Goal: Information Seeking & Learning: Learn about a topic

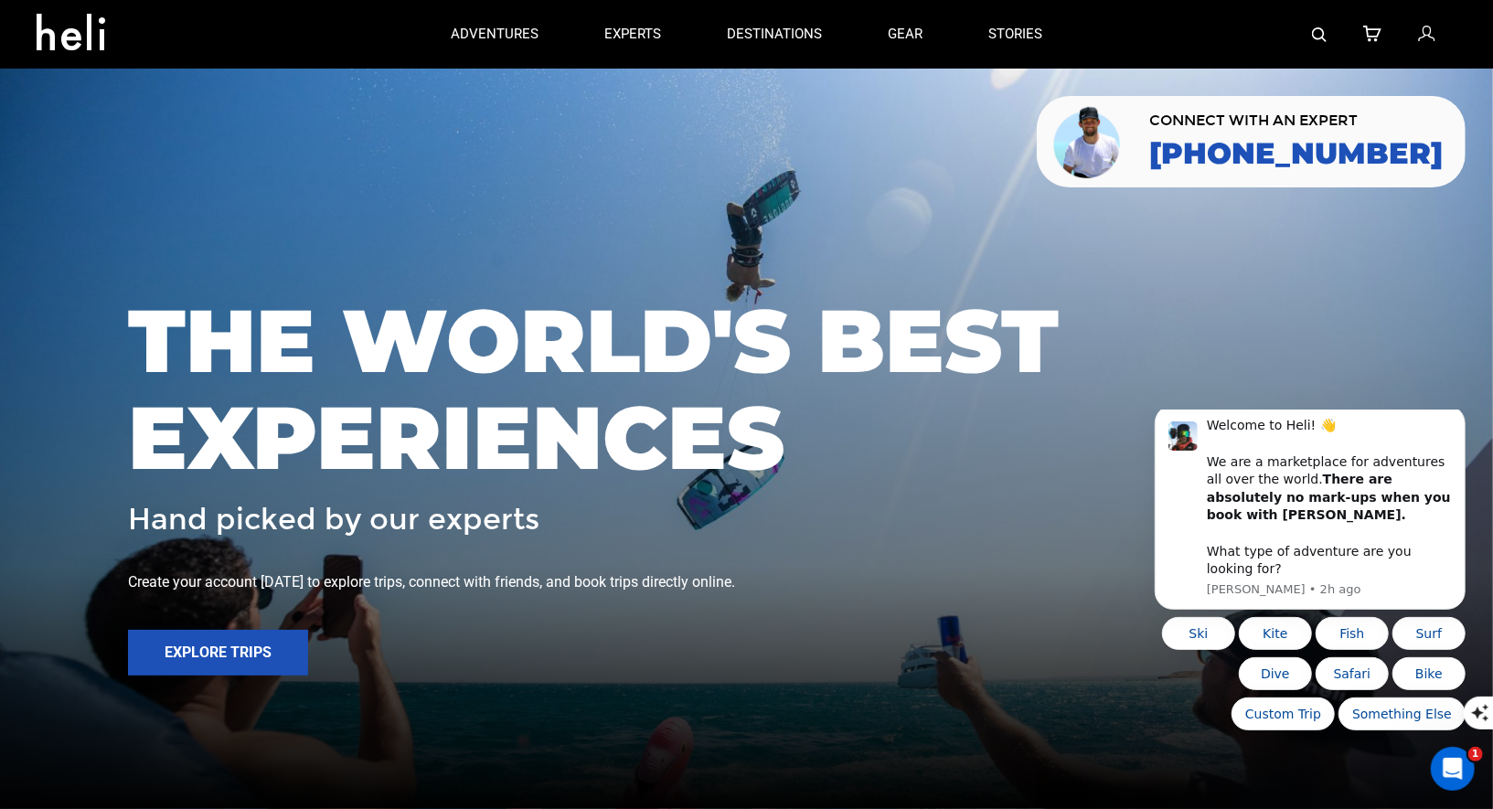
click at [1322, 34] on img at bounding box center [1319, 34] width 15 height 15
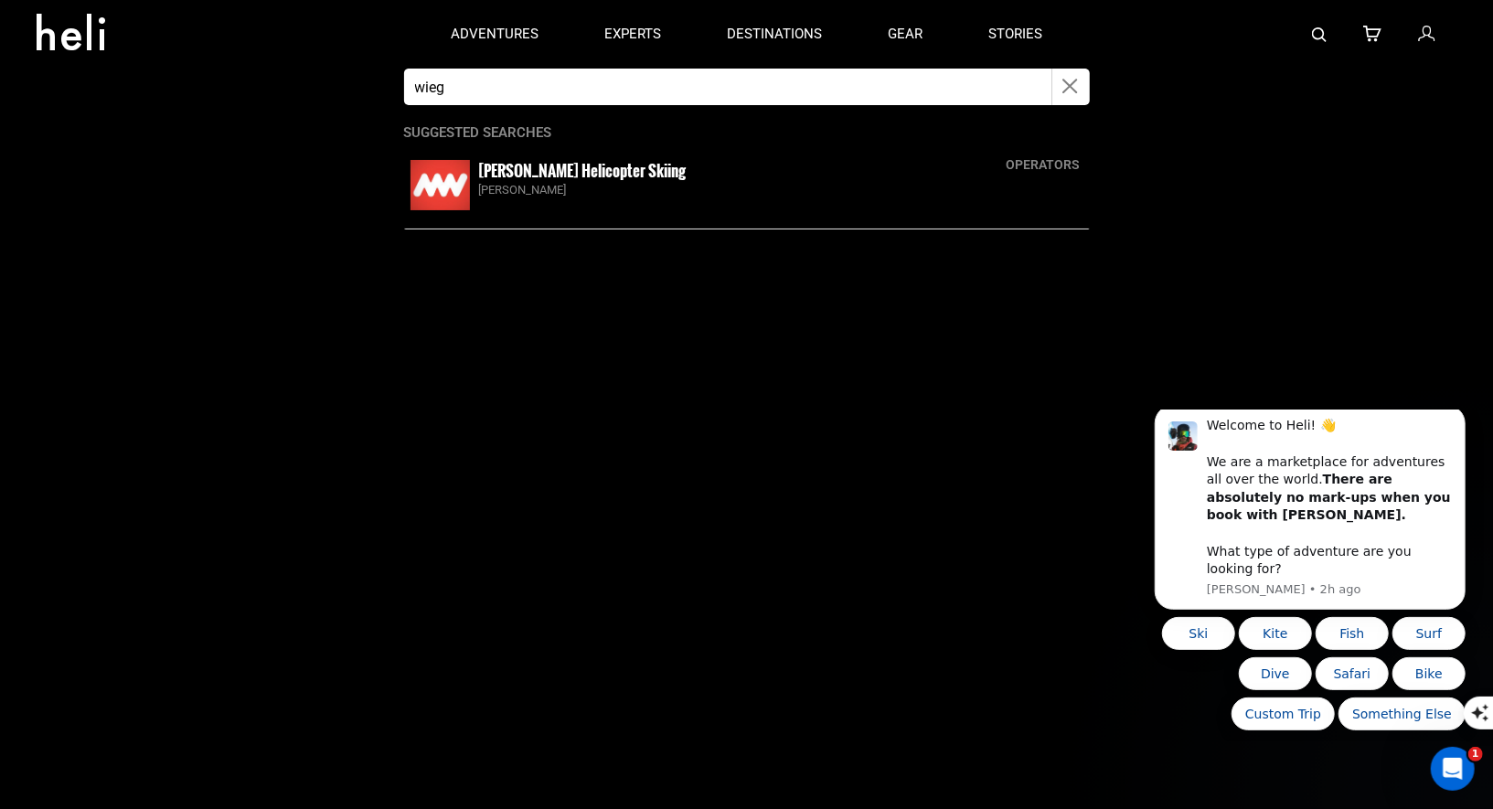
type input "wieg"
click at [497, 174] on small "Mike Wiegele Helicopter Skiing" at bounding box center [582, 170] width 207 height 23
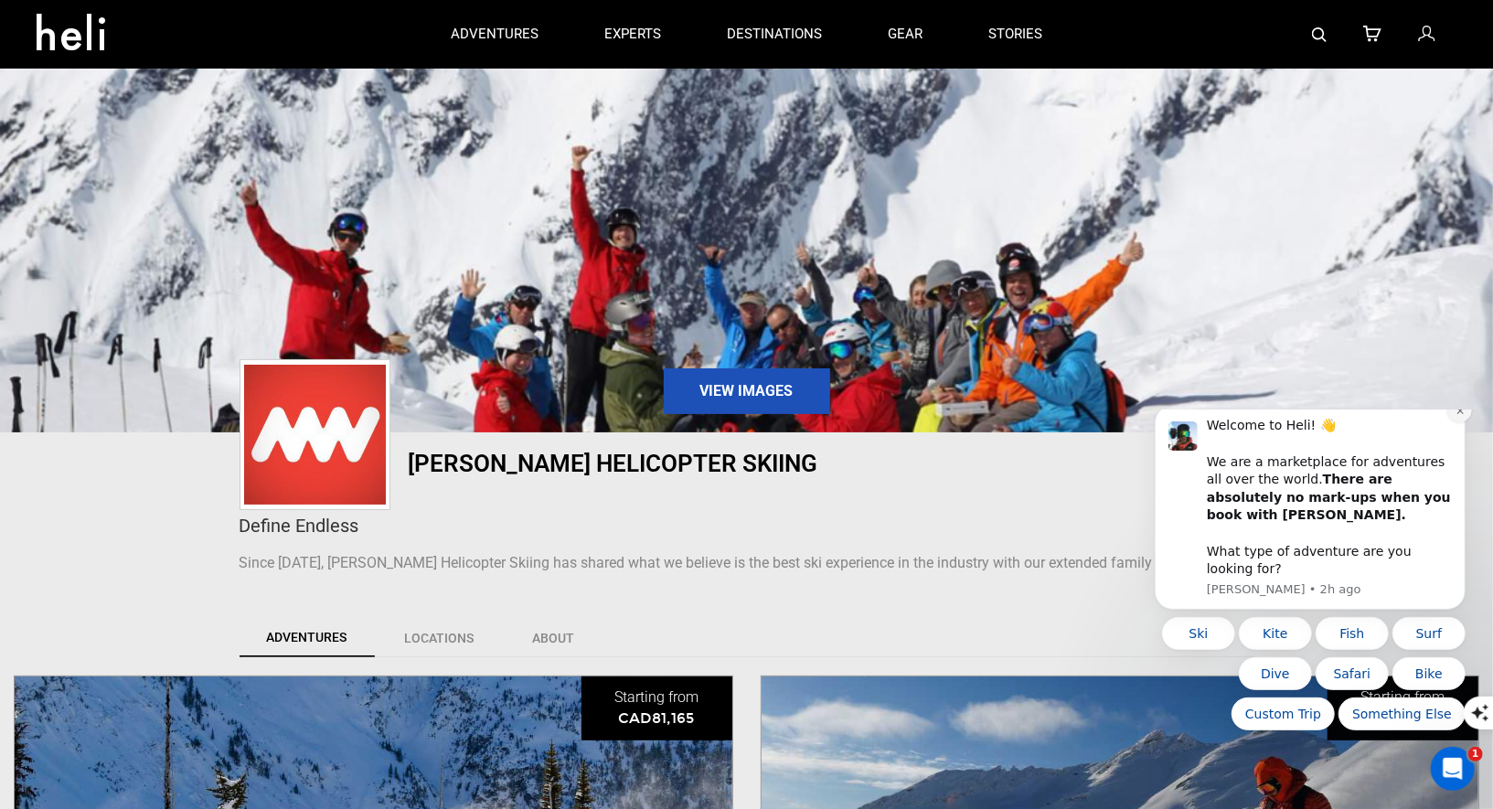
click at [1456, 415] on icon "Dismiss notification" at bounding box center [1459, 410] width 10 height 10
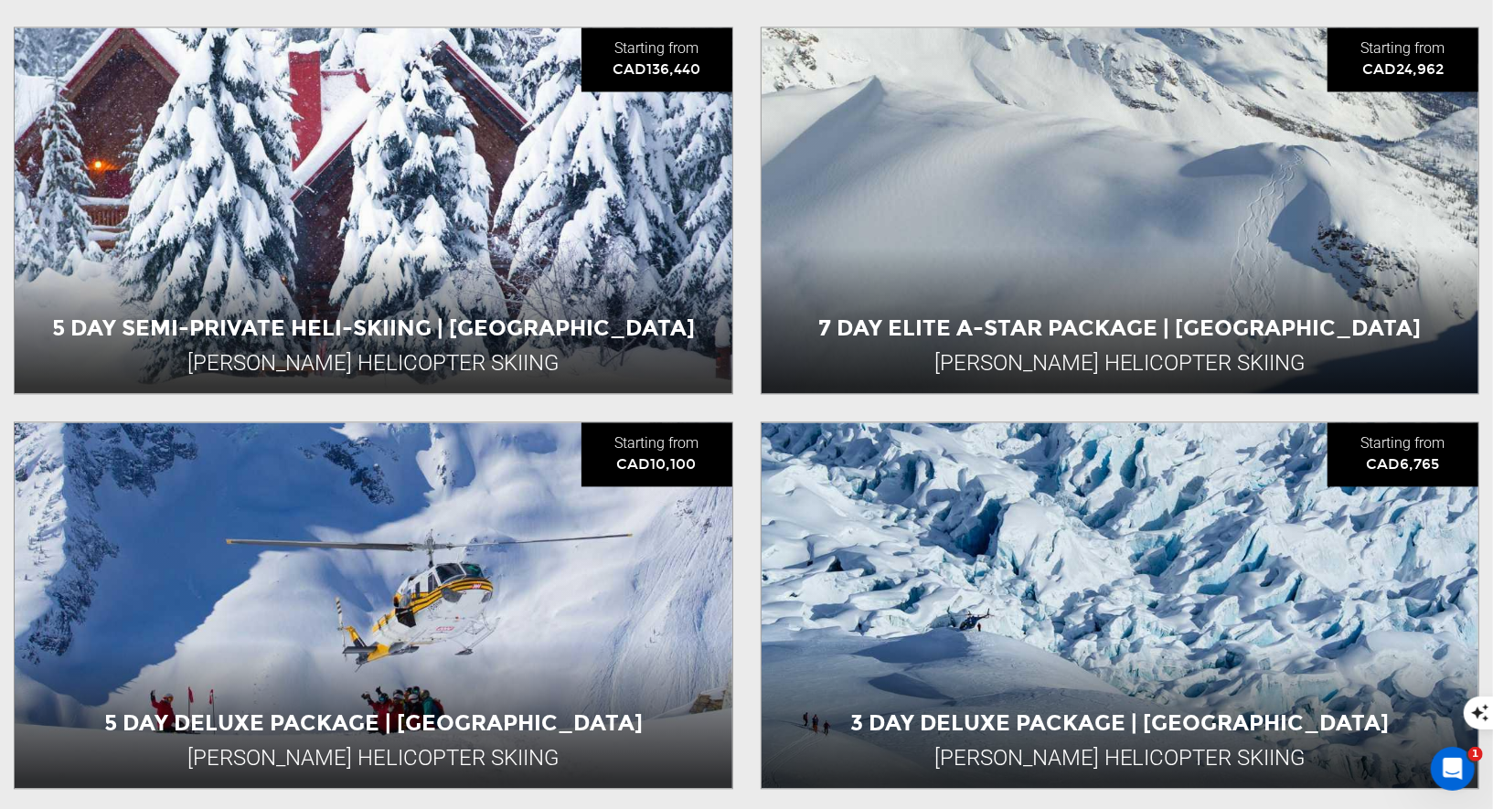
scroll to position [2471, 0]
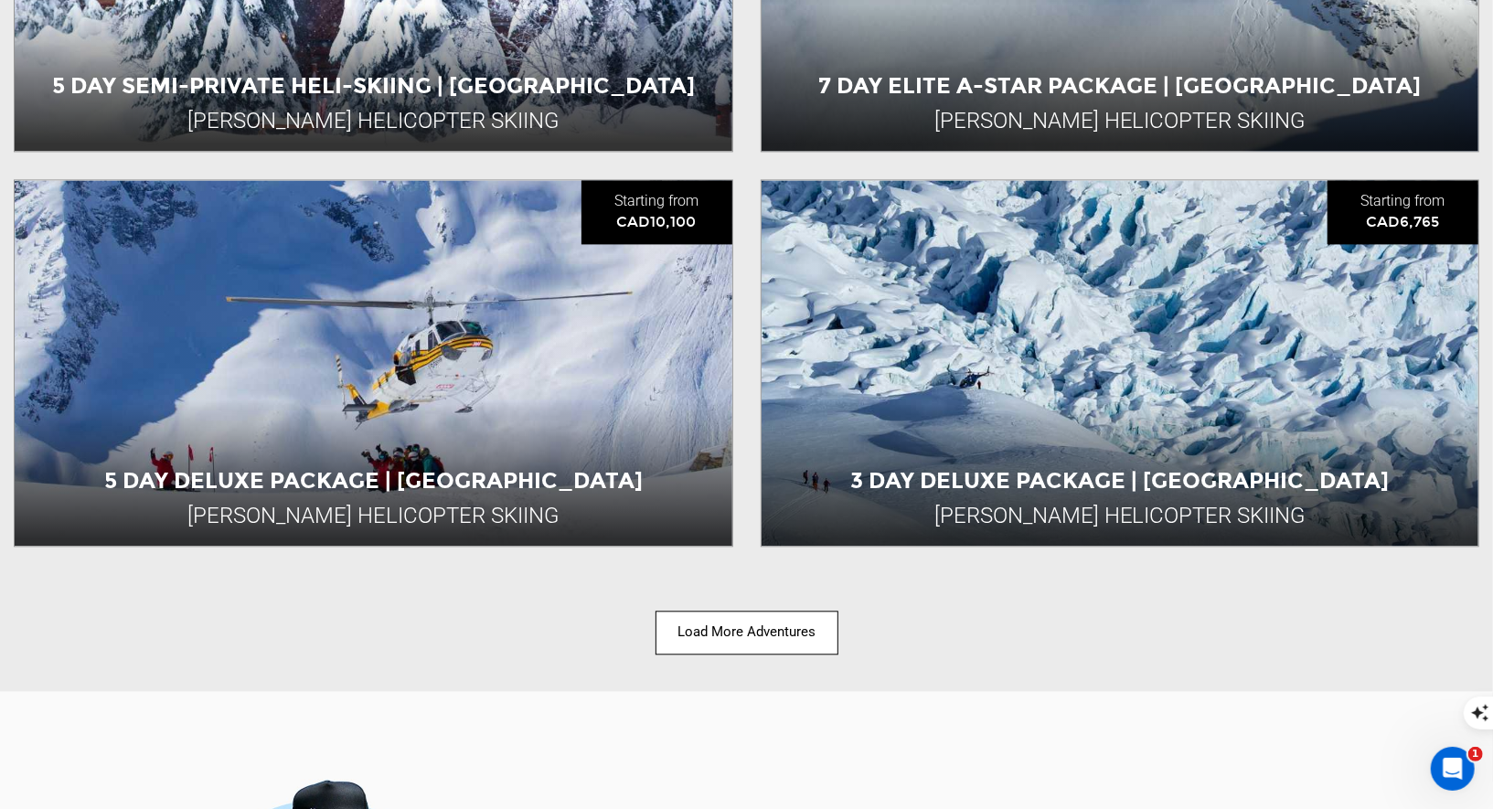
click at [718, 625] on button "Load More Adventures" at bounding box center [746, 632] width 183 height 43
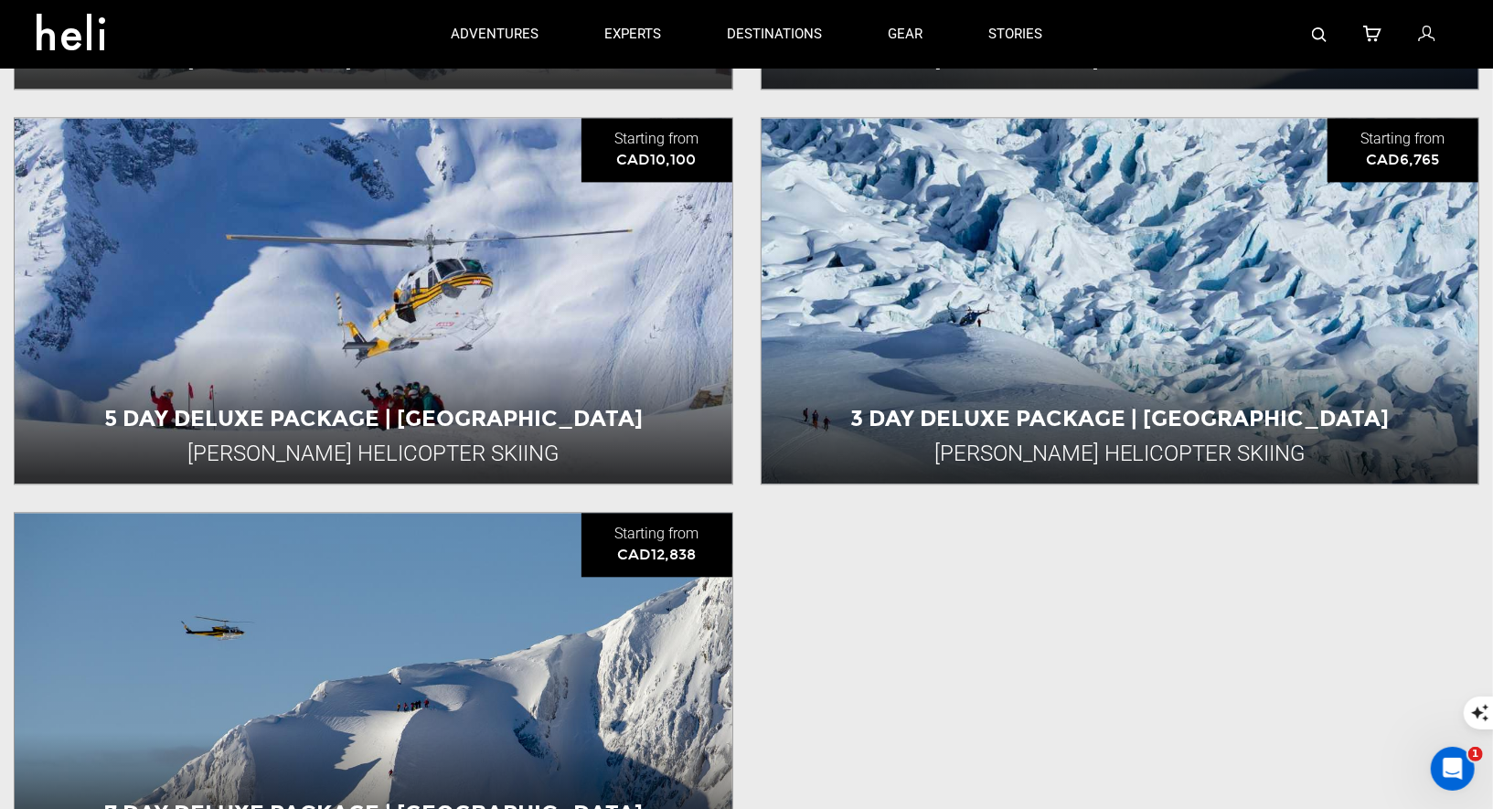
scroll to position [2512, 0]
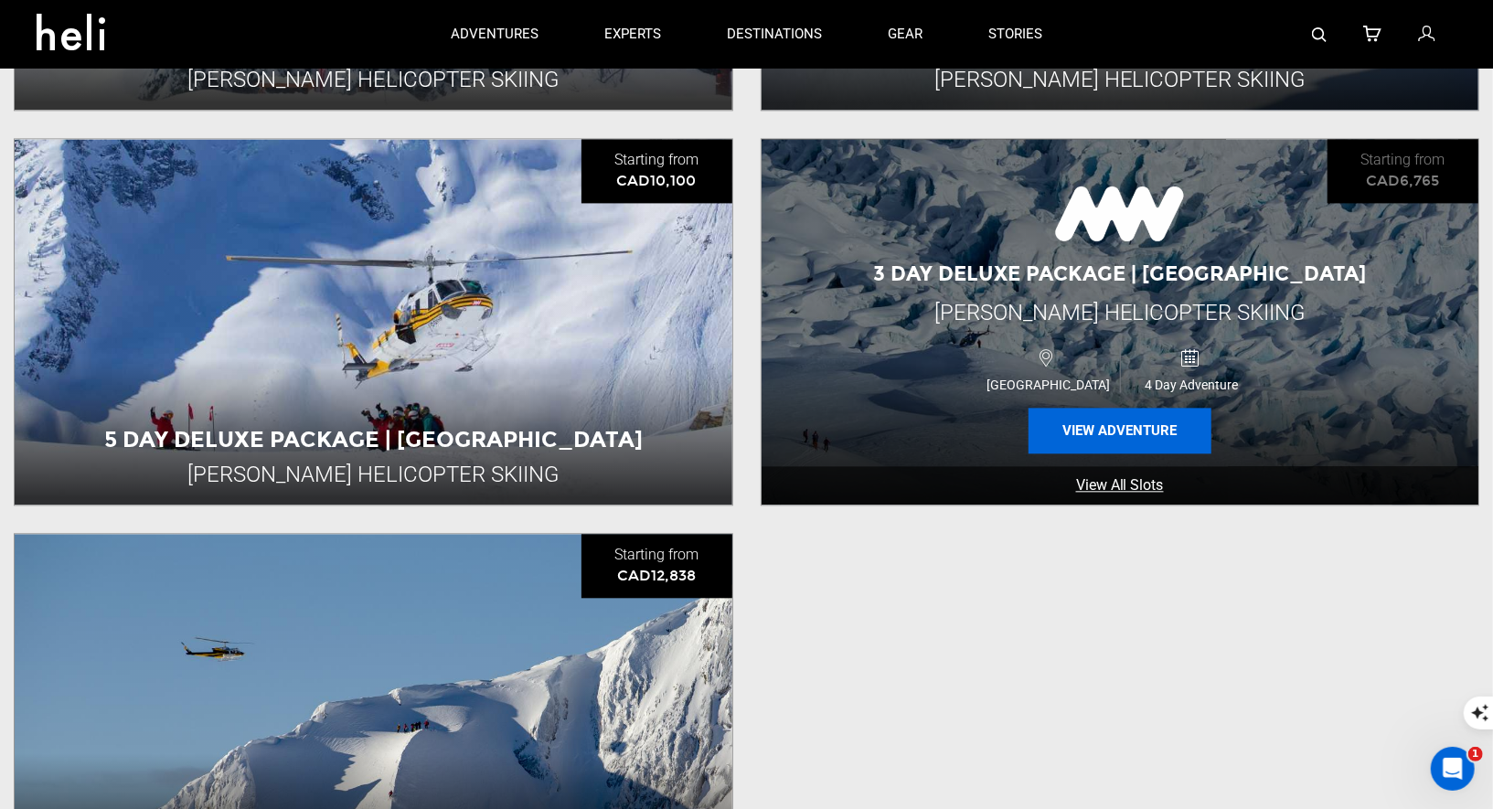
click at [1070, 413] on button "View Adventure" at bounding box center [1119, 431] width 183 height 46
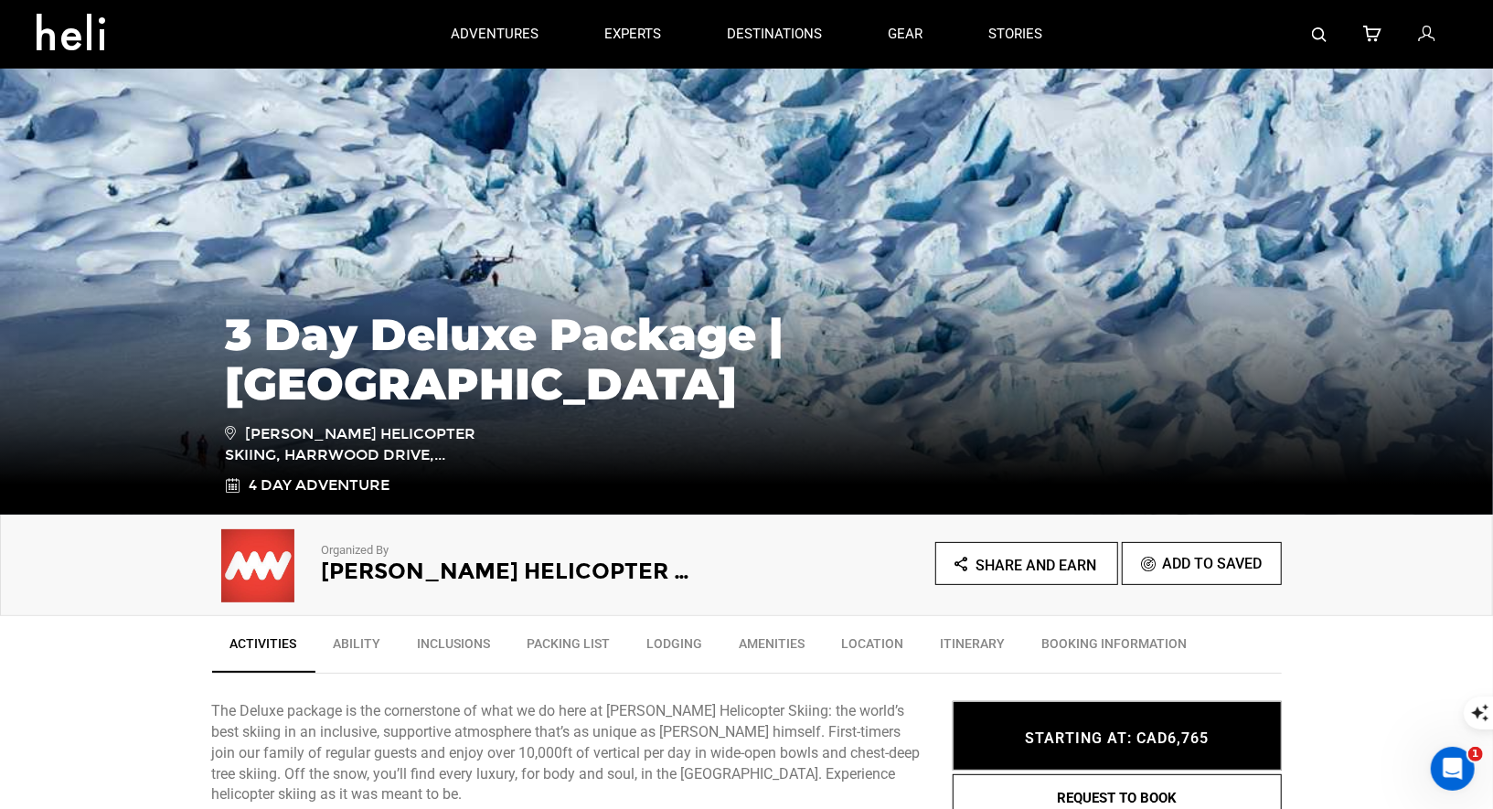
scroll to position [117, 0]
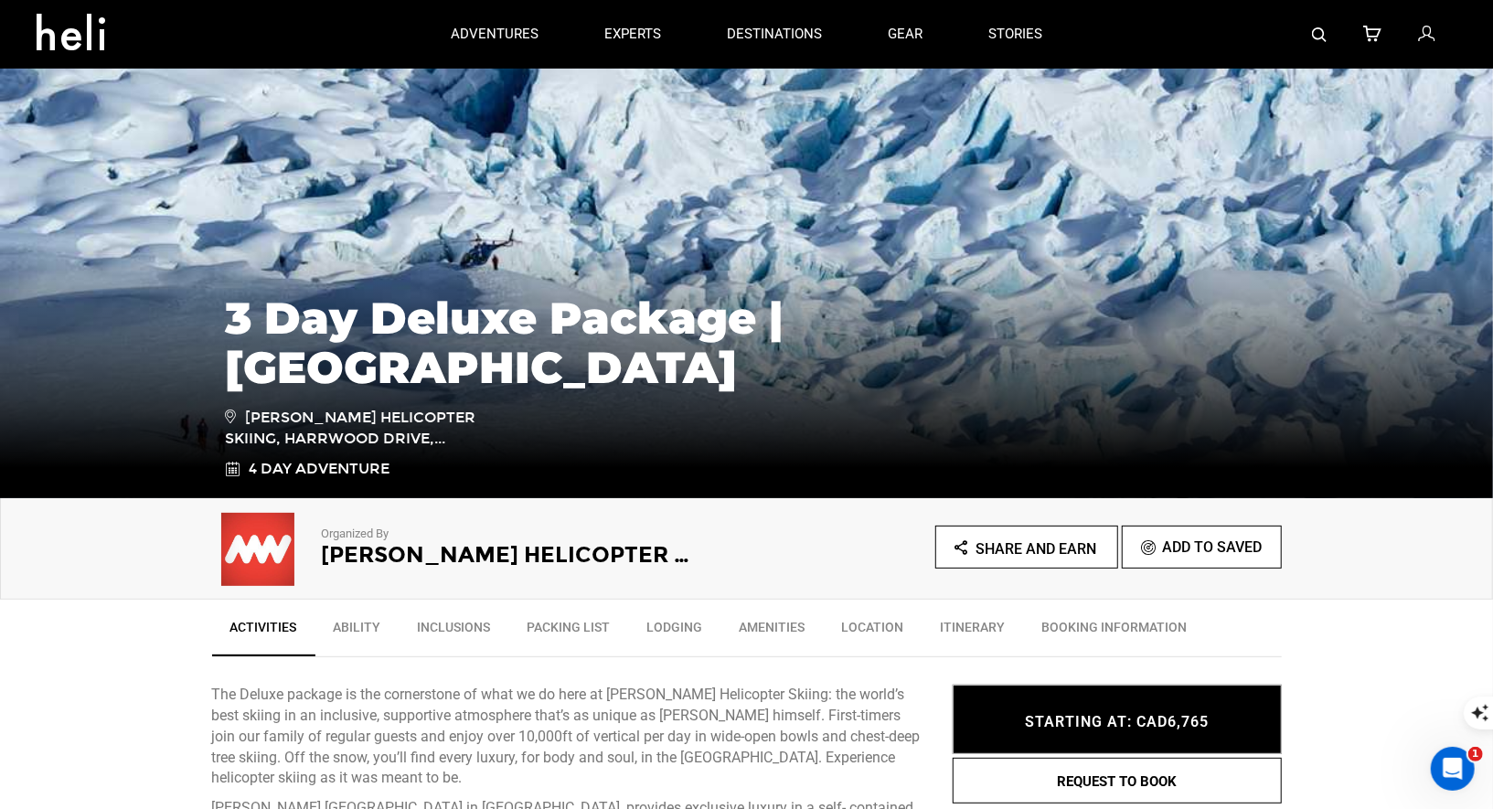
click at [669, 551] on h2 "Mike Wiegele Helicopter Skiing" at bounding box center [509, 555] width 375 height 24
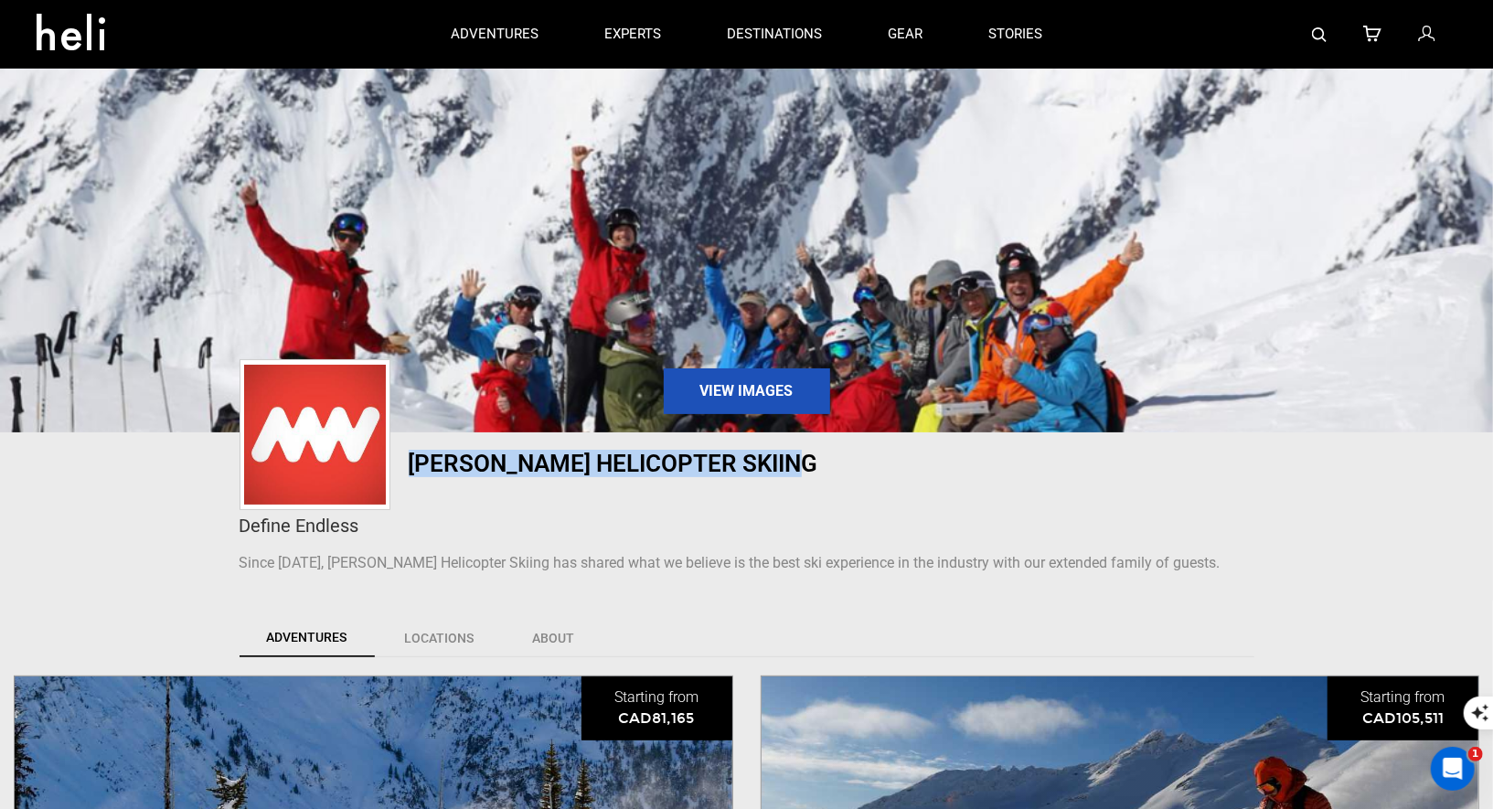
drag, startPoint x: 810, startPoint y: 462, endPoint x: 417, endPoint y: 455, distance: 393.1
click at [417, 455] on h1 "Mike Wiegele Helicopter Skiing" at bounding box center [665, 464] width 512 height 26
copy h1 "Mike Wiegele Helicopter Skiing"
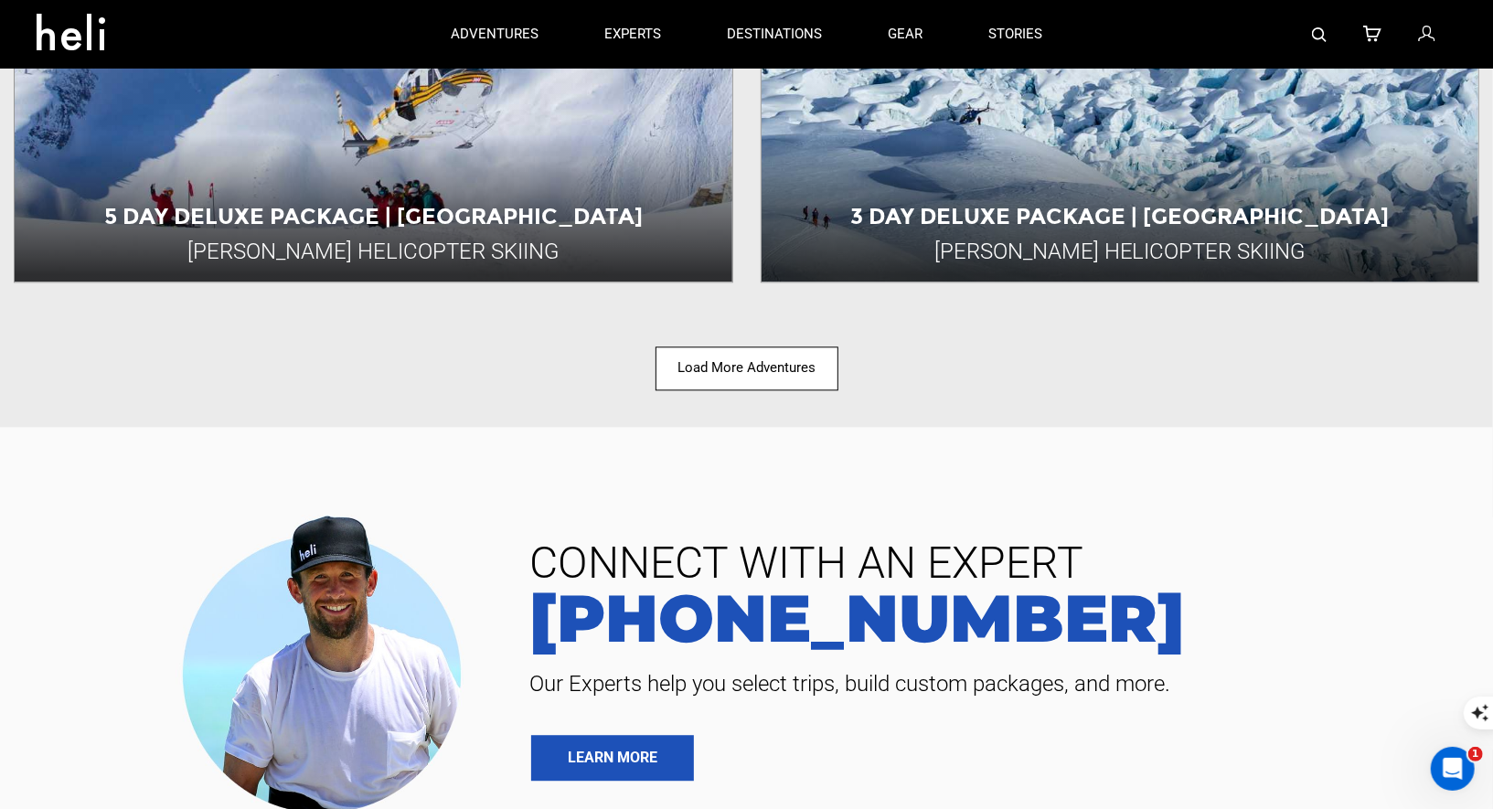
scroll to position [2734, 0]
click at [821, 352] on button "Load More Adventures" at bounding box center [746, 368] width 183 height 43
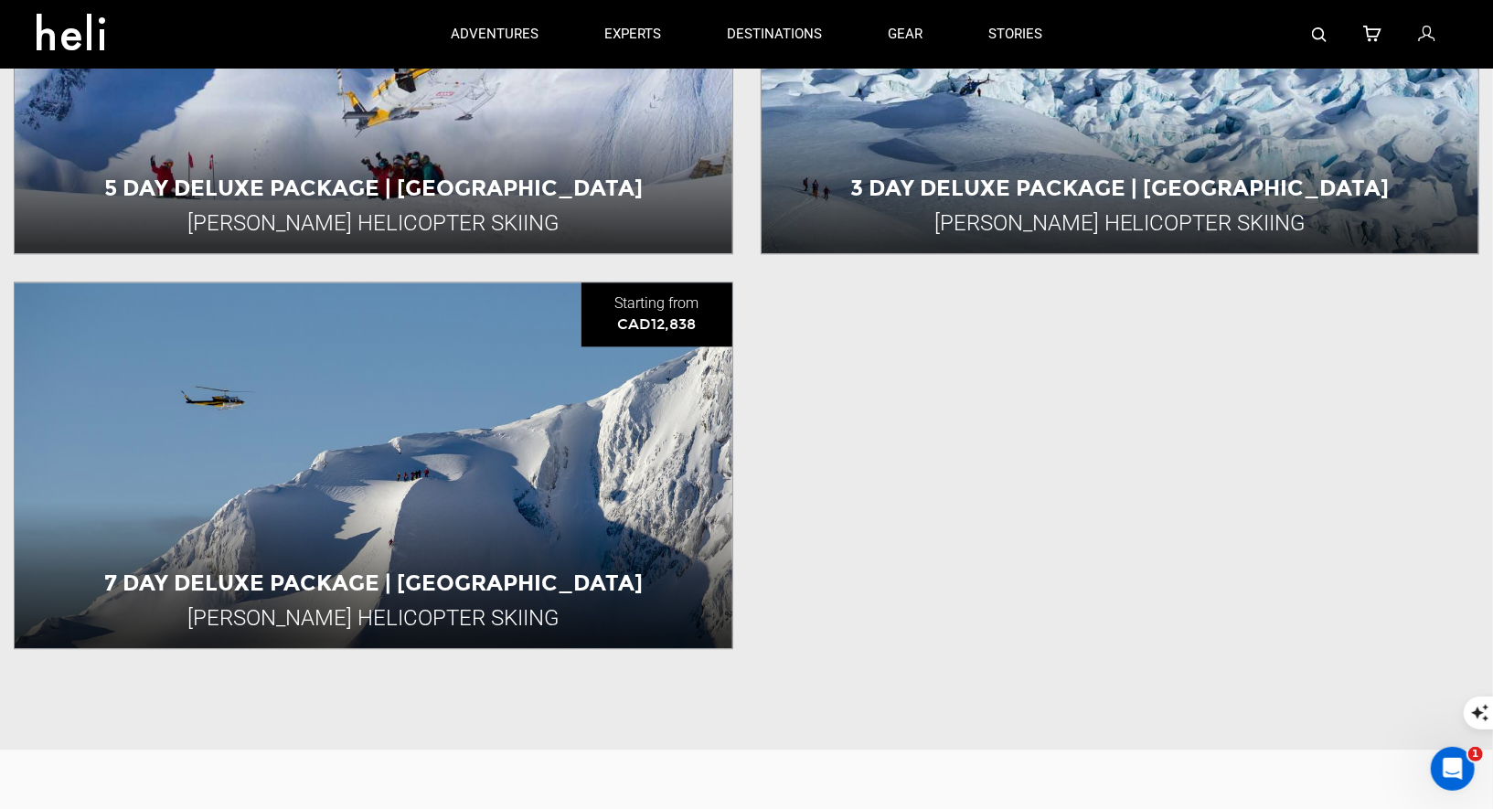
scroll to position [2282, 0]
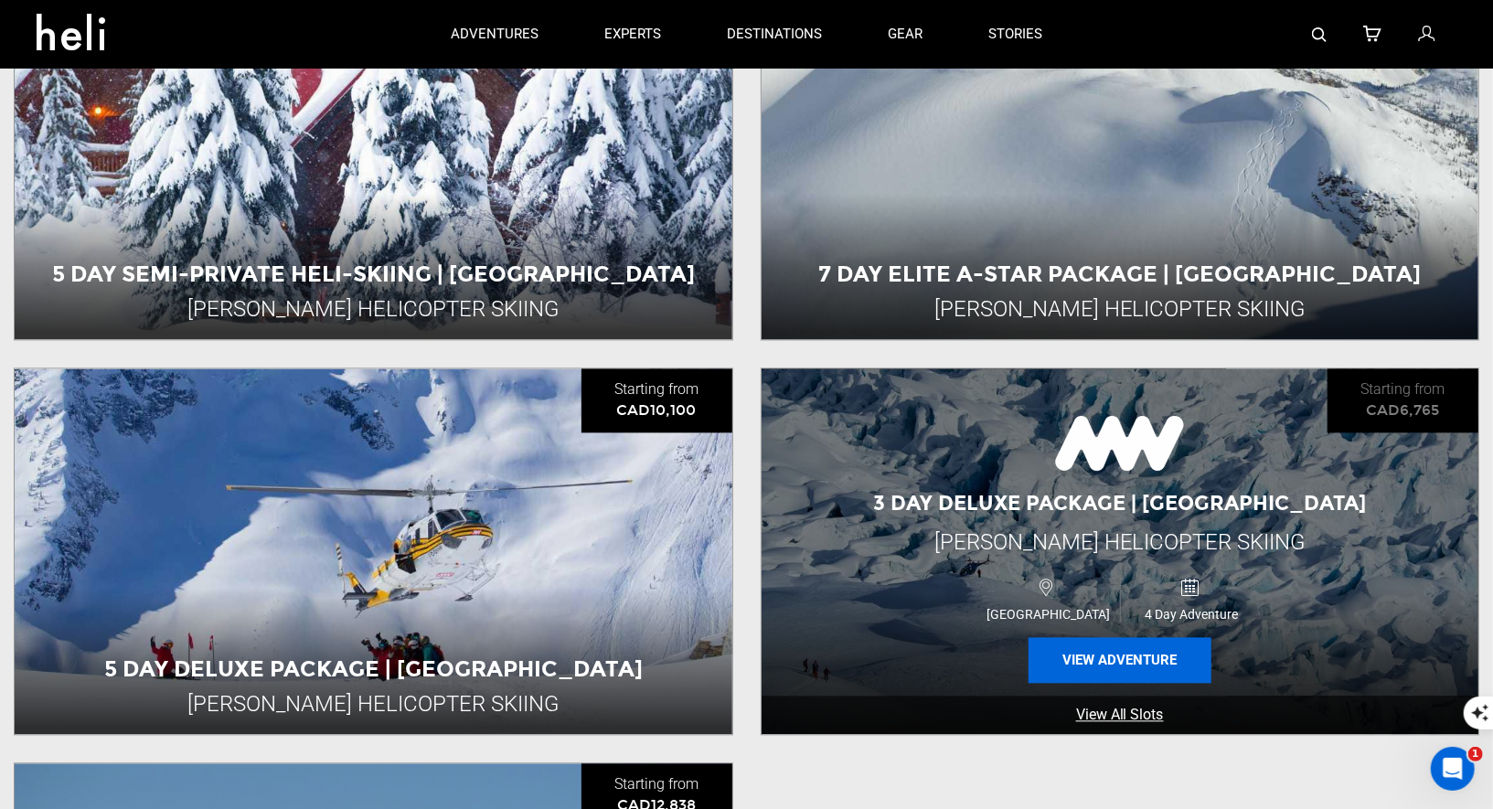
click at [1098, 662] on button "View Adventure" at bounding box center [1119, 660] width 183 height 46
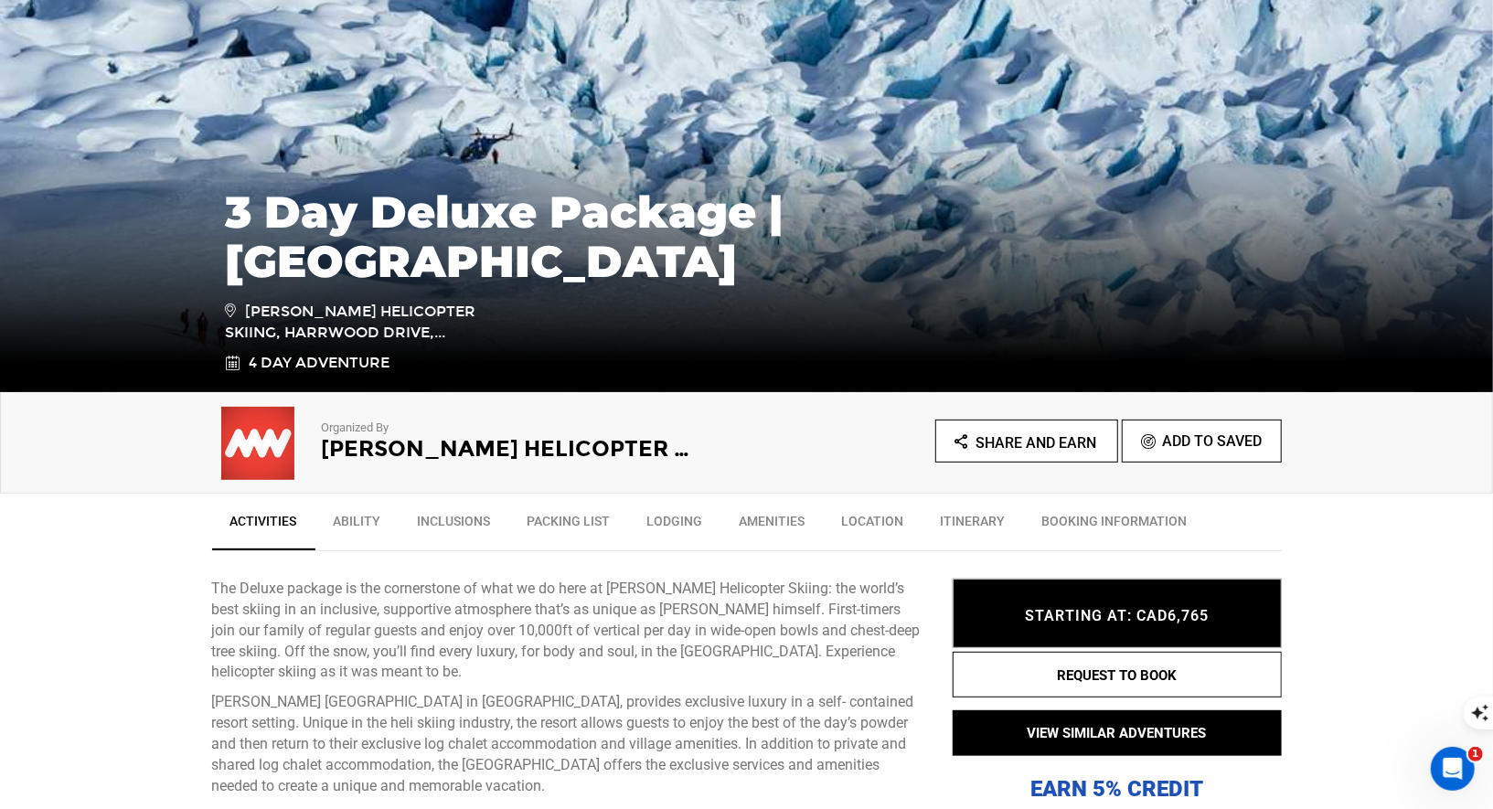
scroll to position [258, 0]
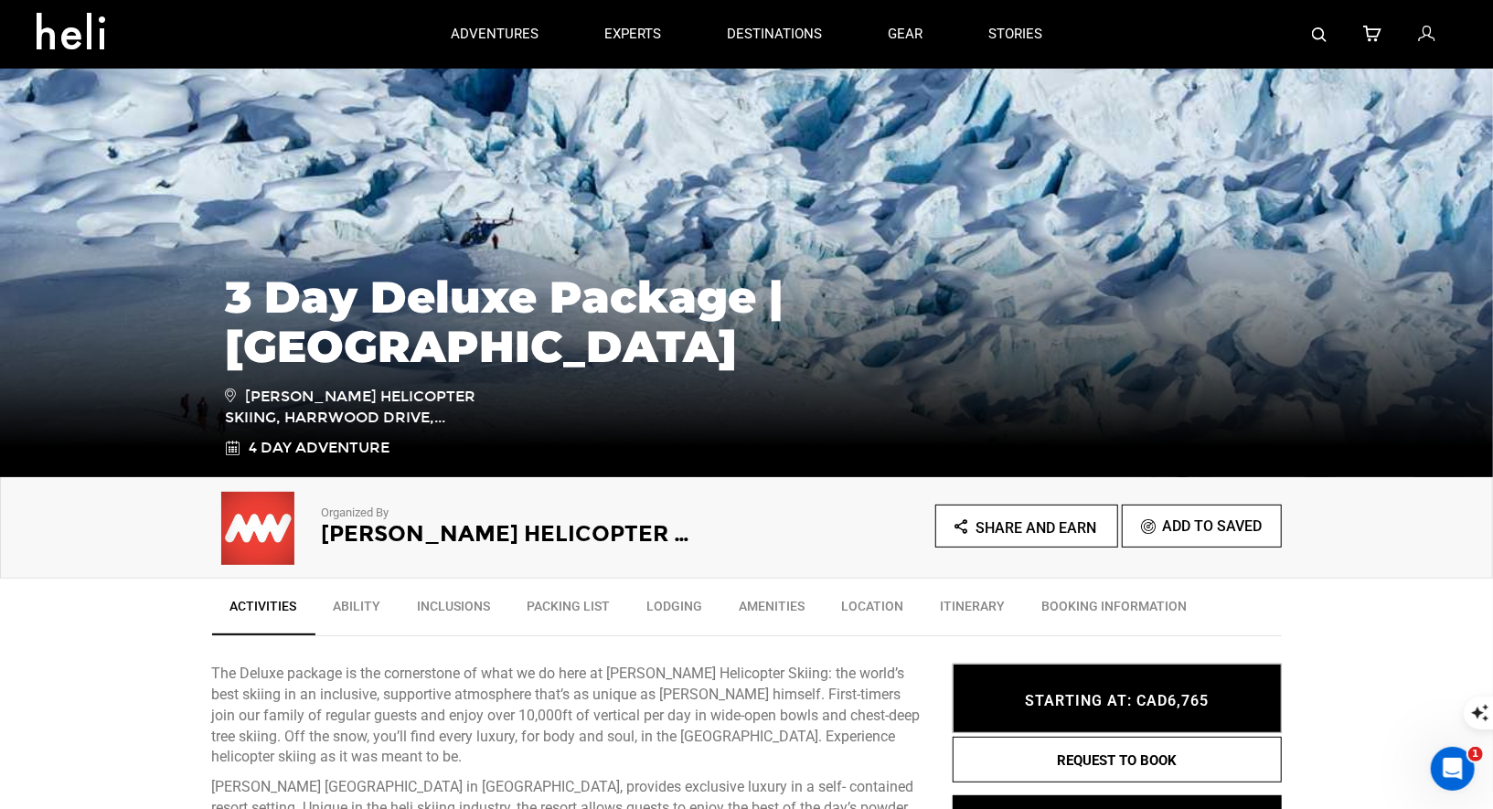
scroll to position [73, 0]
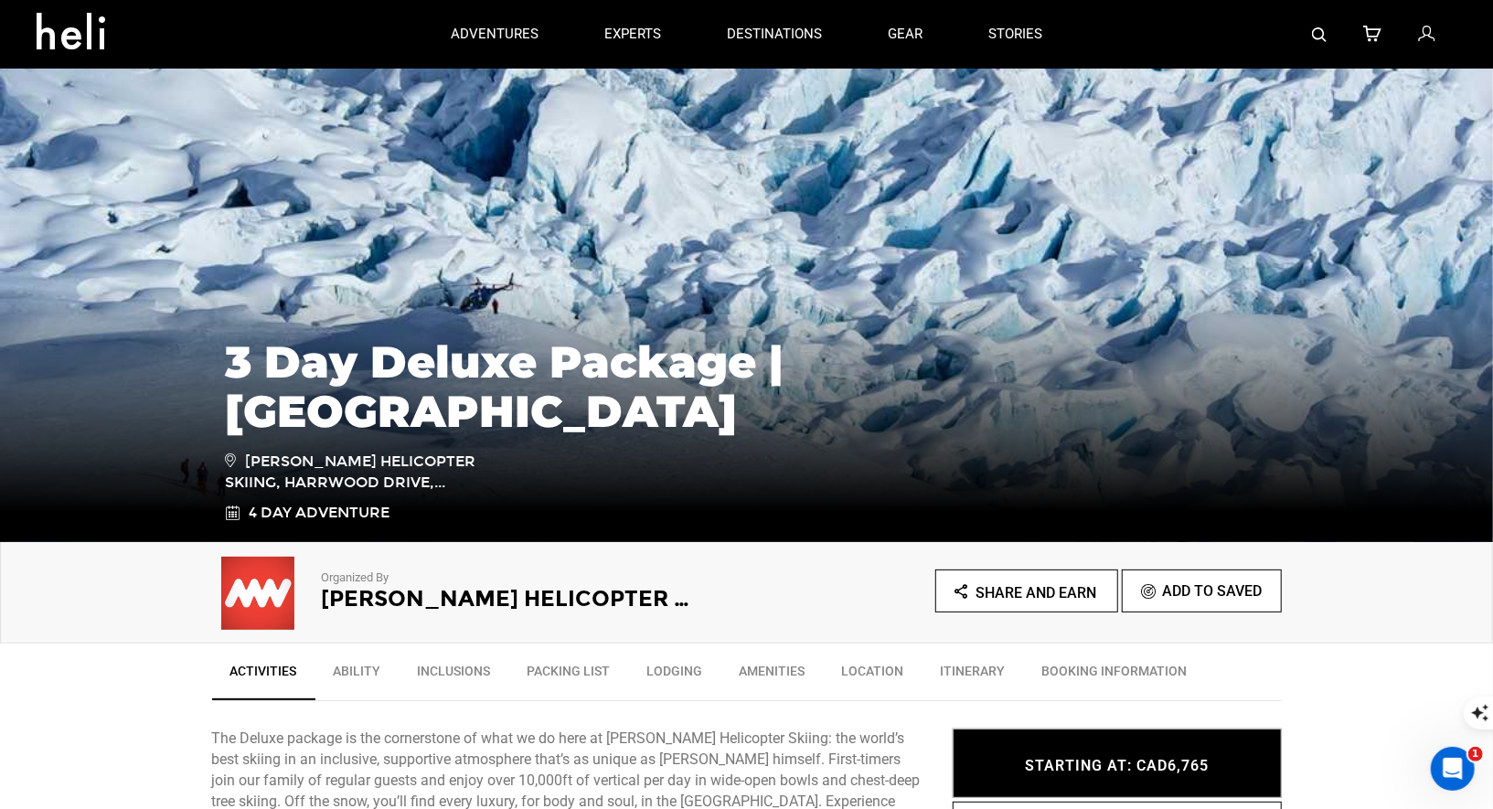
click at [362, 602] on h2 "Mike Wiegele Helicopter Skiing" at bounding box center [509, 599] width 375 height 24
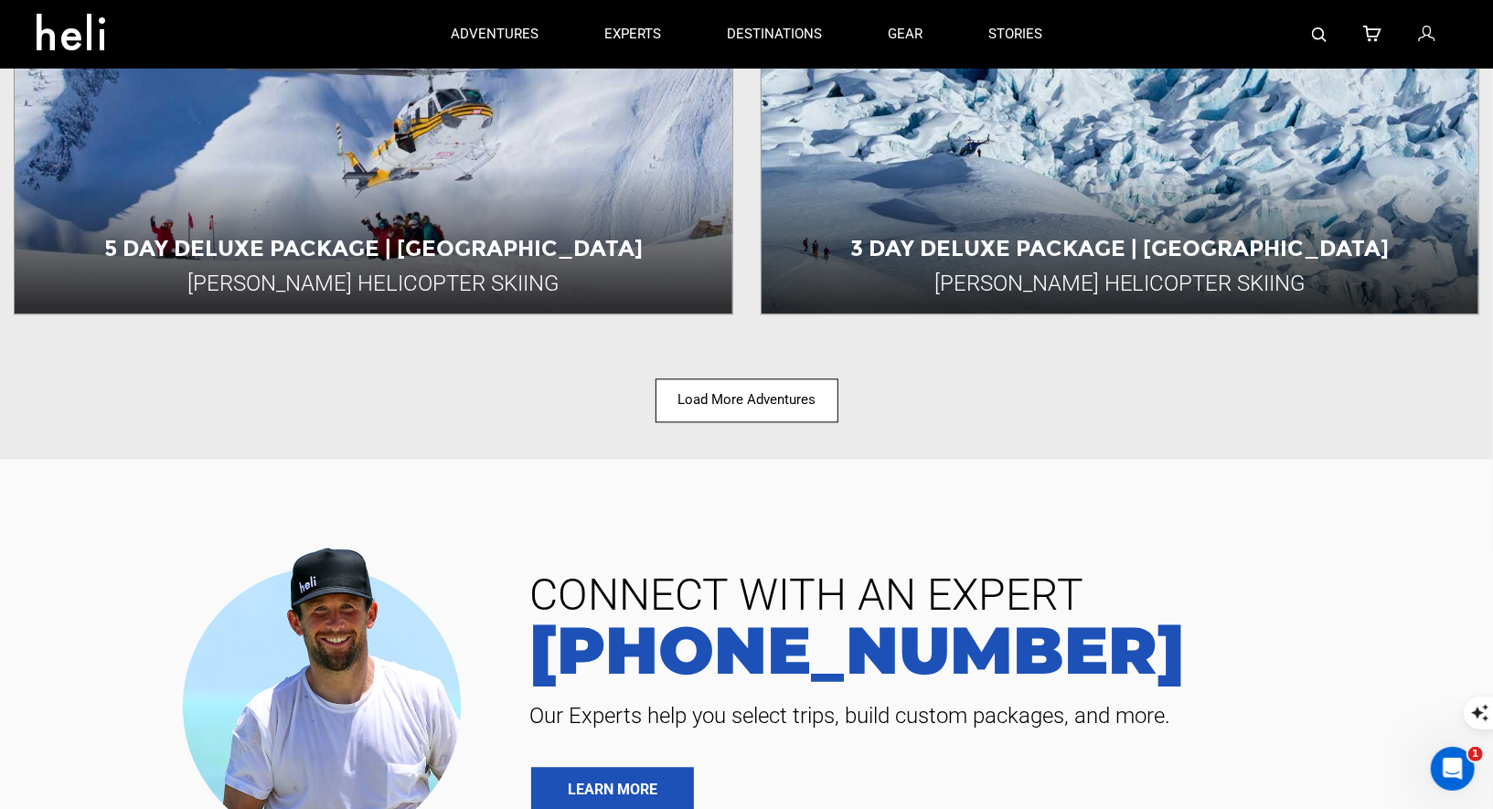
scroll to position [2657, 0]
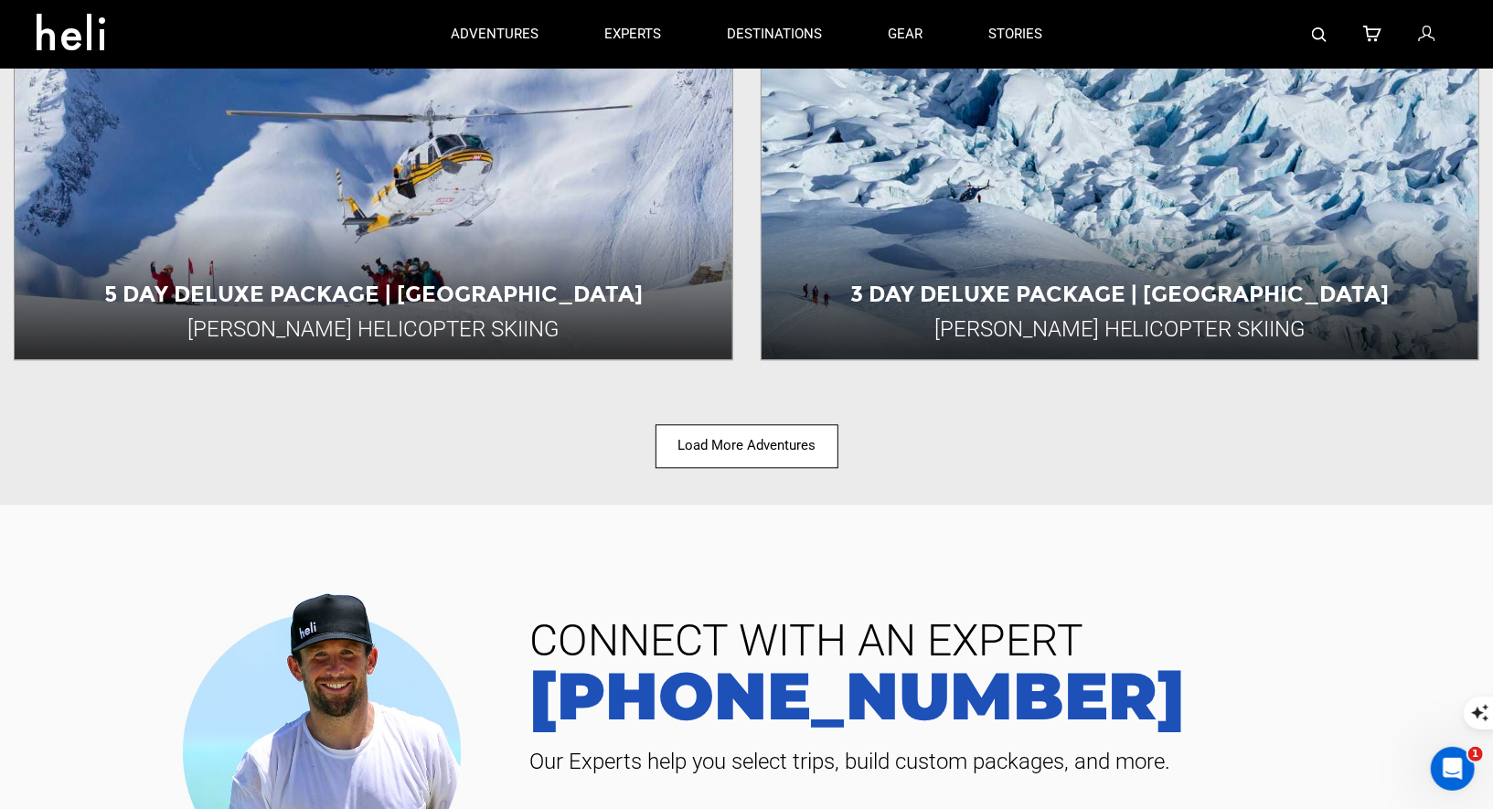
click at [759, 455] on button "Load More Adventures" at bounding box center [746, 445] width 183 height 43
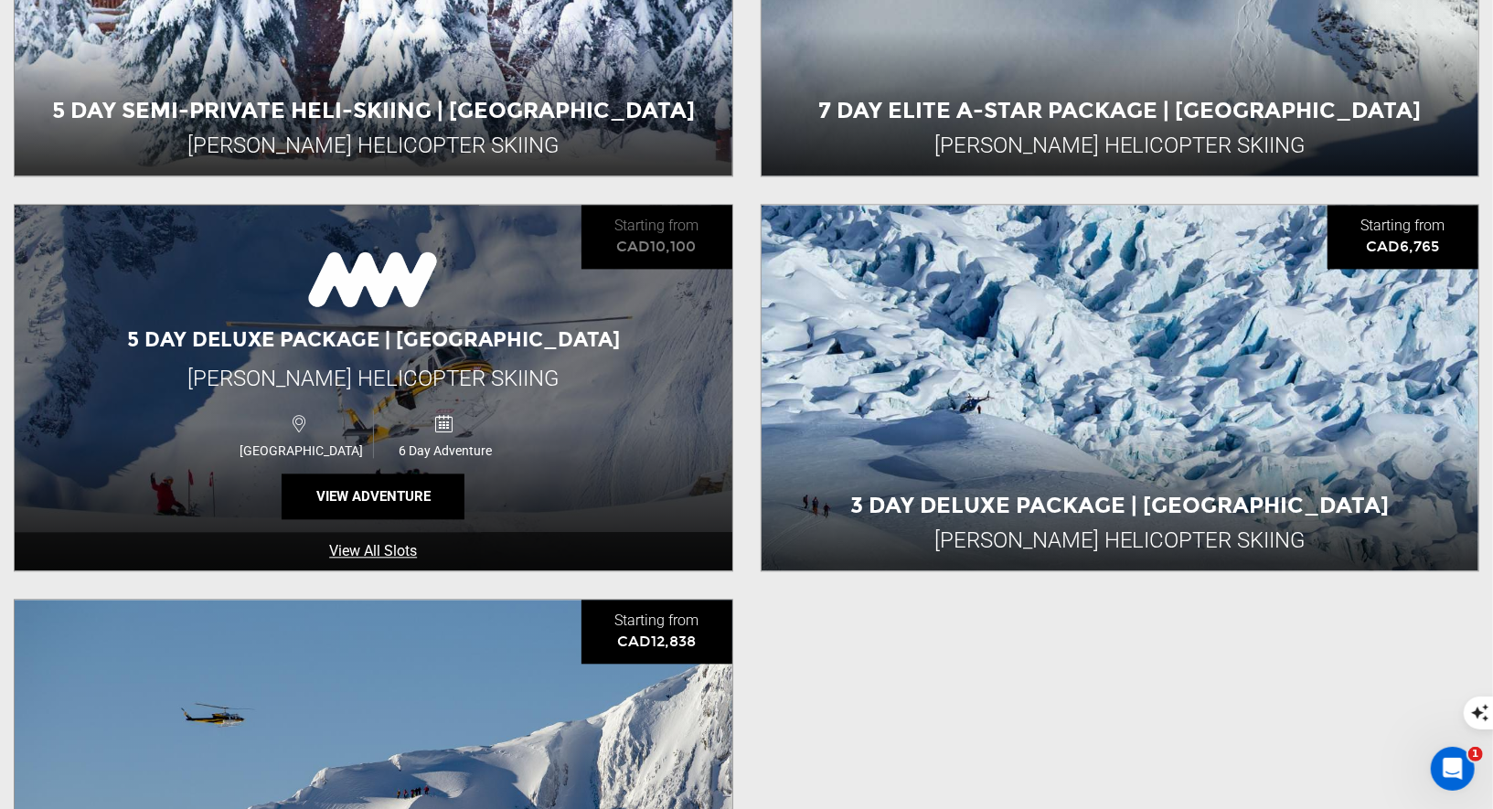
scroll to position [2482, 0]
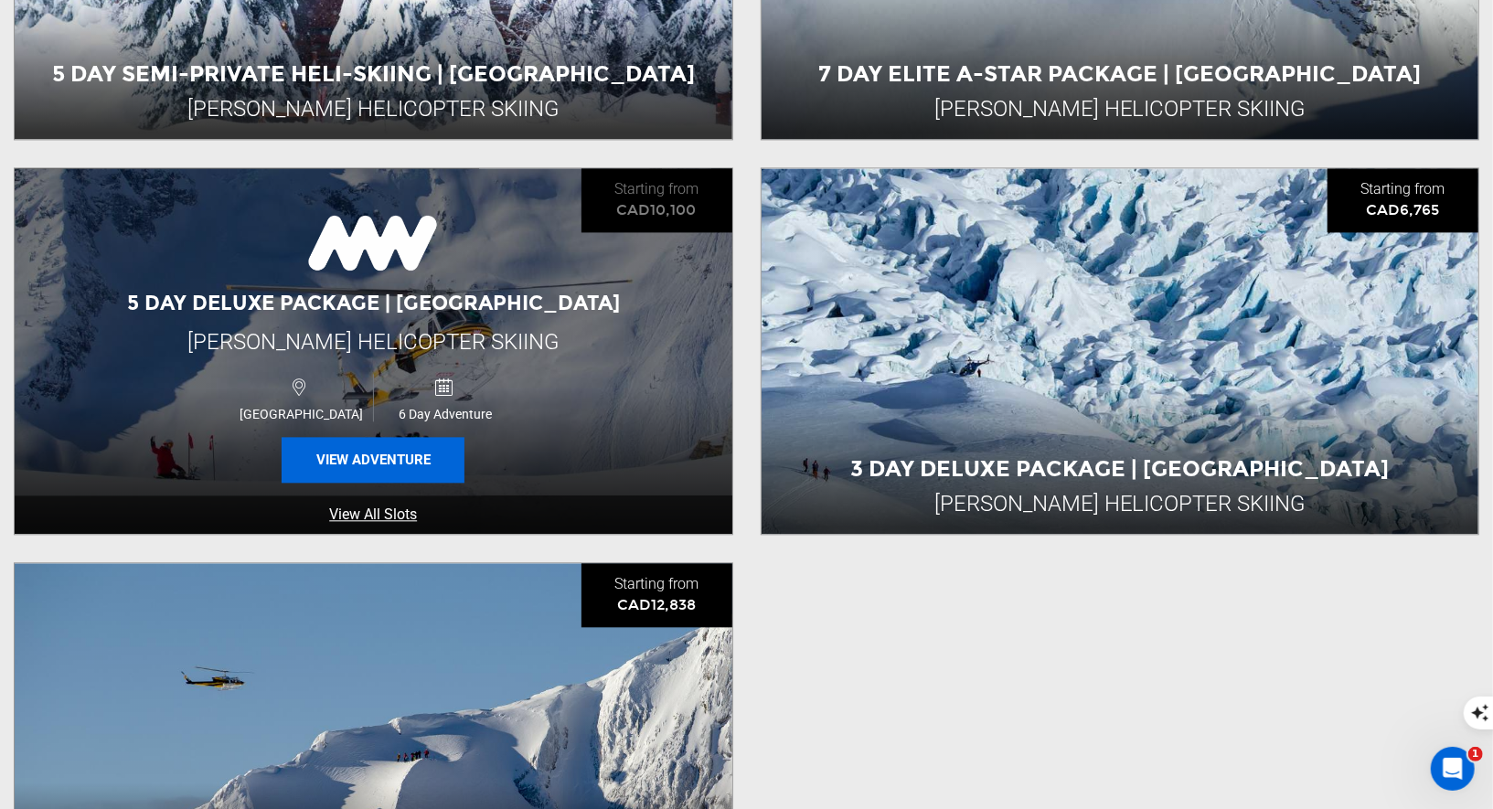
click at [394, 462] on button "View Adventure" at bounding box center [373, 460] width 183 height 46
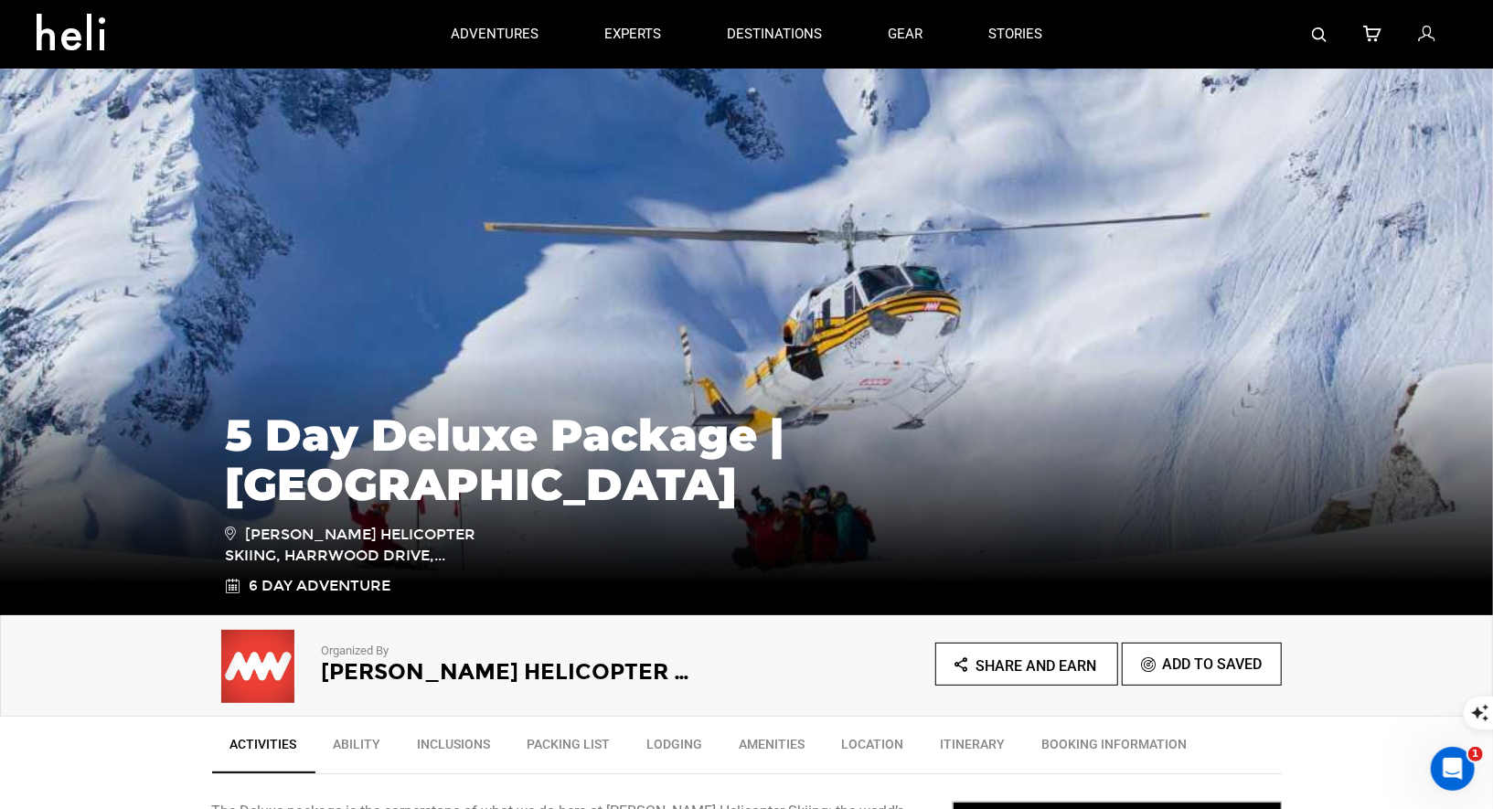
click at [1325, 32] on img at bounding box center [1319, 34] width 15 height 15
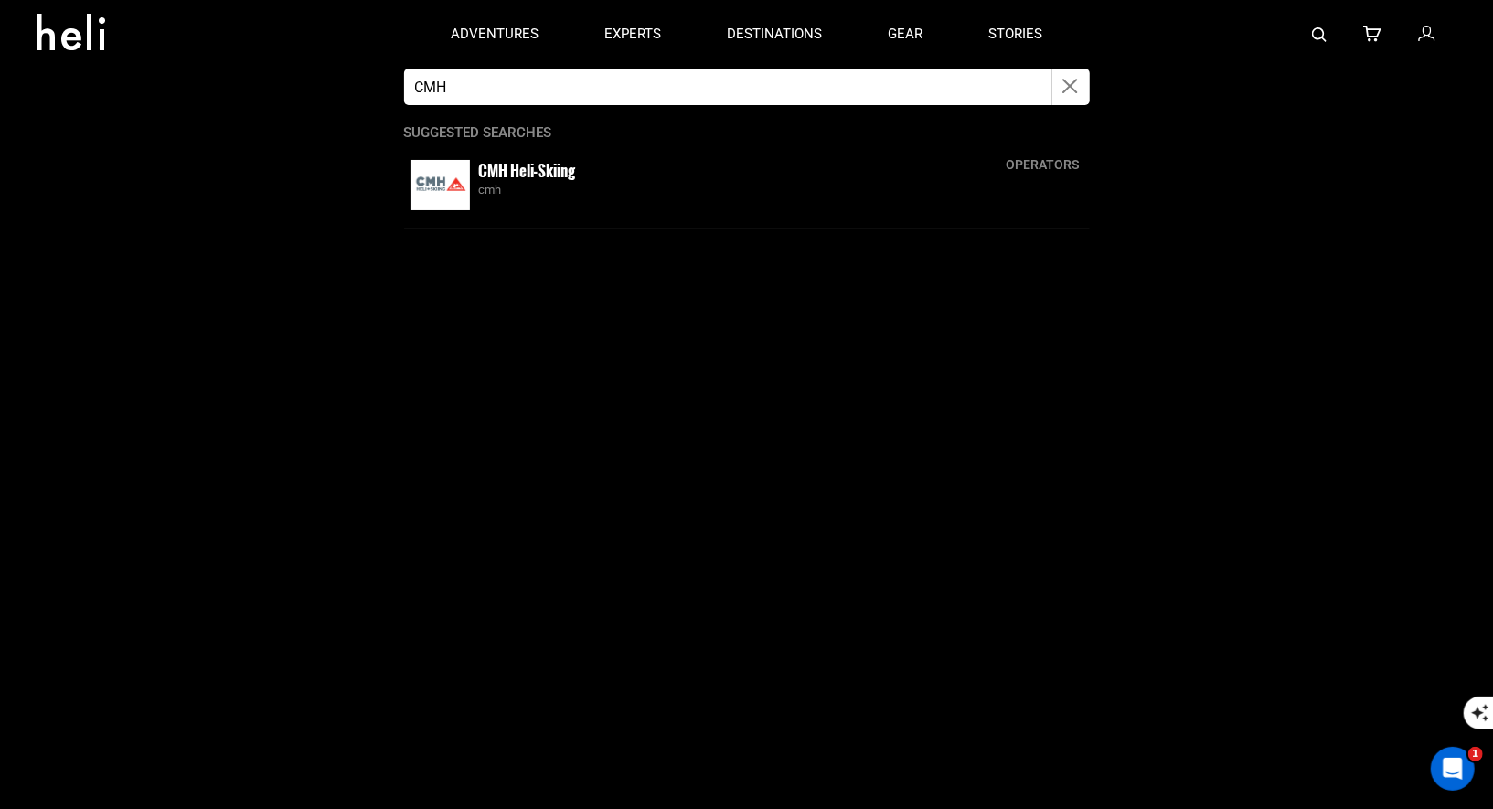
type input "CMH"
click at [511, 183] on div "cmh" at bounding box center [781, 190] width 604 height 17
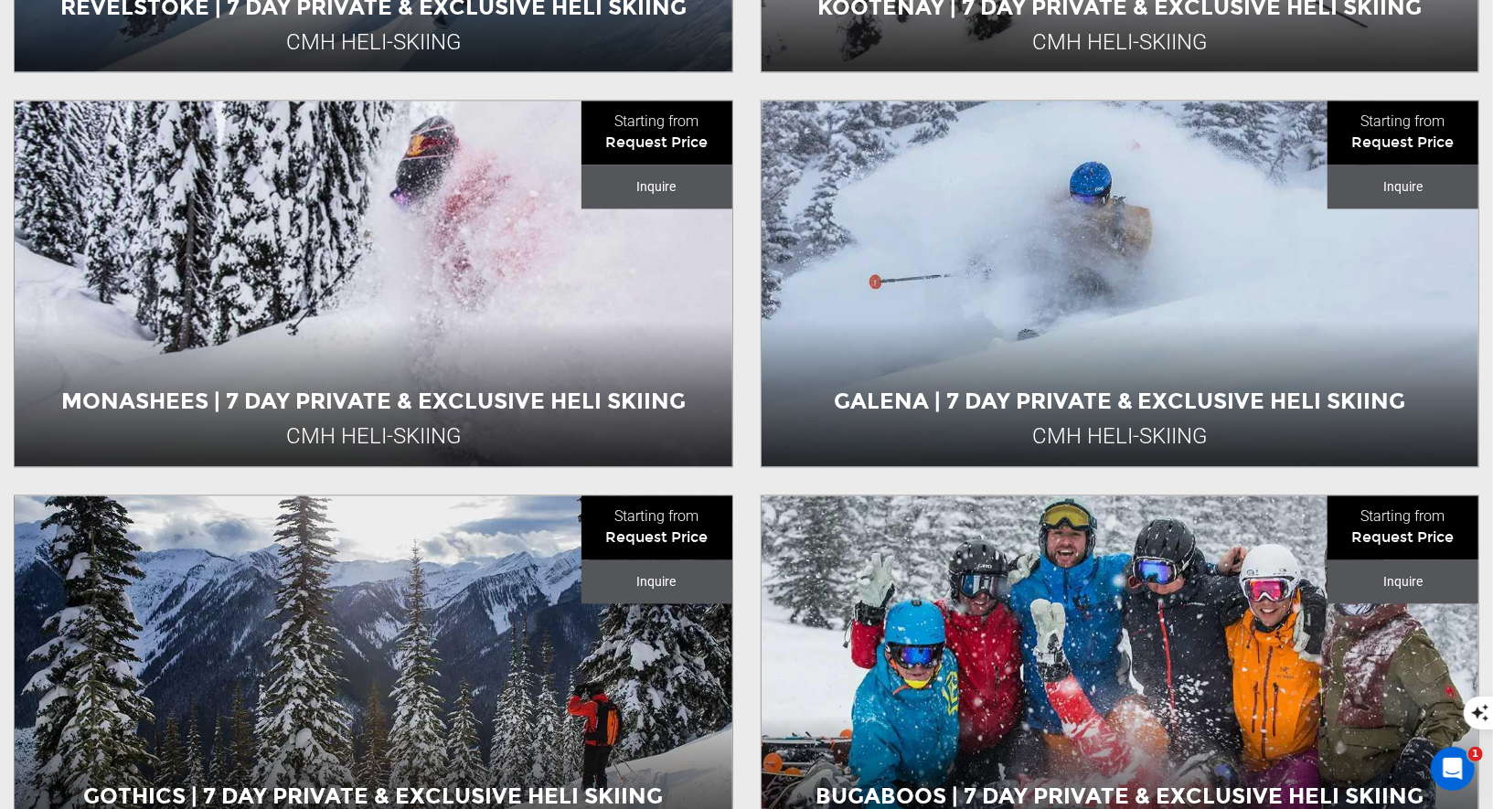
scroll to position [2597, 0]
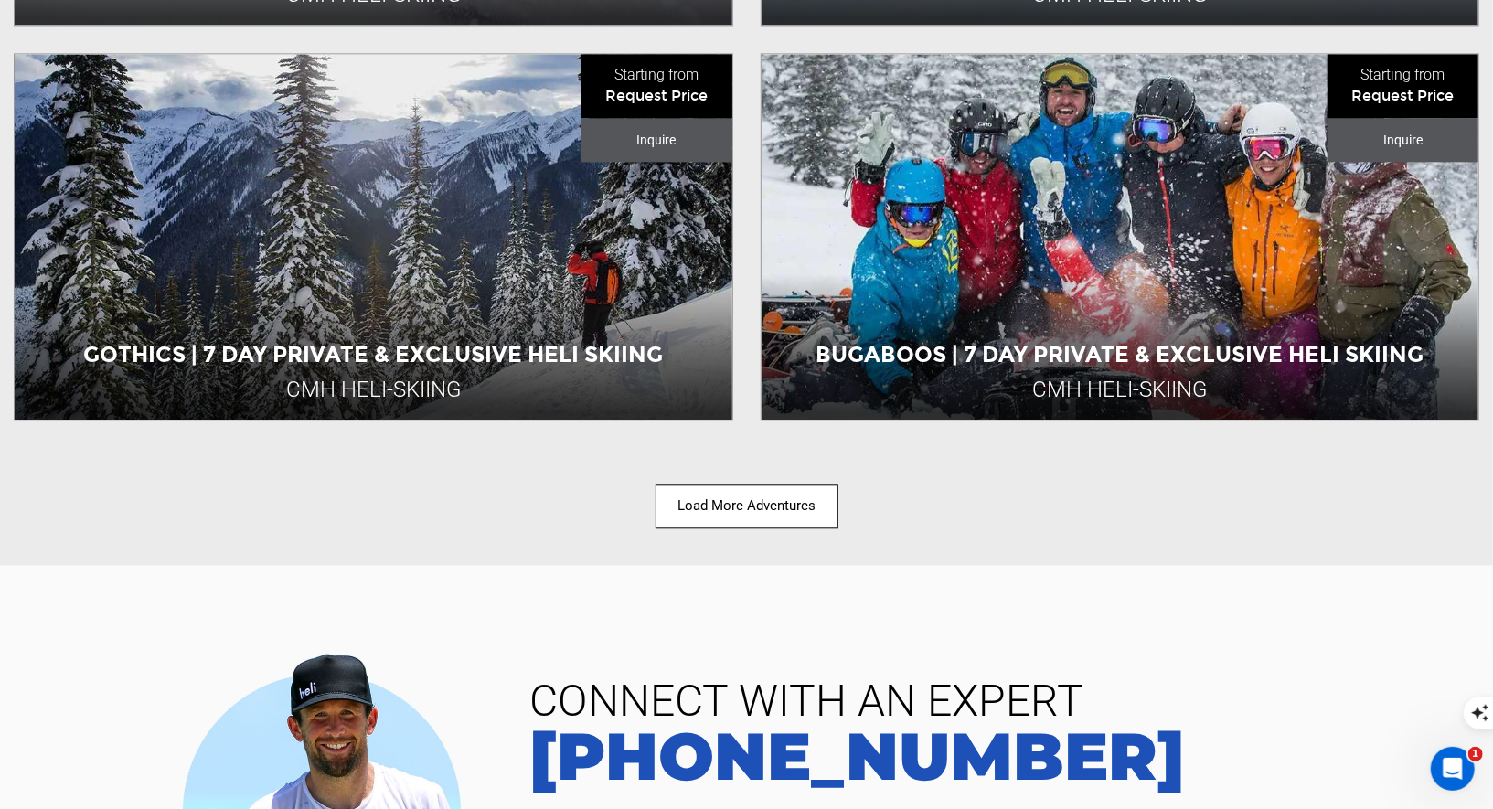
click at [803, 501] on button "Load More Adventures" at bounding box center [746, 505] width 183 height 43
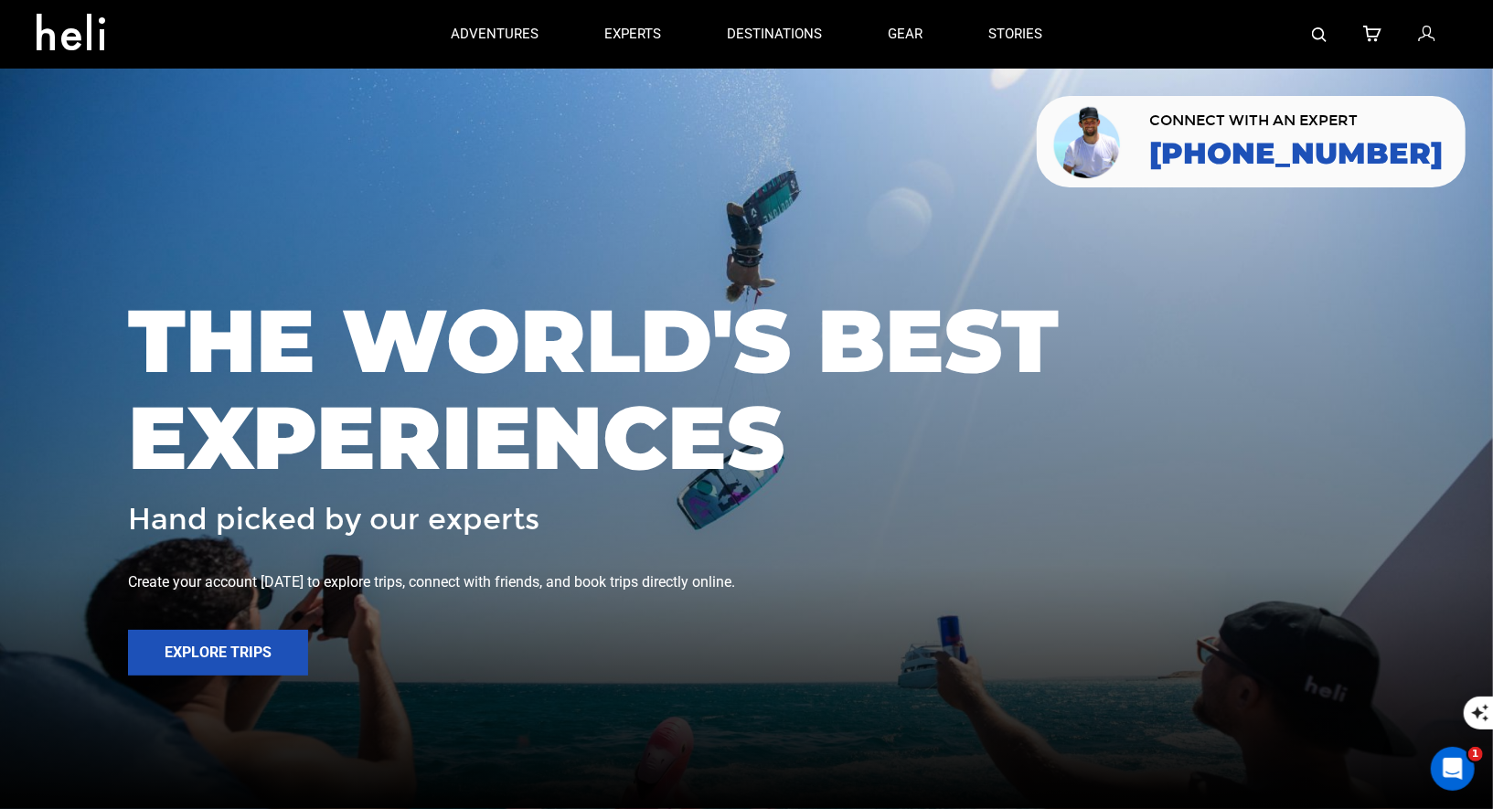
click at [1319, 33] on img at bounding box center [1319, 34] width 15 height 15
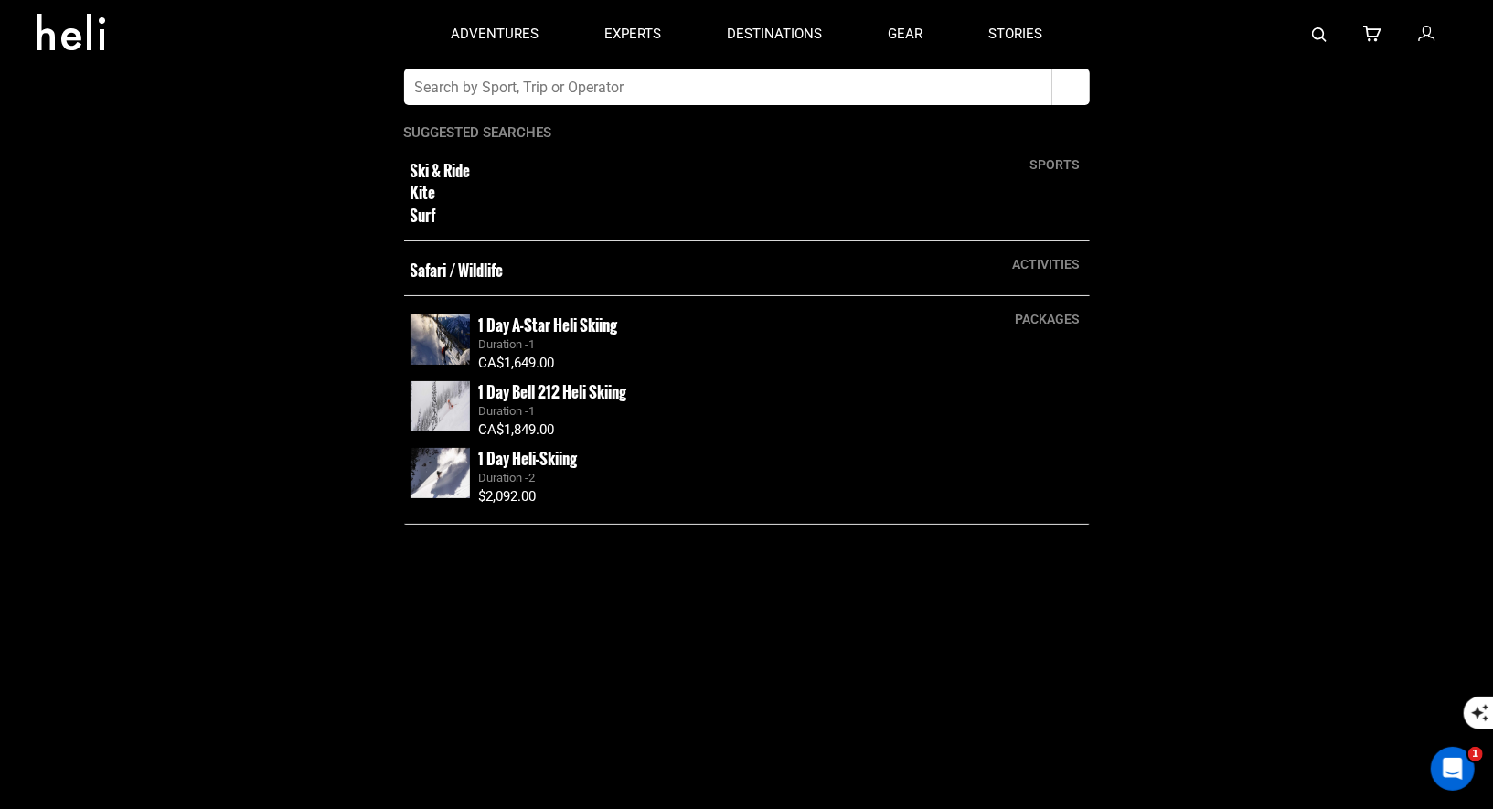
click at [785, 93] on input "text" at bounding box center [728, 87] width 648 height 37
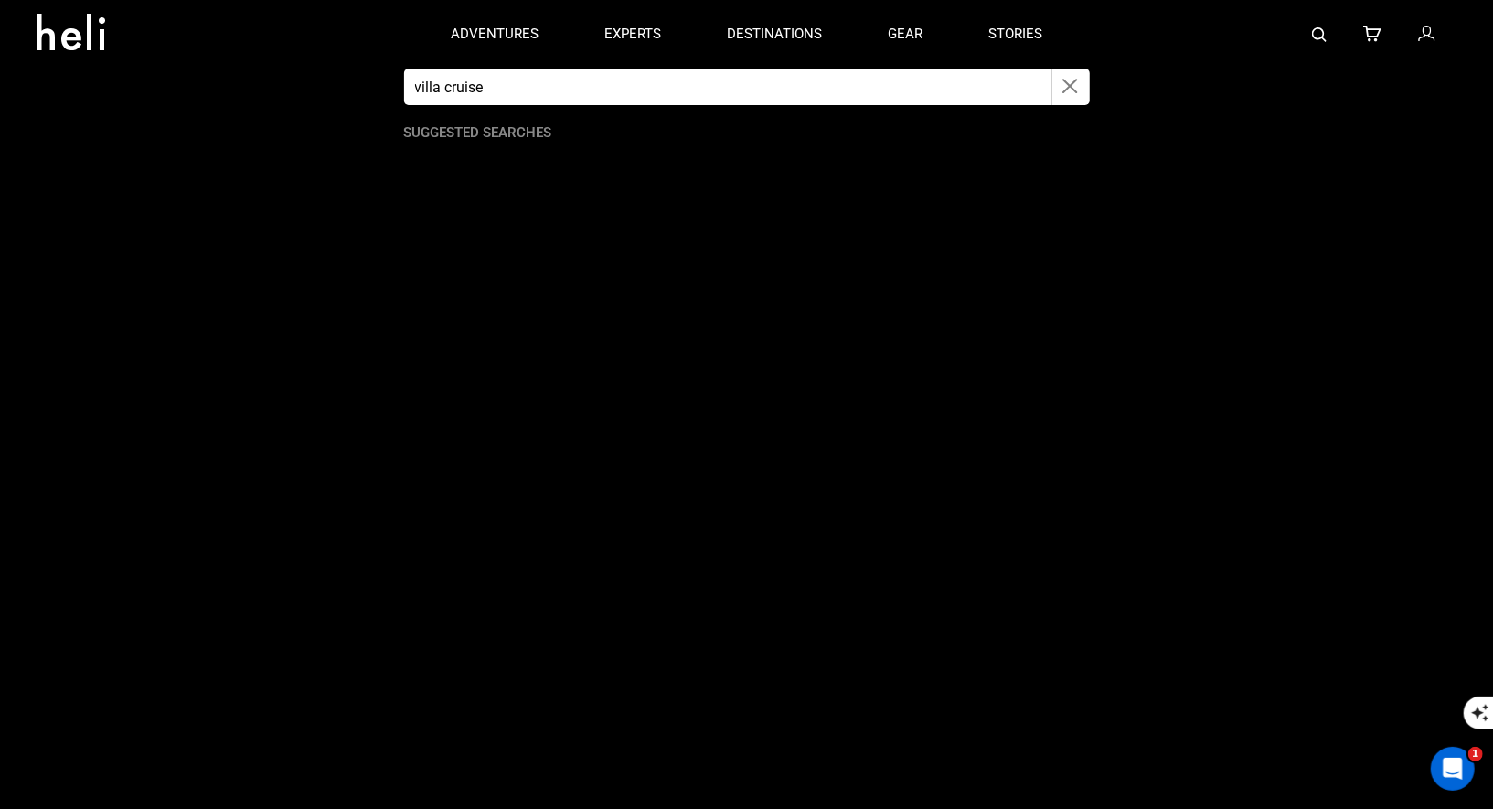
type input "villa cruise"
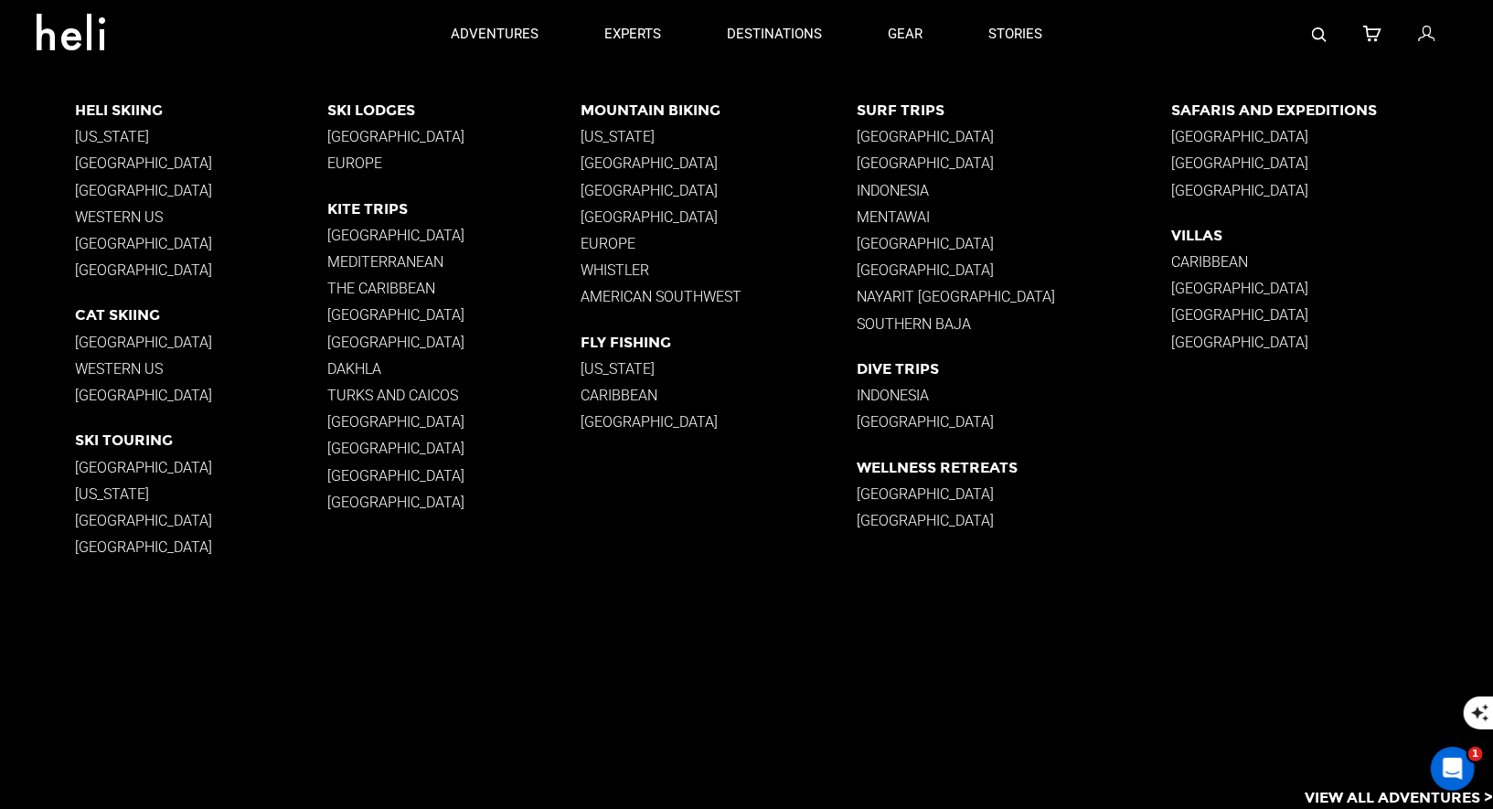
click at [918, 297] on p "Nayarit [GEOGRAPHIC_DATA]" at bounding box center [1014, 296] width 314 height 17
click at [921, 320] on p "Southern Baja" at bounding box center [1014, 323] width 314 height 17
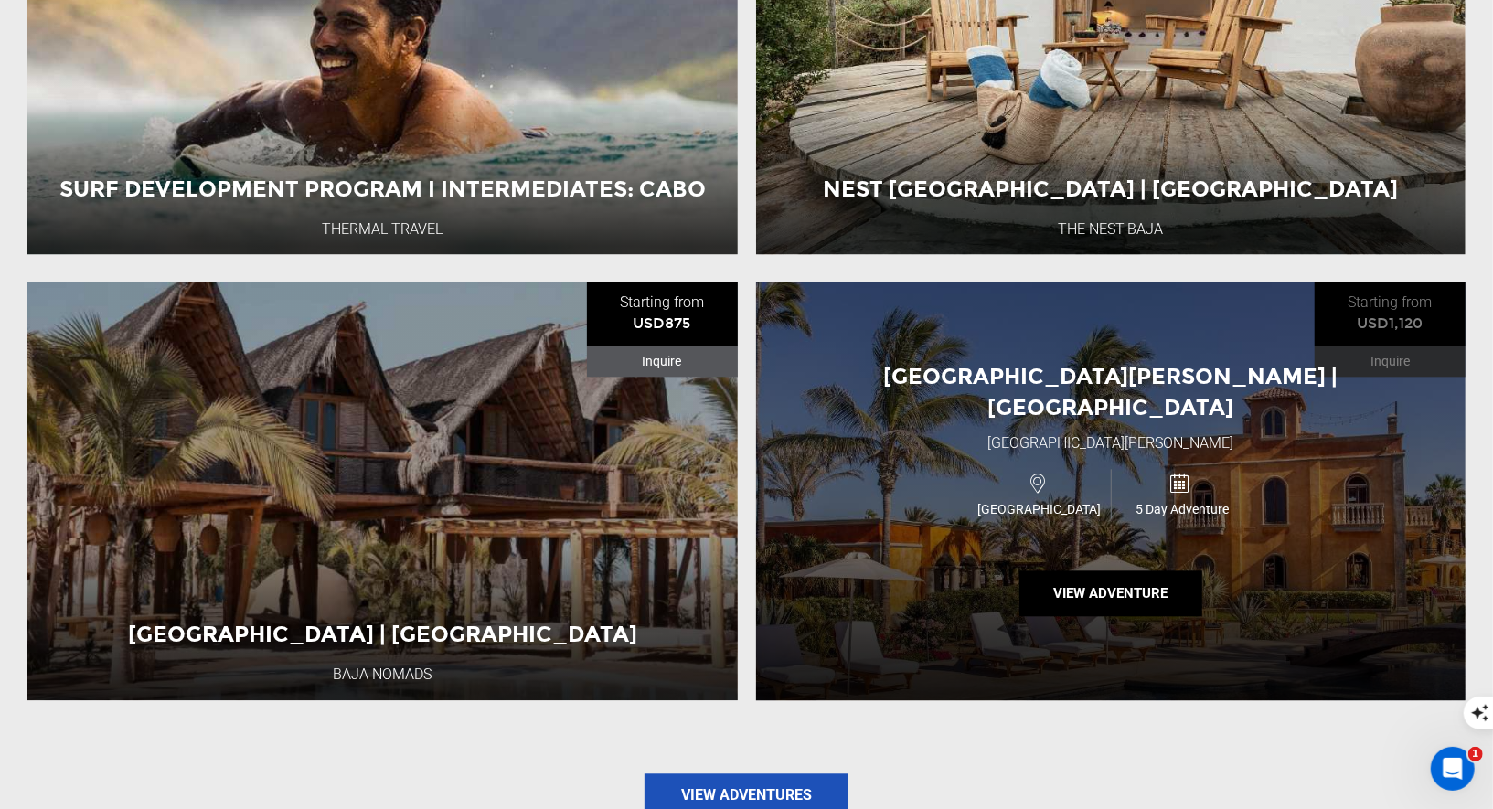
scroll to position [2470, 0]
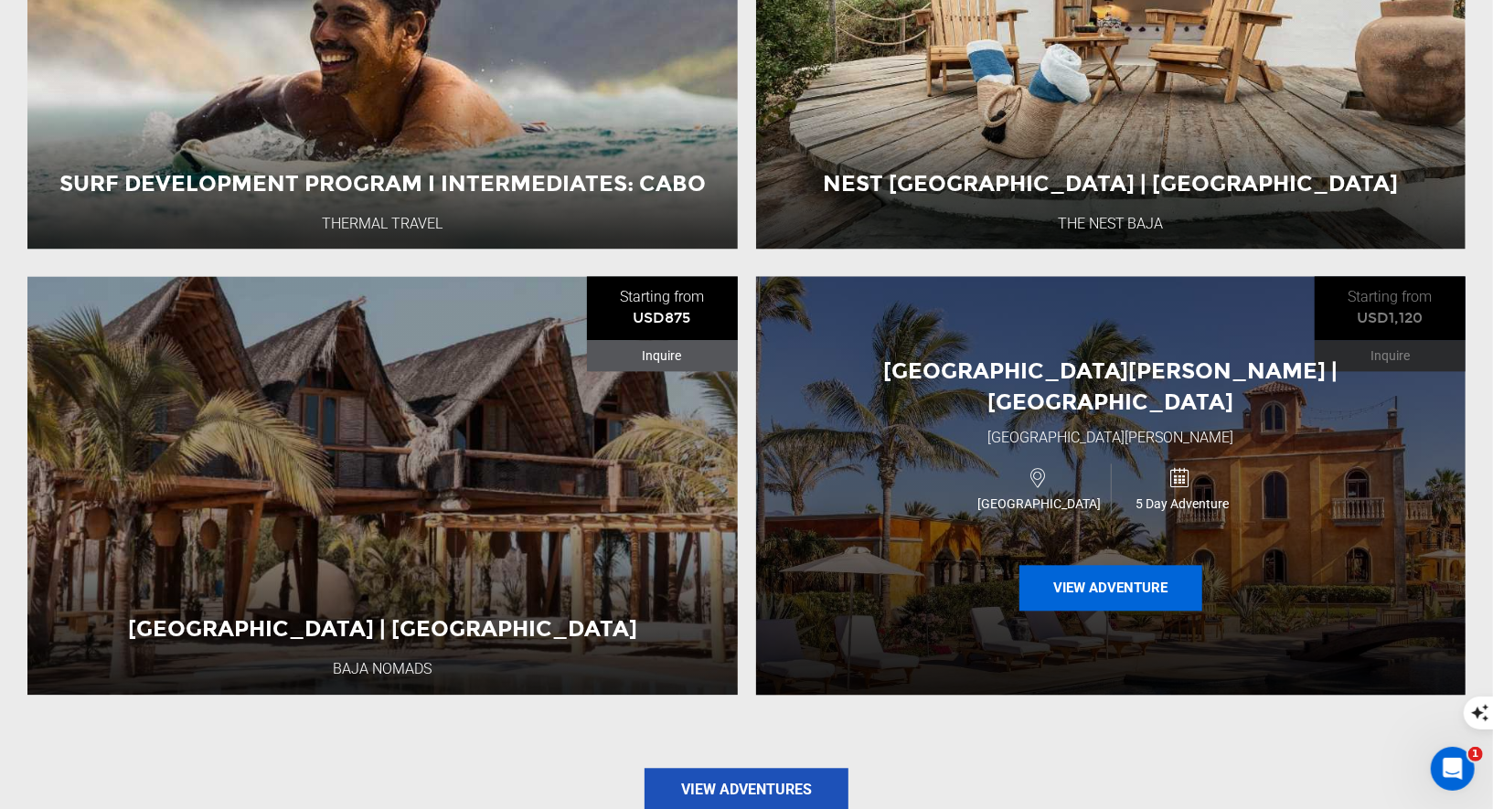
click at [1062, 565] on button "View Adventure" at bounding box center [1110, 588] width 183 height 46
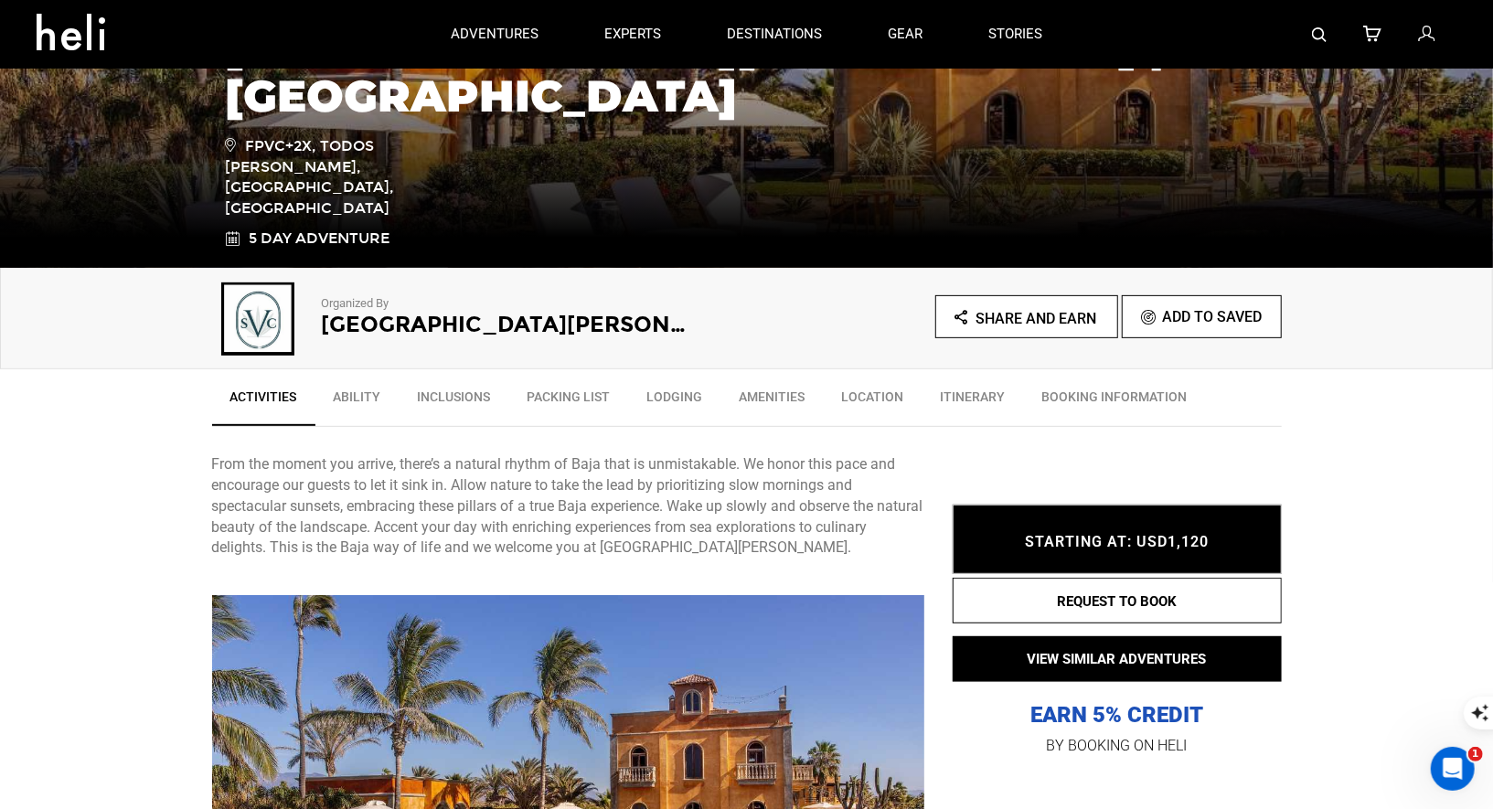
scroll to position [280, 0]
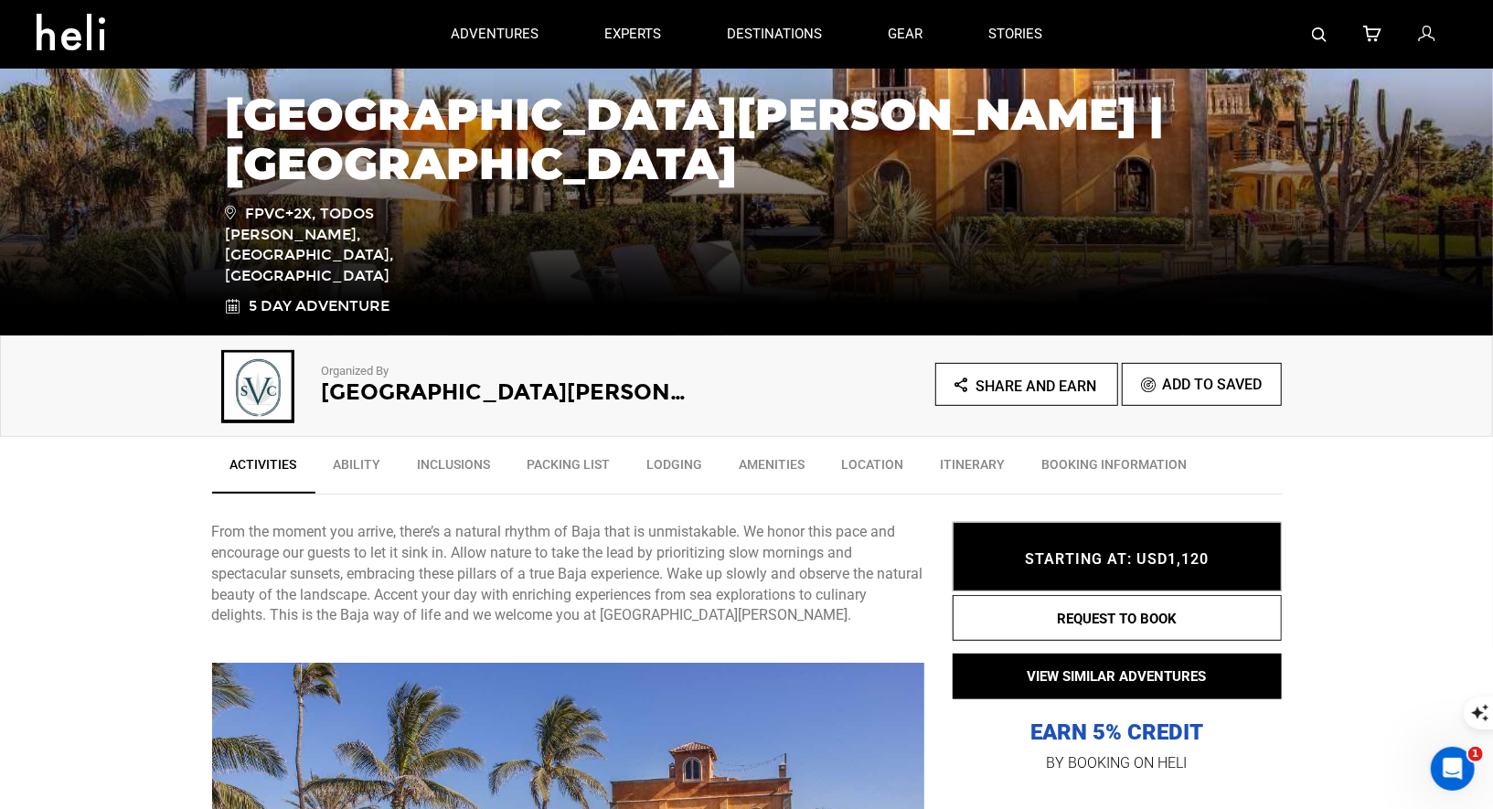
click at [1324, 31] on img at bounding box center [1319, 34] width 15 height 15
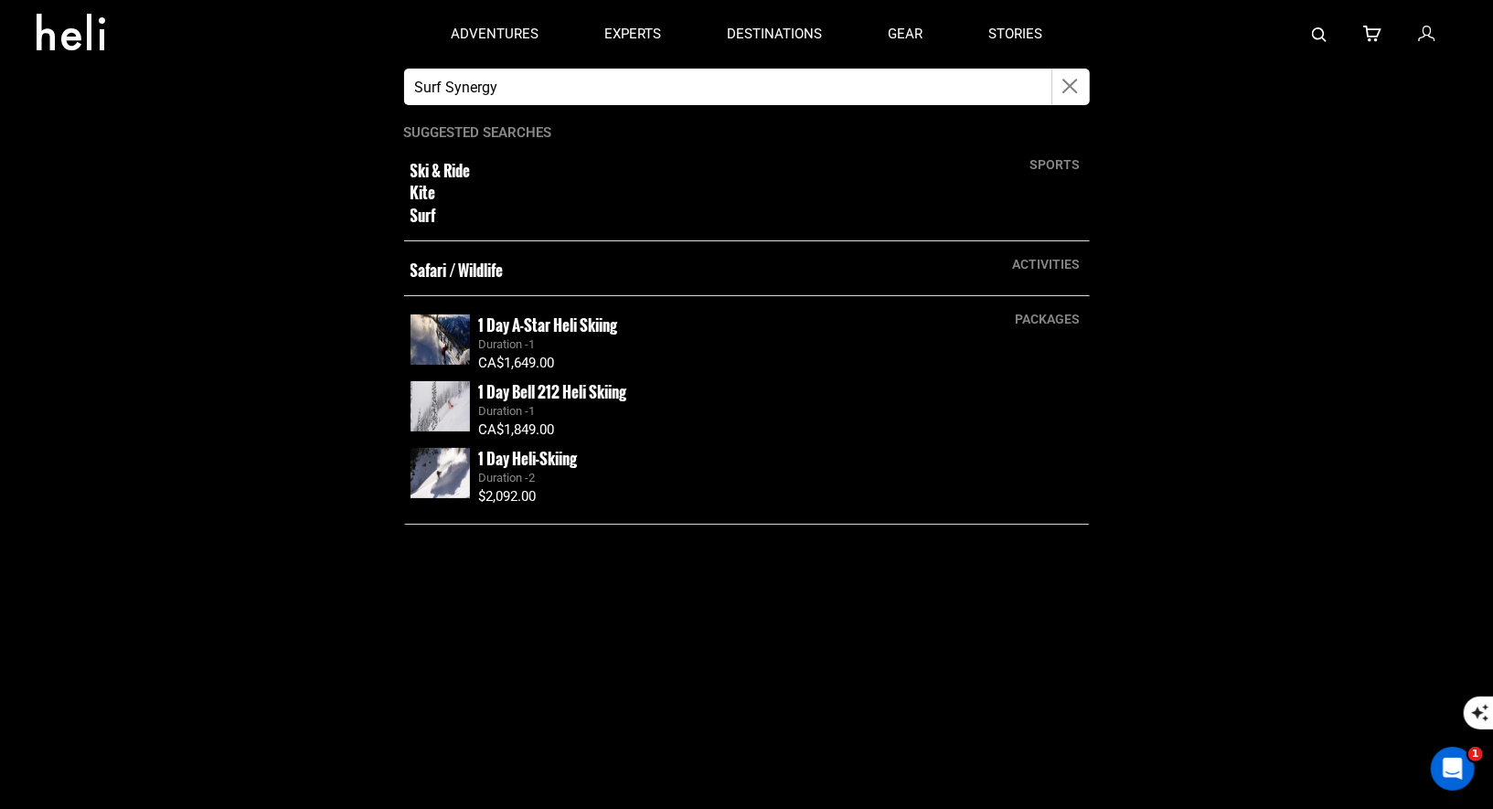
type input "Surf Synergy"
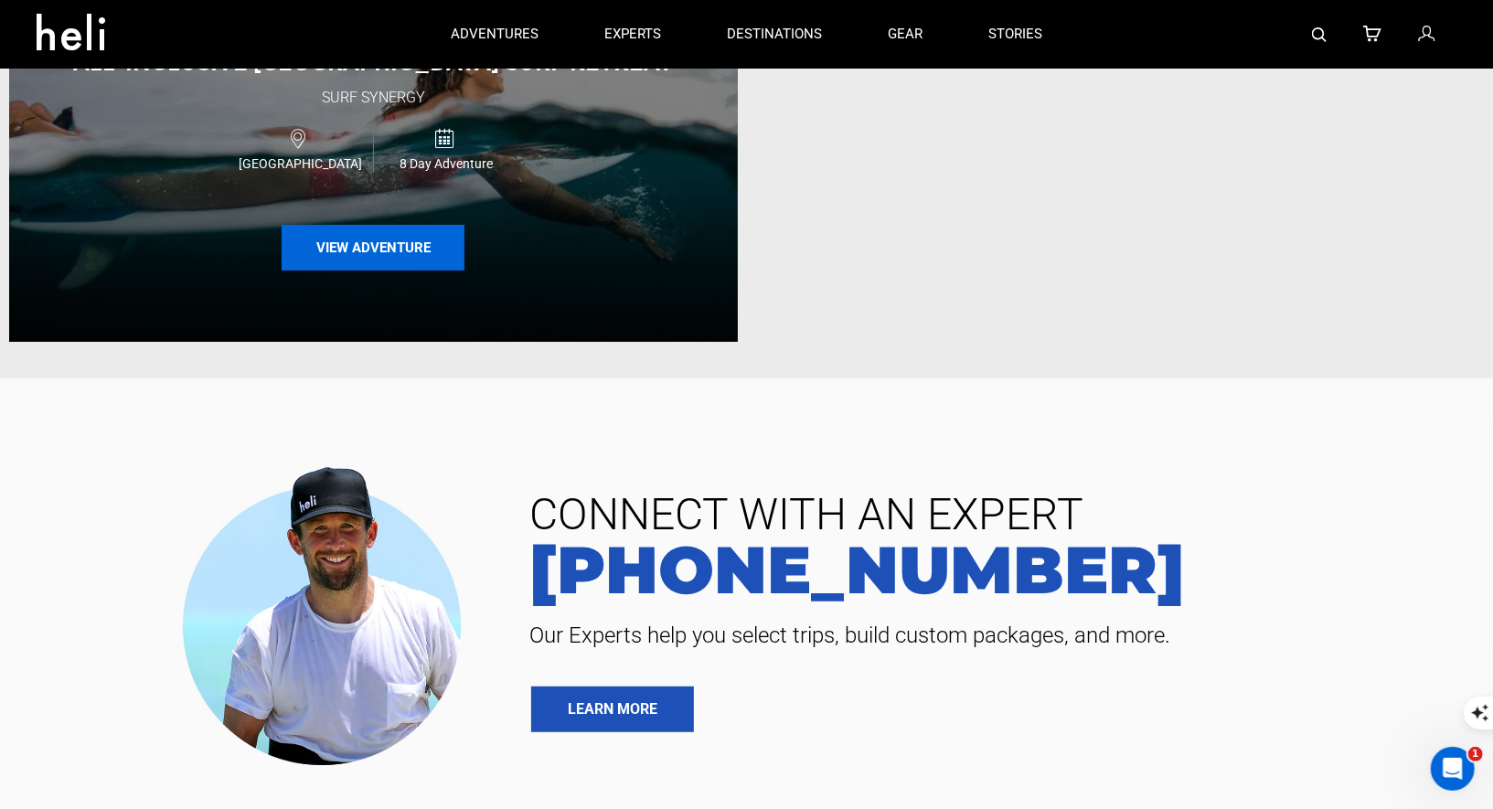
click at [400, 259] on button "View Adventure" at bounding box center [373, 248] width 183 height 46
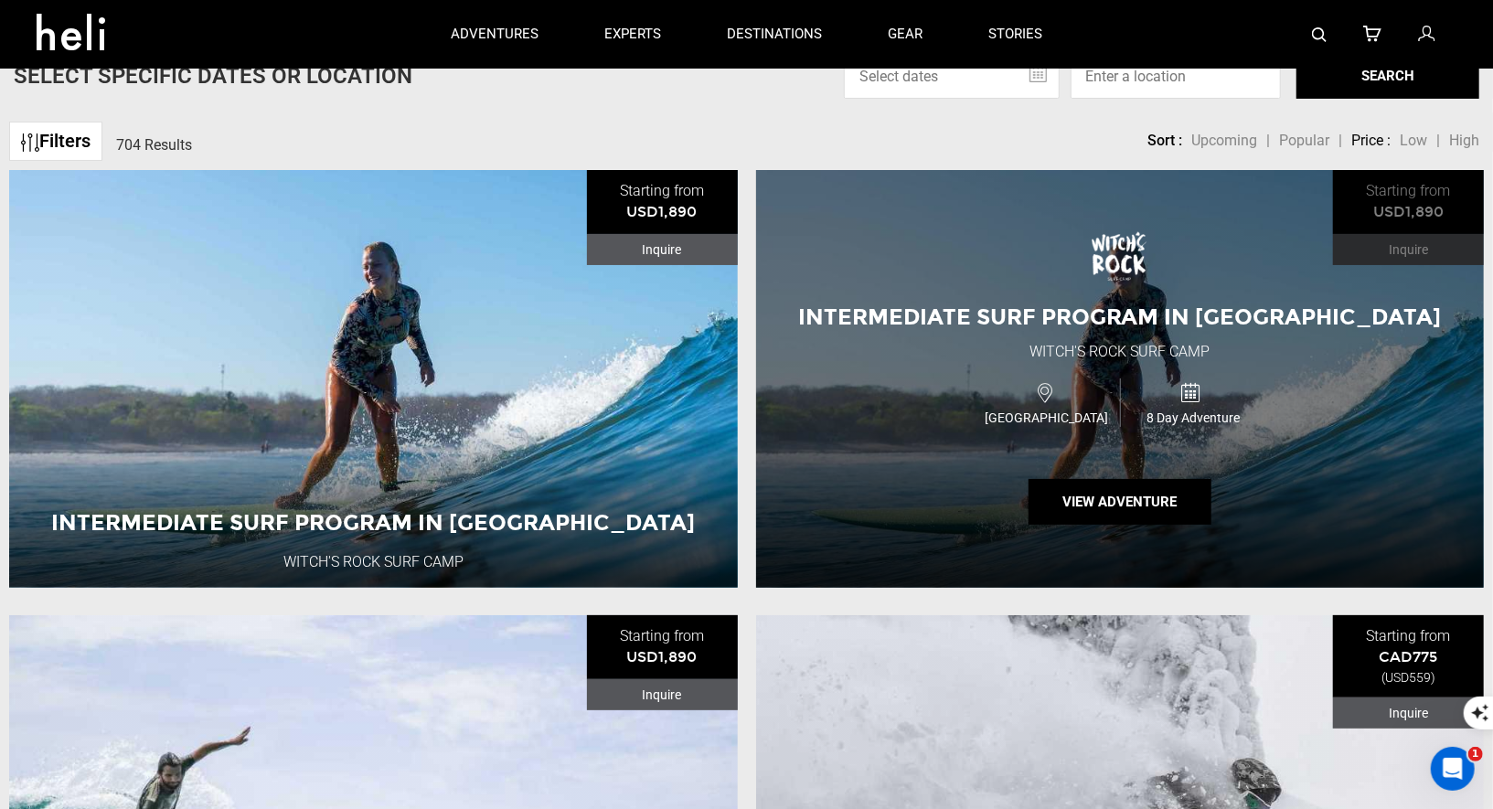
scroll to position [47, 0]
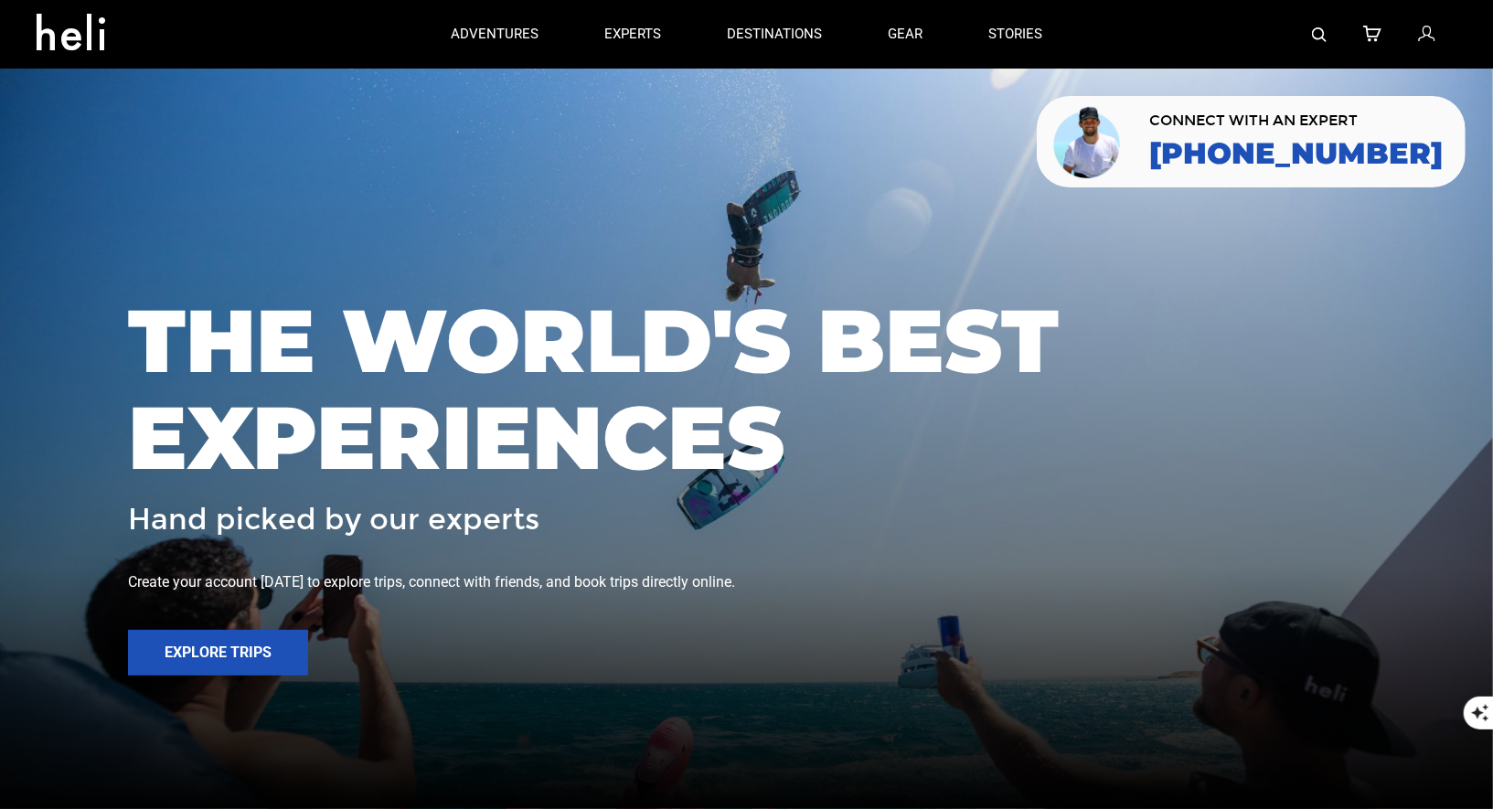
click at [1324, 21] on link at bounding box center [1319, 34] width 15 height 69
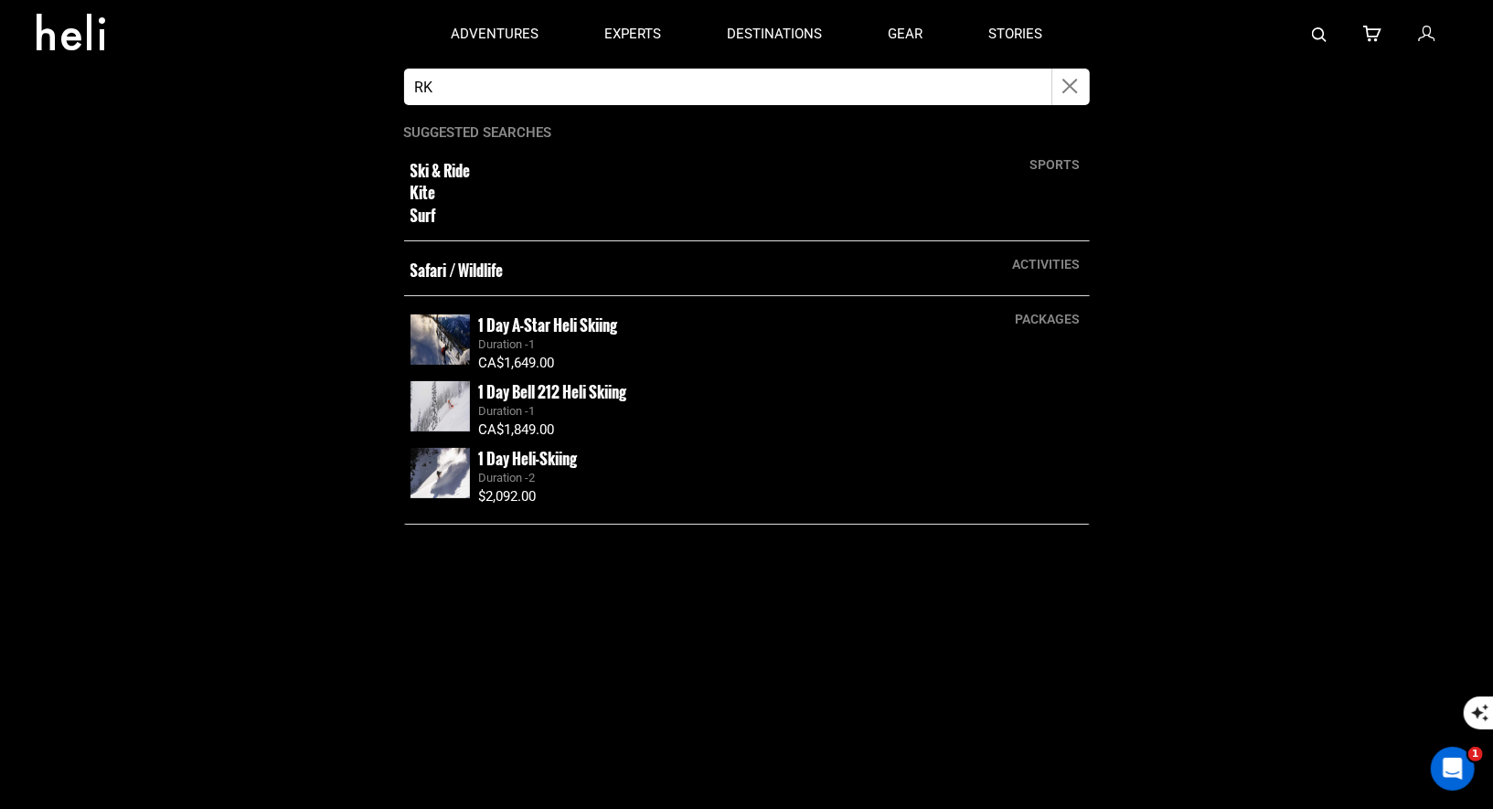
type input "RK"
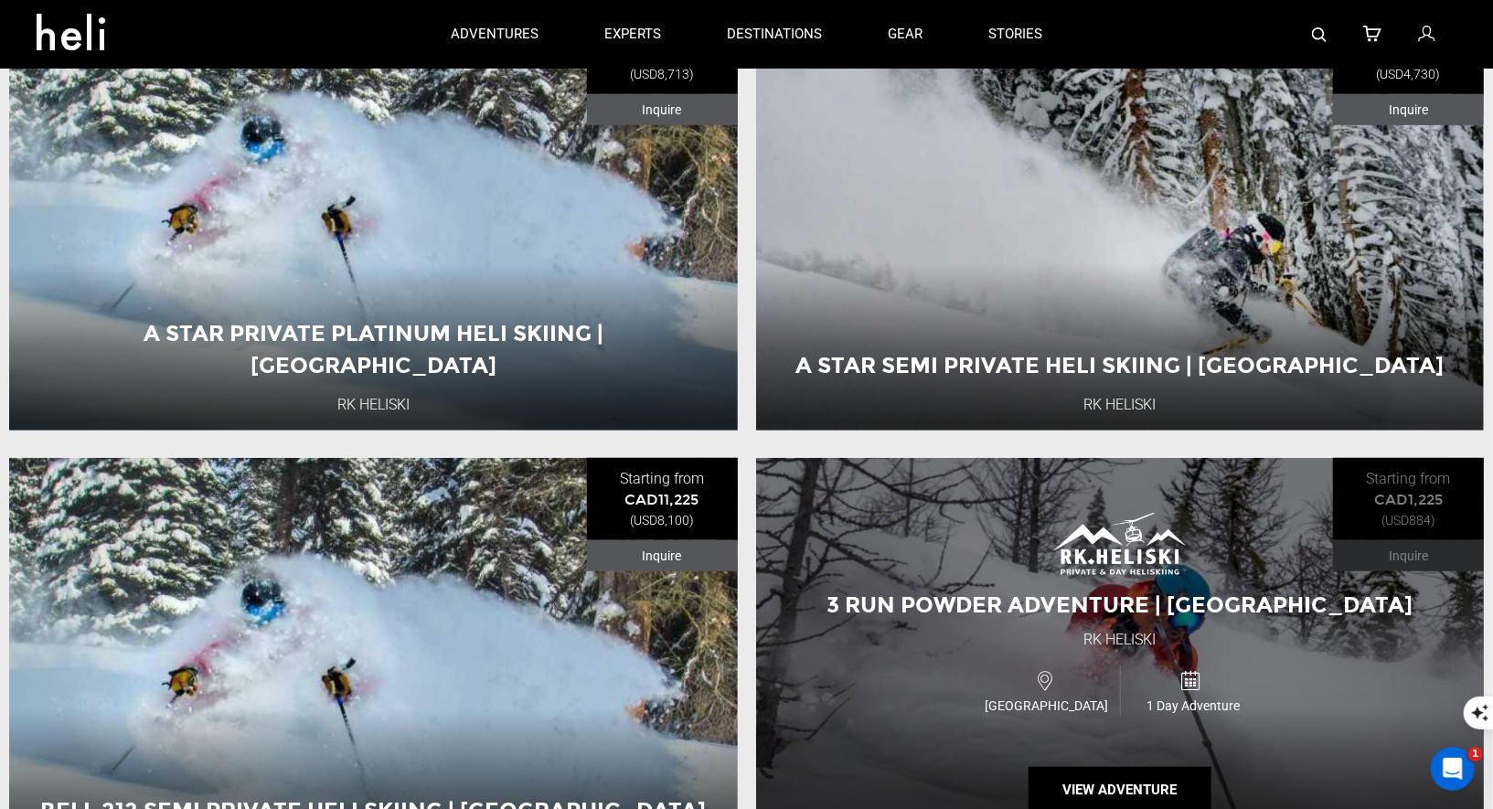
scroll to position [700, 0]
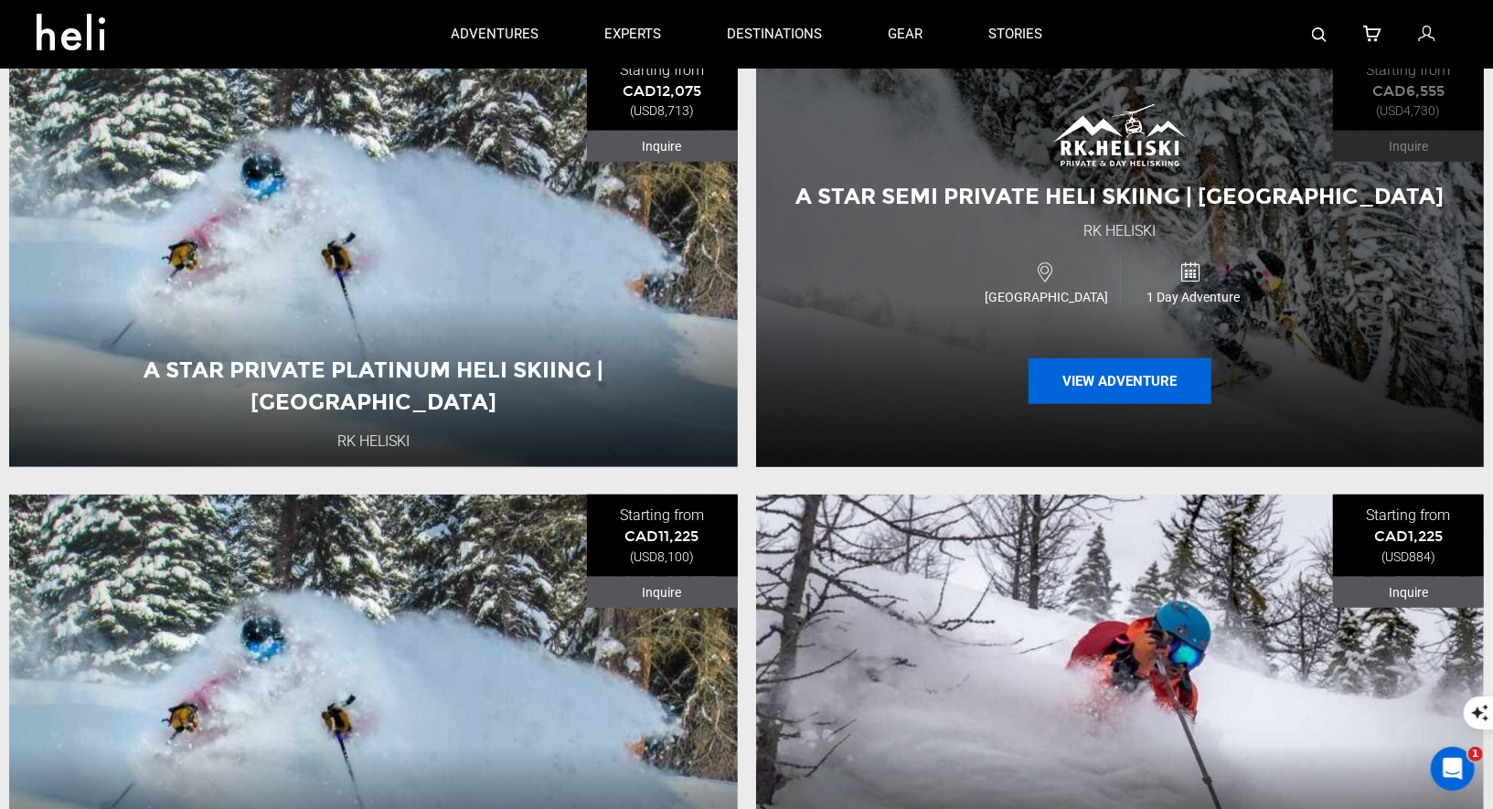
click at [1094, 386] on button "View Adventure" at bounding box center [1119, 381] width 183 height 46
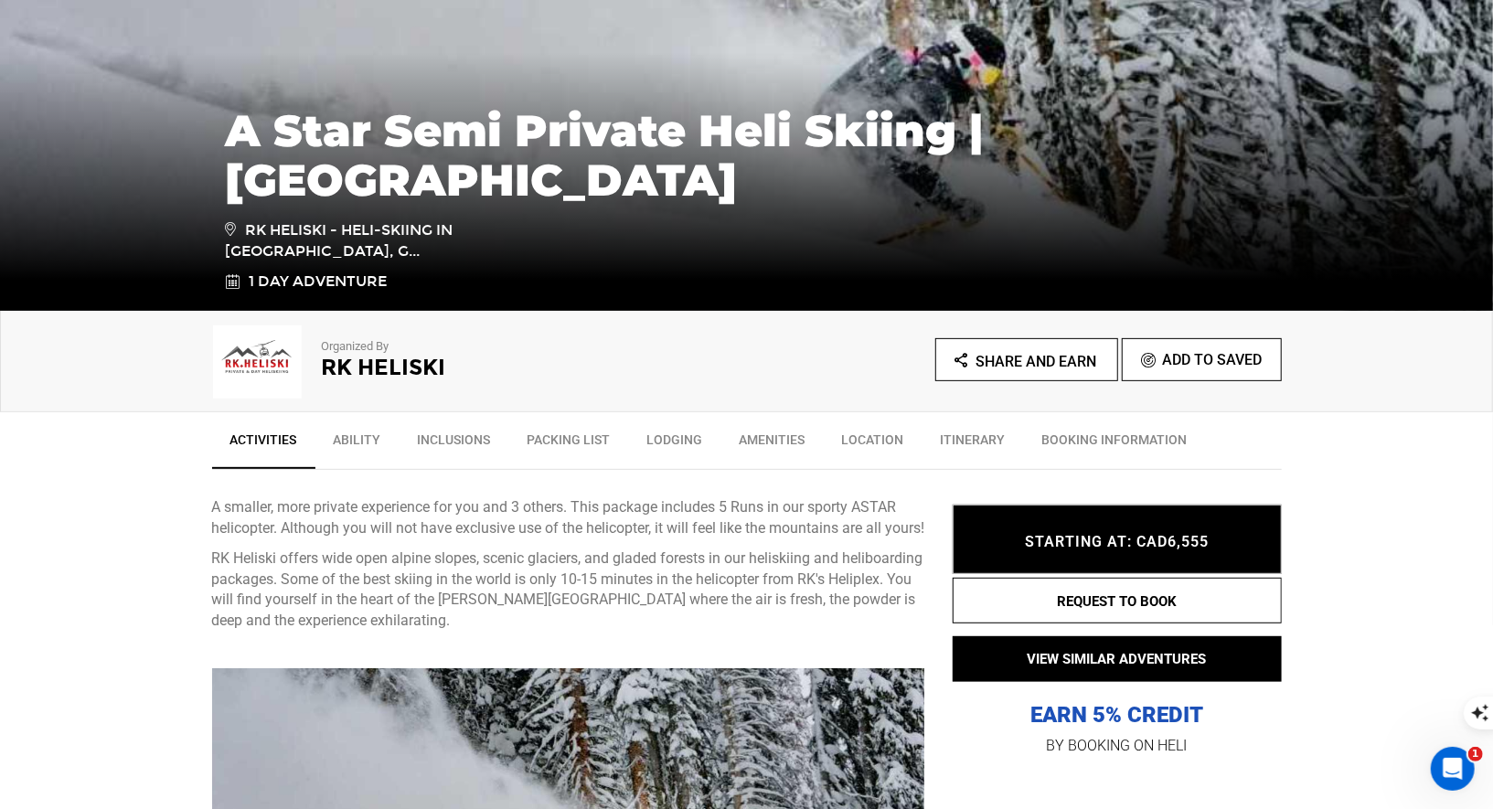
scroll to position [305, 0]
type input "RK"
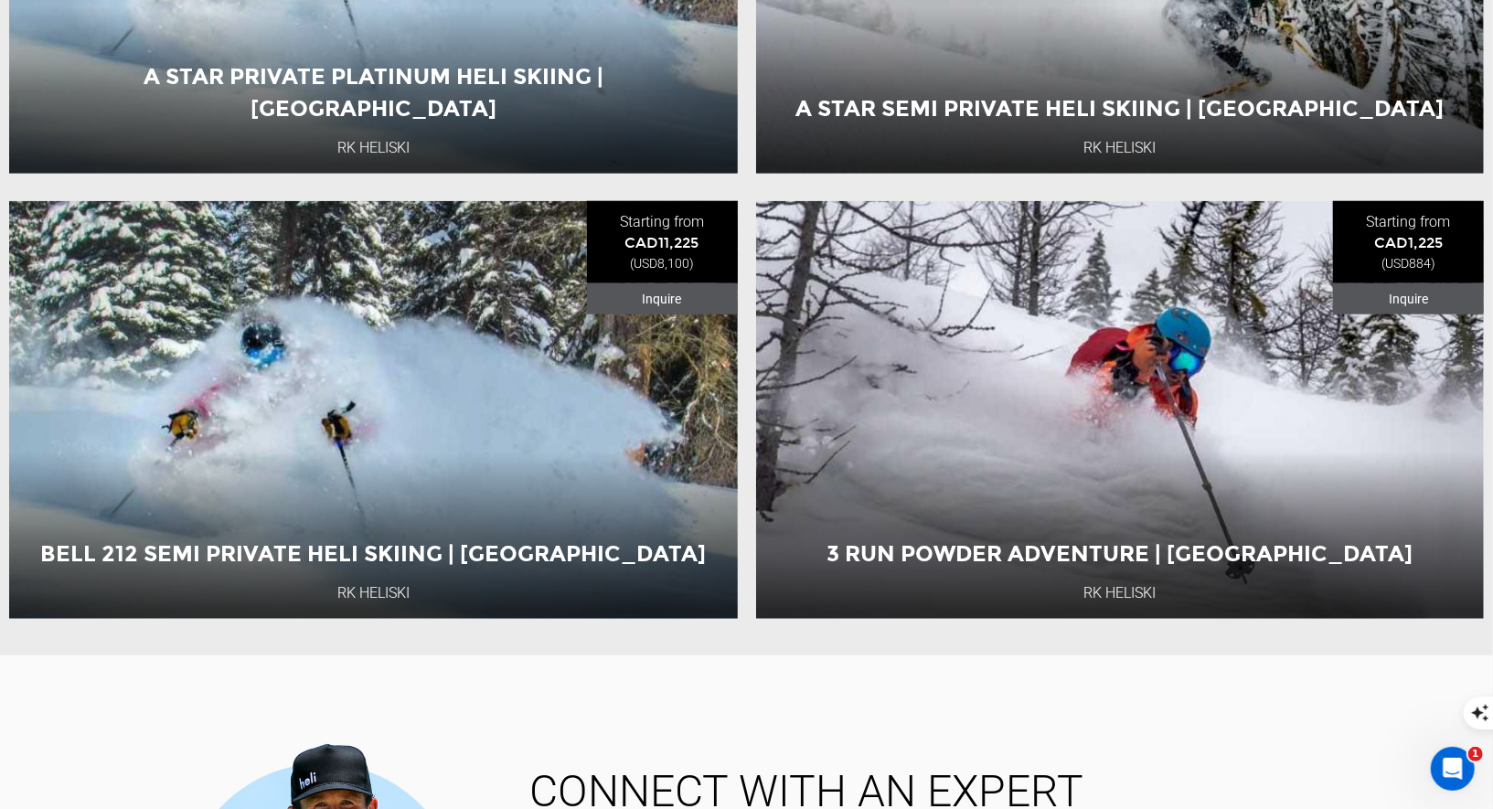
scroll to position [997, 0]
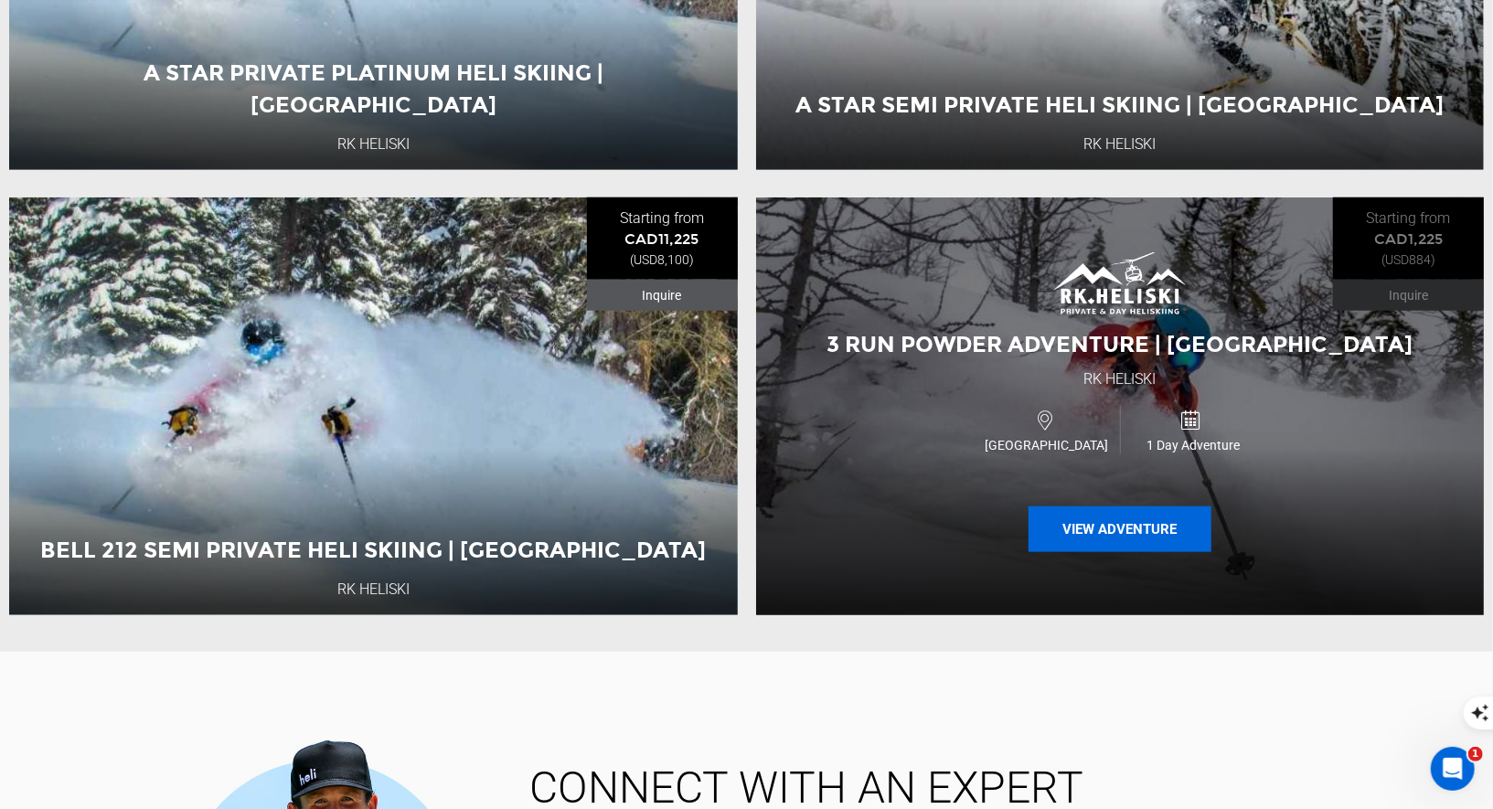
click at [1033, 529] on button "View Adventure" at bounding box center [1119, 529] width 183 height 46
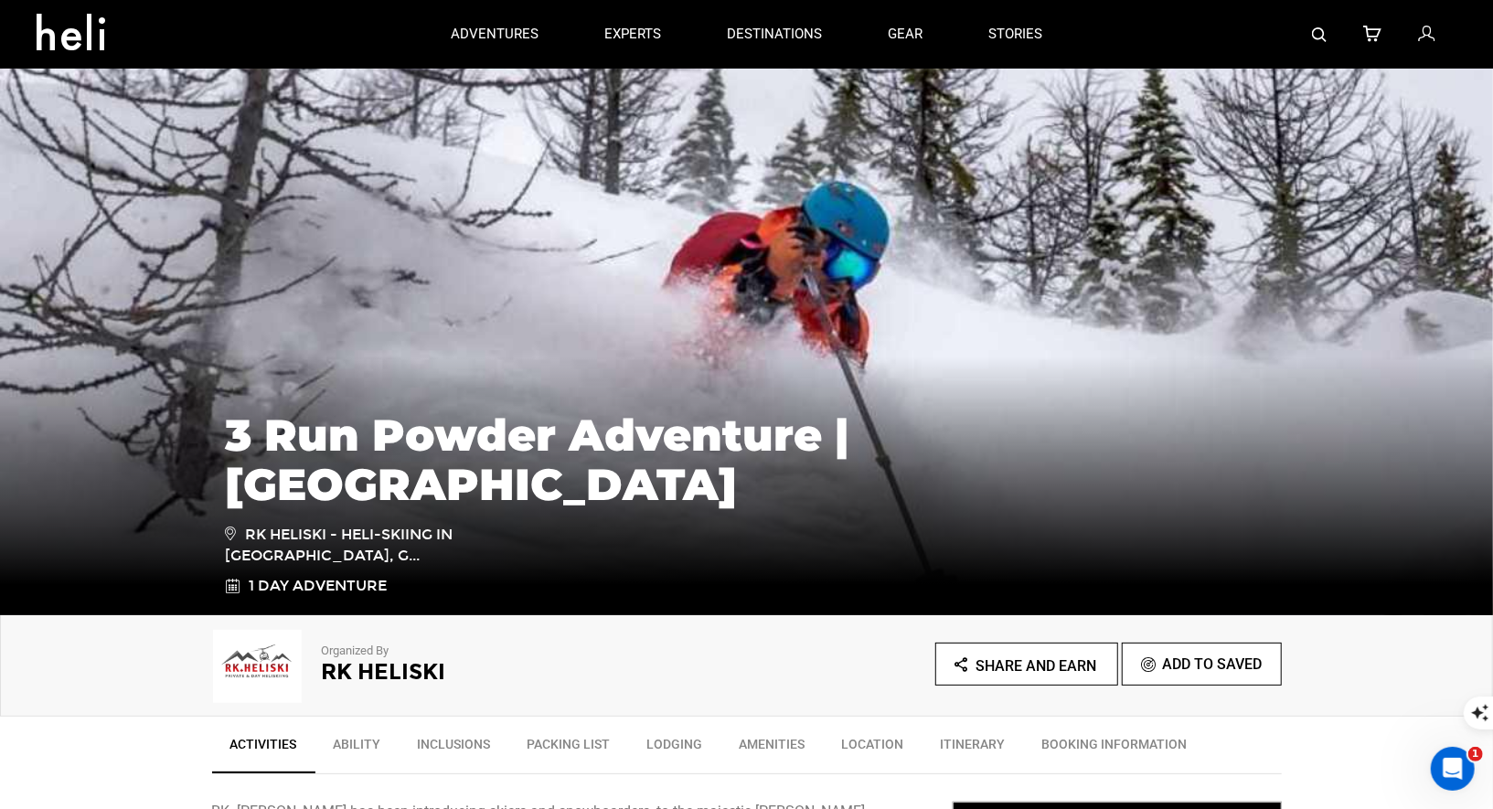
click at [365, 671] on h2 "RK Heliski" at bounding box center [509, 672] width 375 height 24
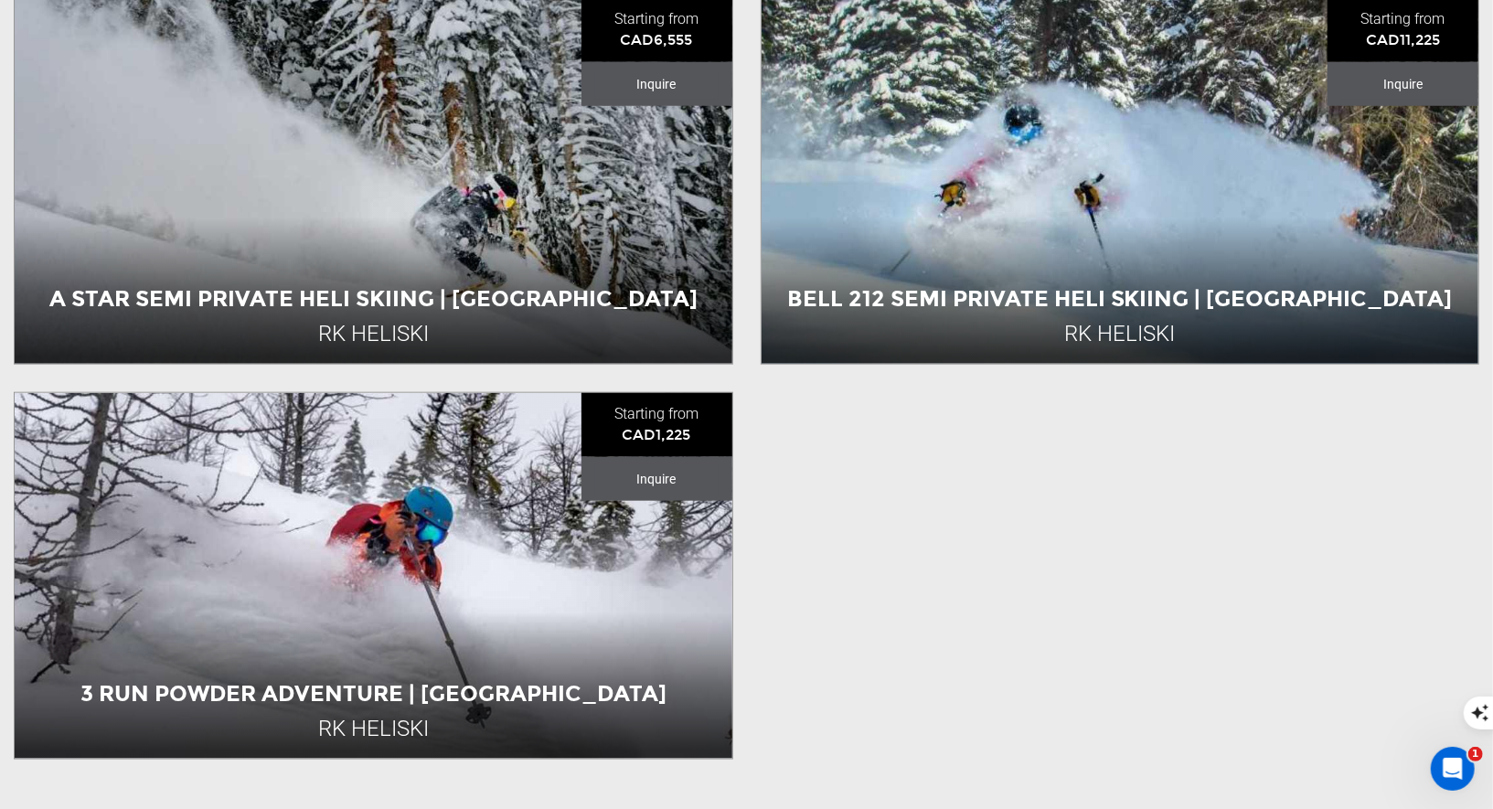
scroll to position [1091, 0]
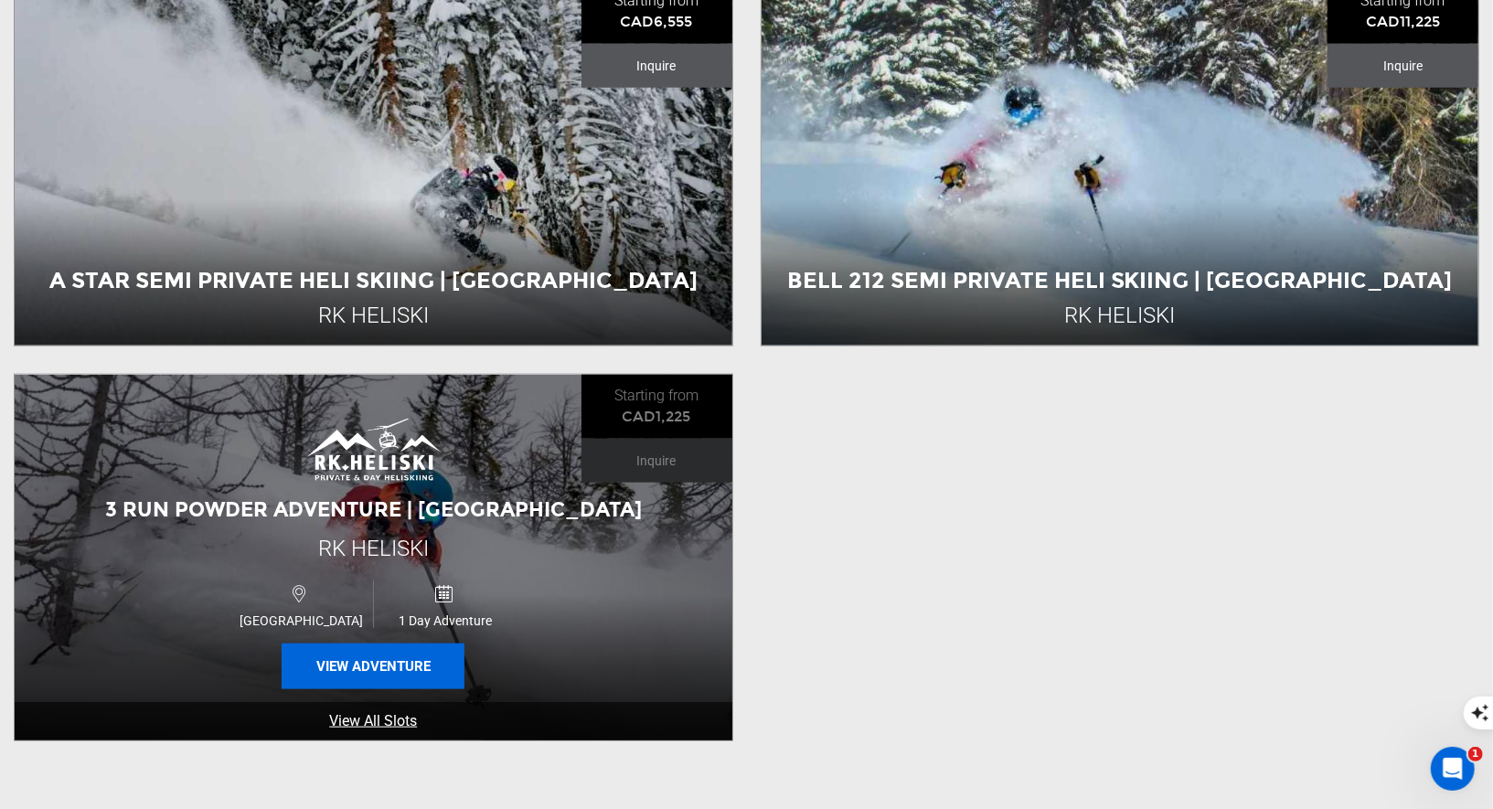
click at [400, 646] on button "View Adventure" at bounding box center [373, 666] width 183 height 46
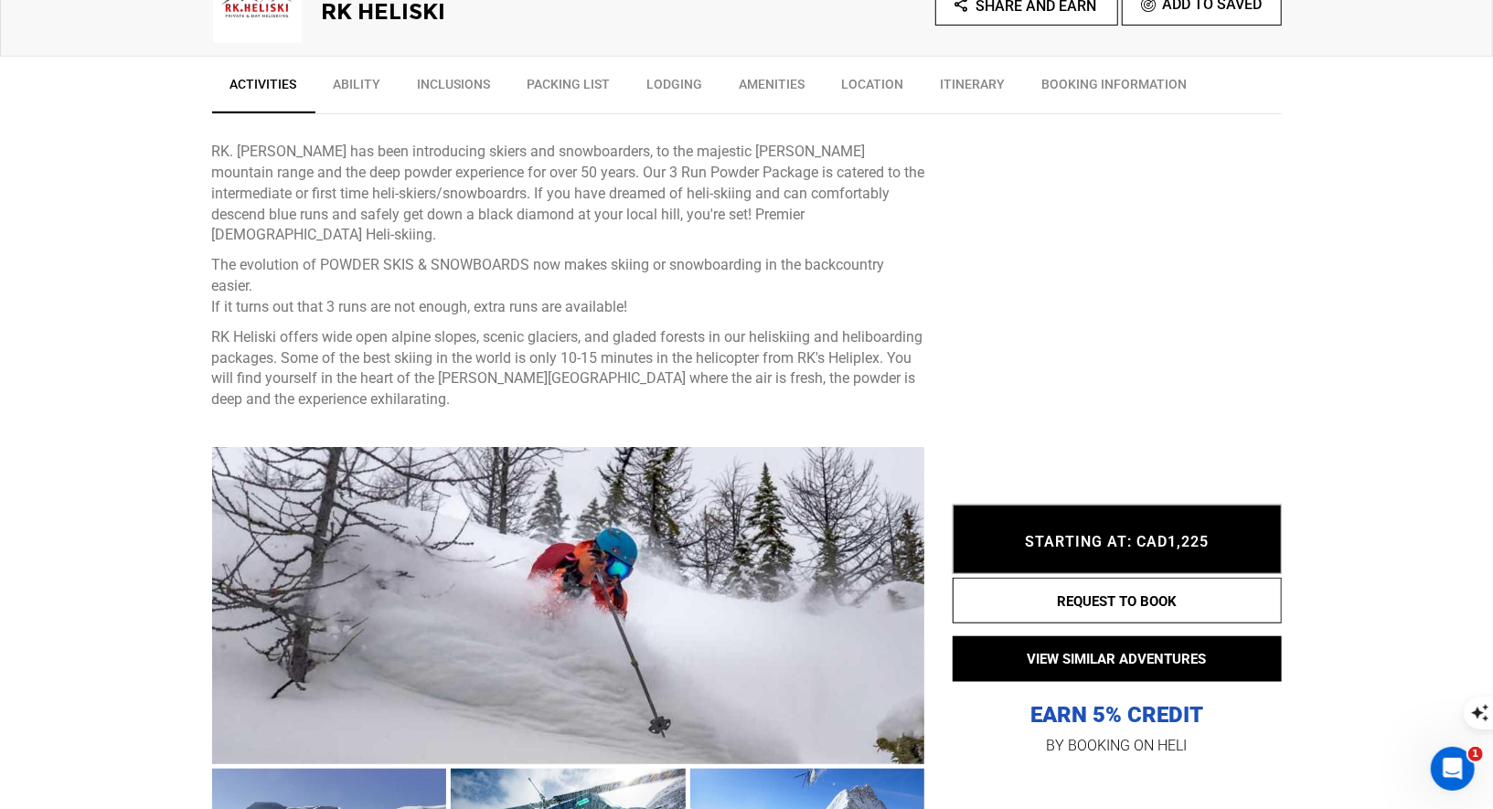
scroll to position [872, 0]
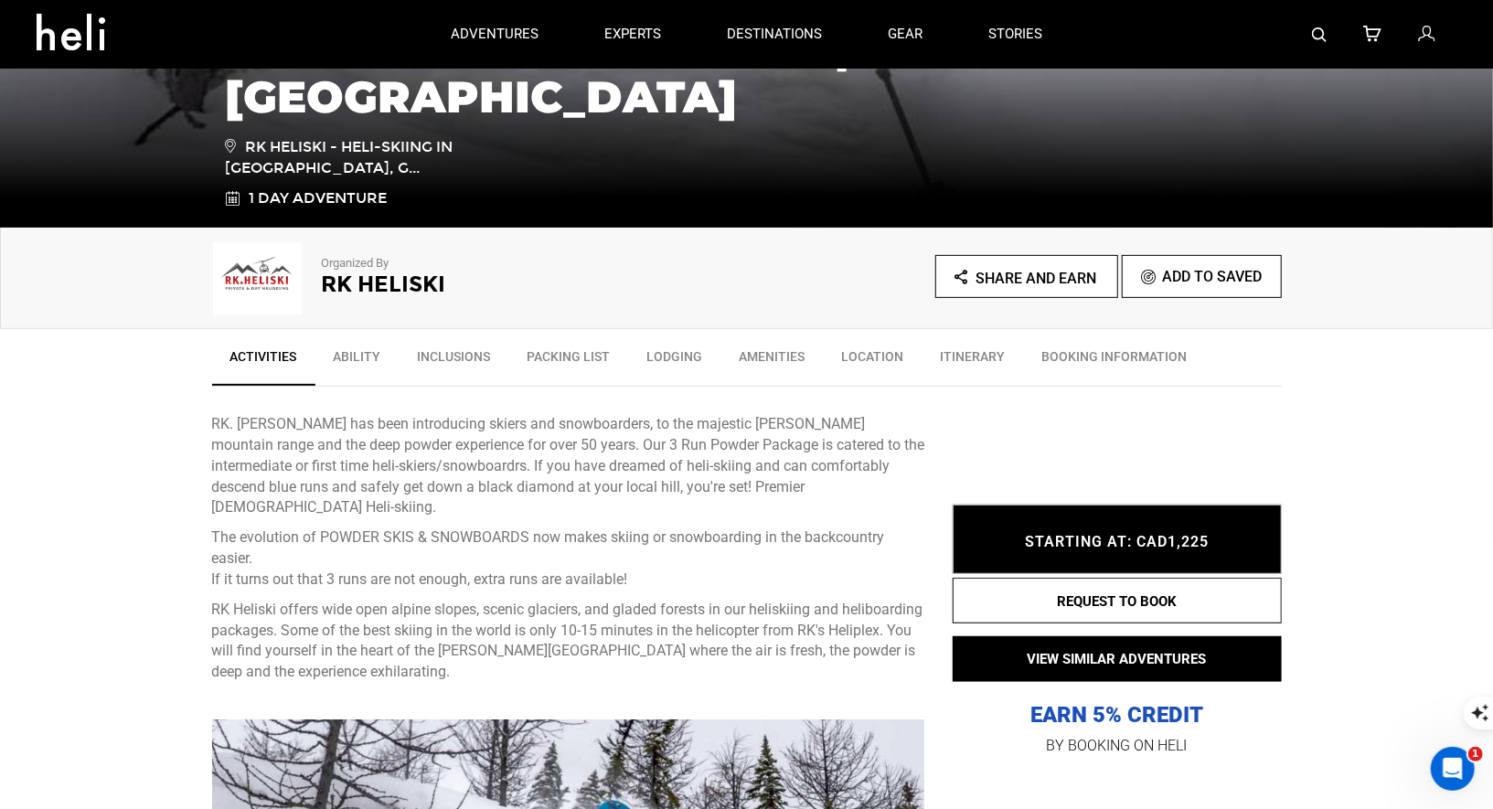
scroll to position [170, 0]
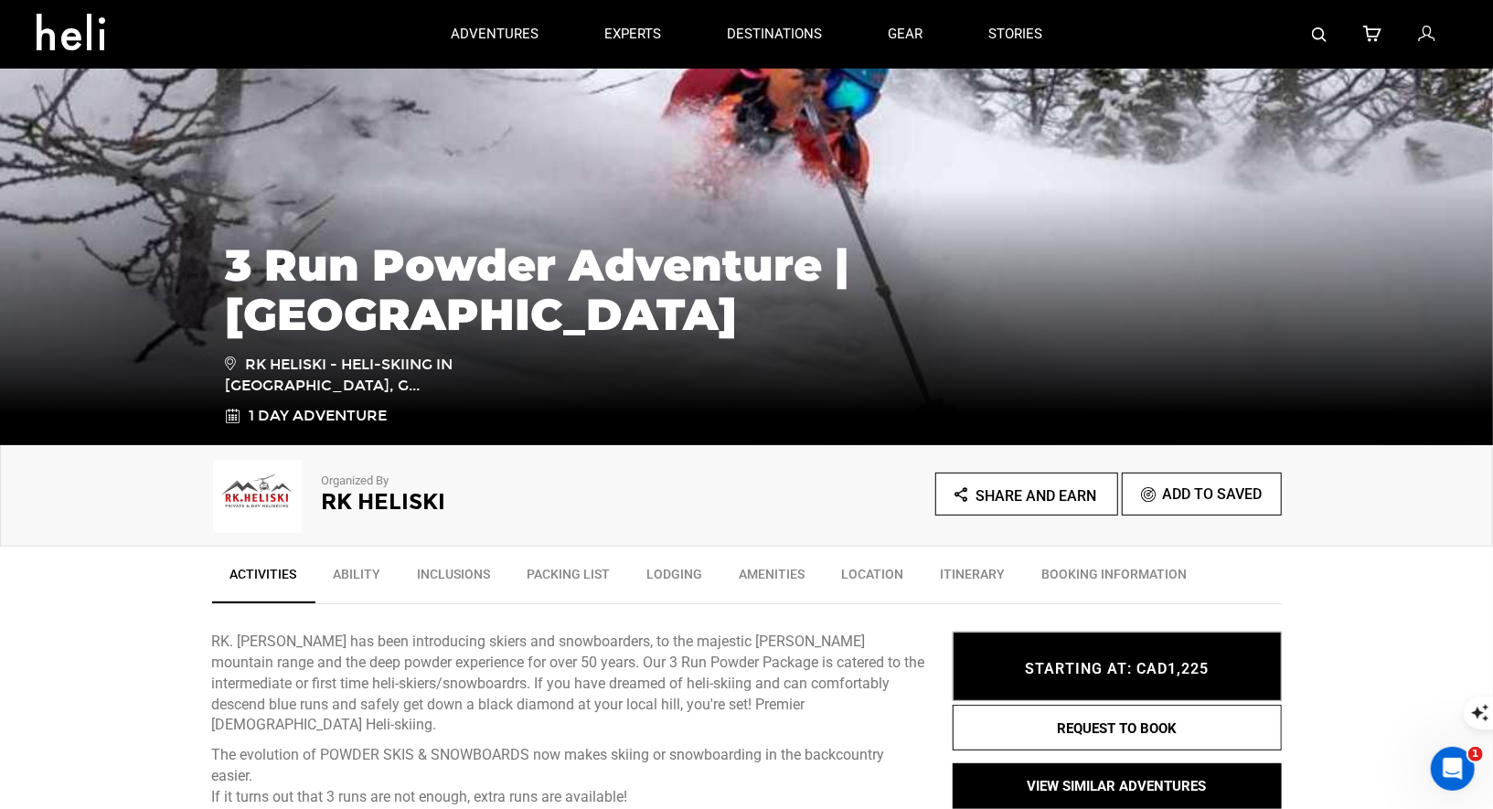
click at [409, 510] on h2 "RK Heliski" at bounding box center [509, 502] width 375 height 24
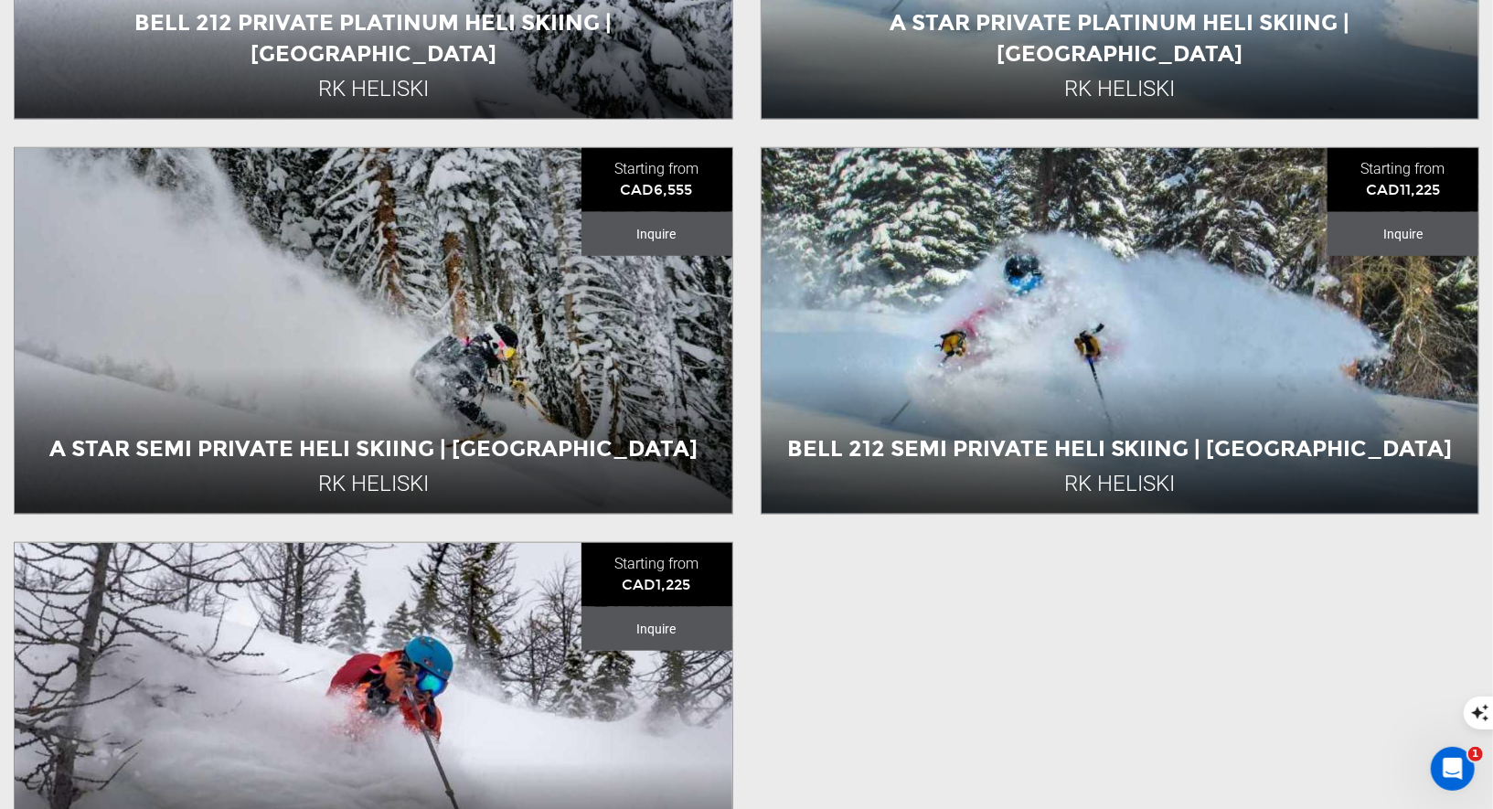
scroll to position [1086, 0]
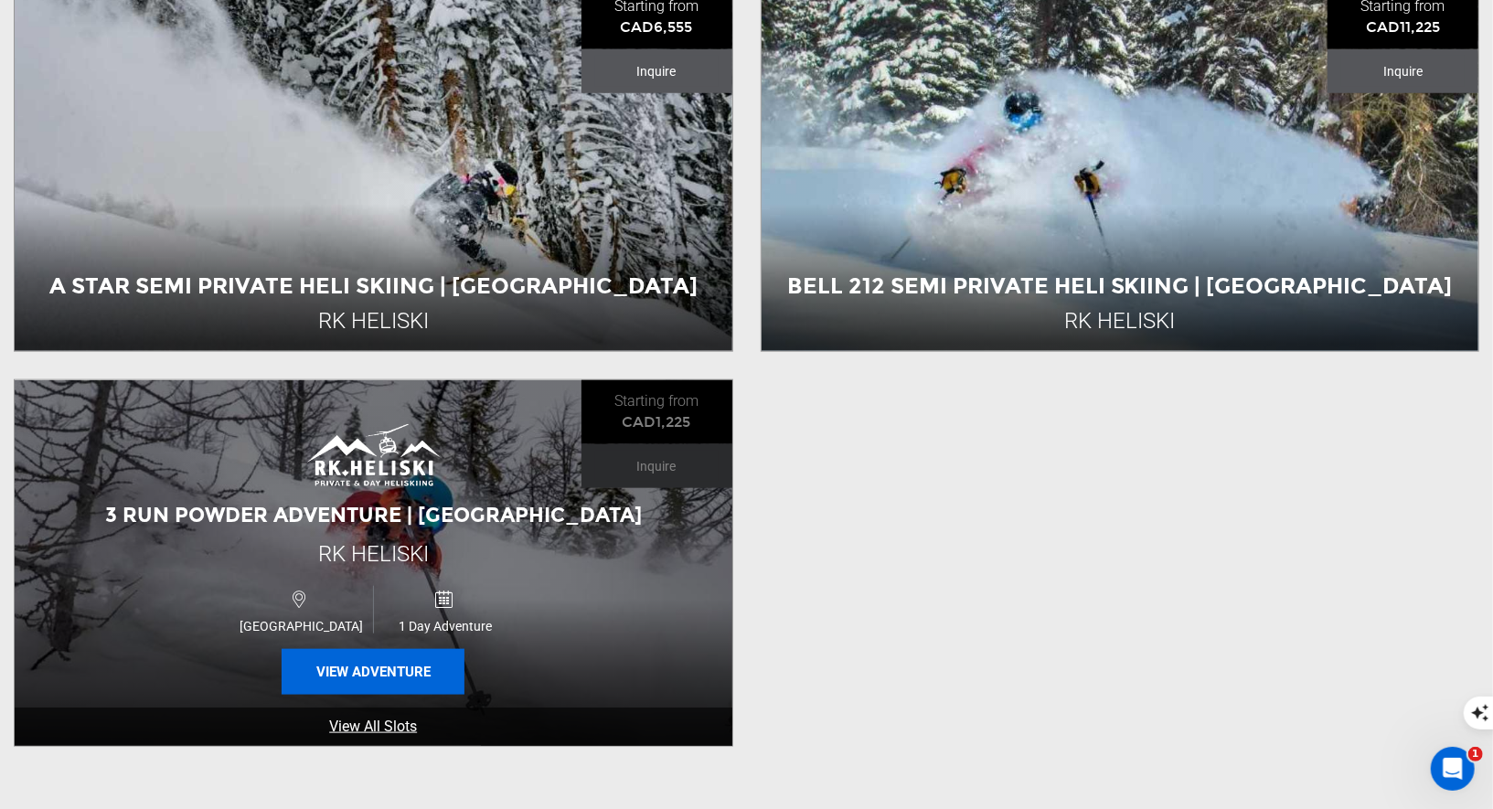
click at [373, 651] on button "View Adventure" at bounding box center [373, 672] width 183 height 46
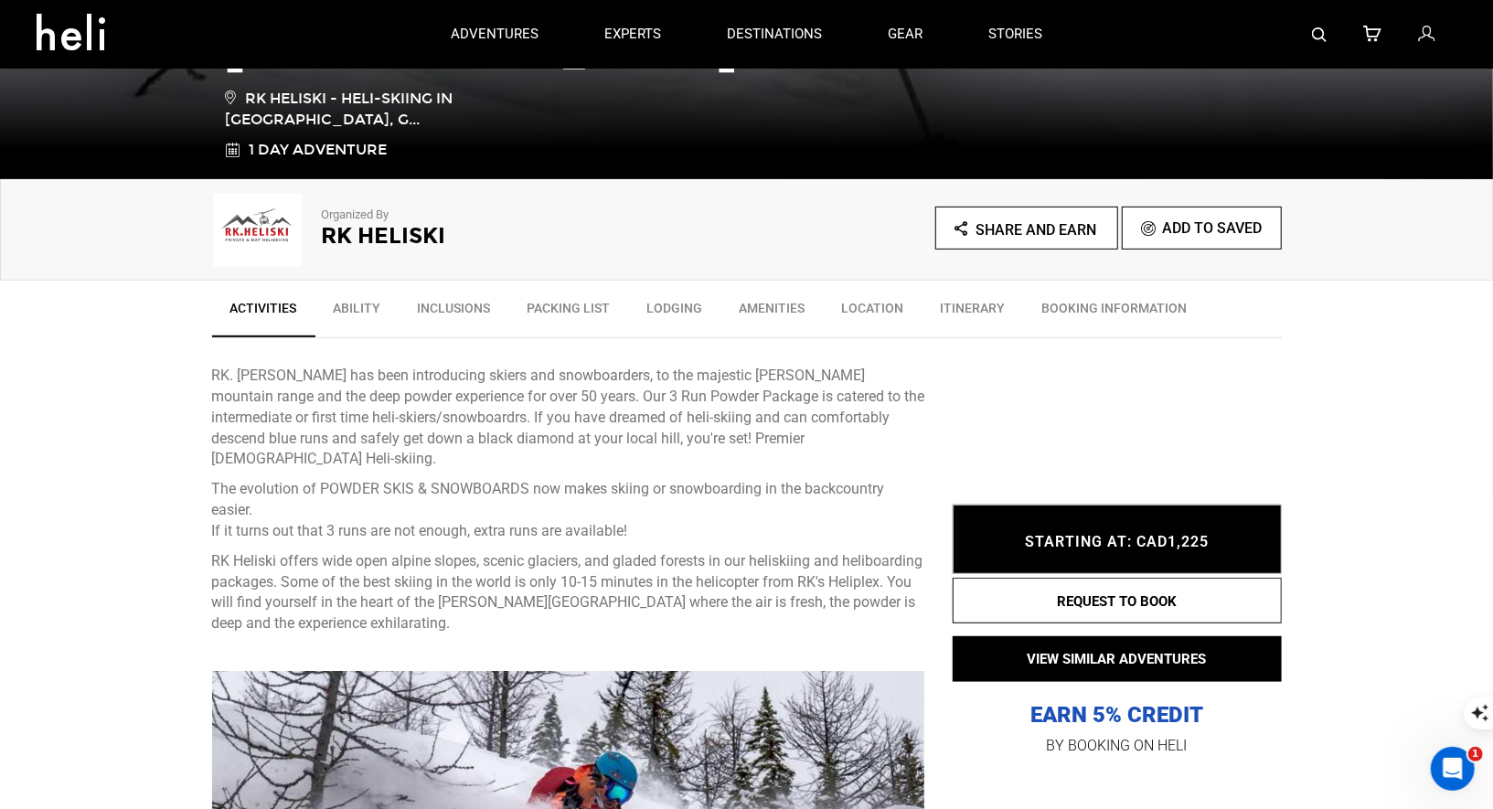
scroll to position [157, 0]
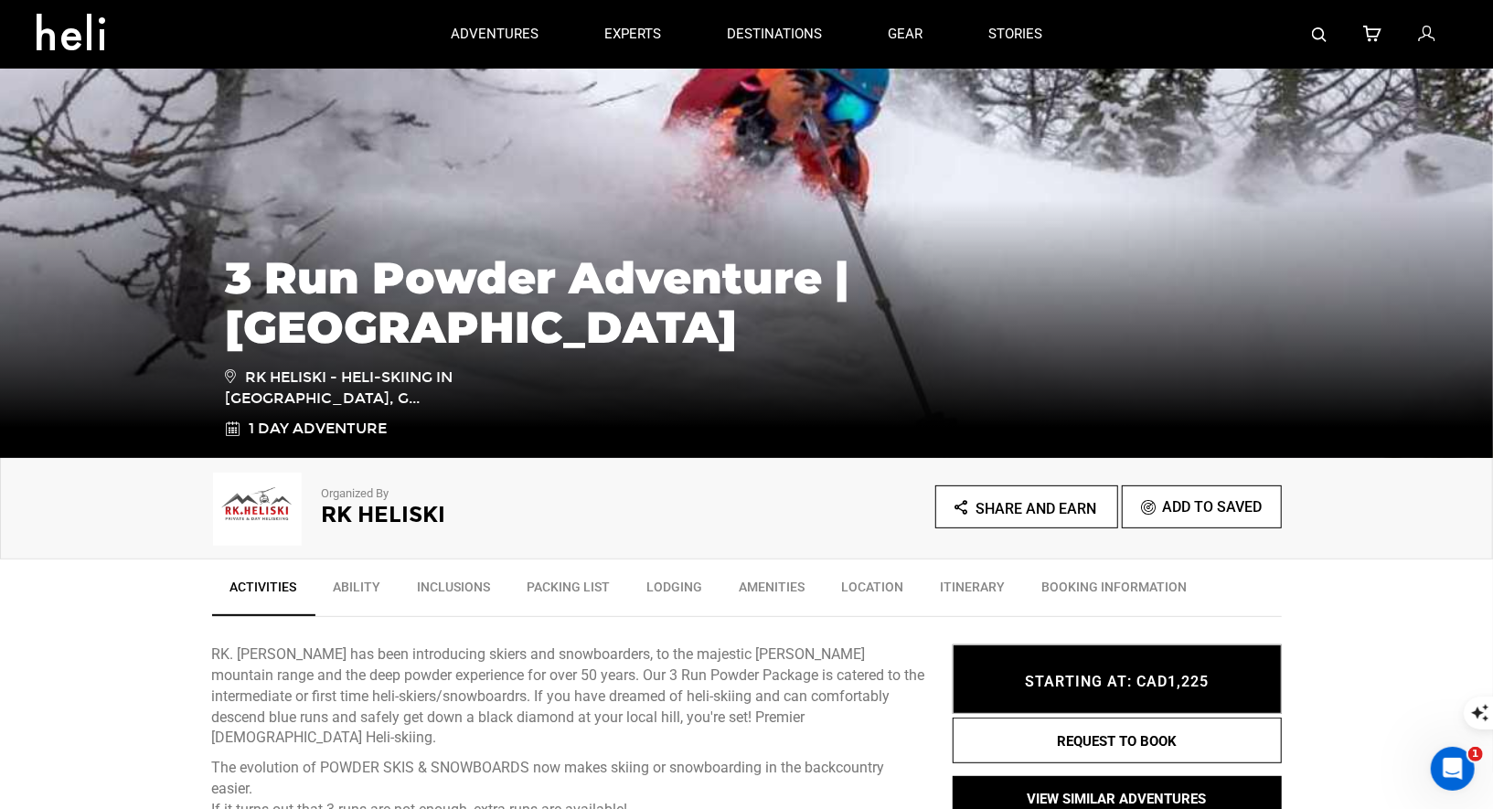
click at [1311, 38] on div at bounding box center [1265, 34] width 381 height 69
click at [1324, 37] on img at bounding box center [1319, 34] width 15 height 15
click at [1313, 28] on img at bounding box center [1319, 34] width 15 height 15
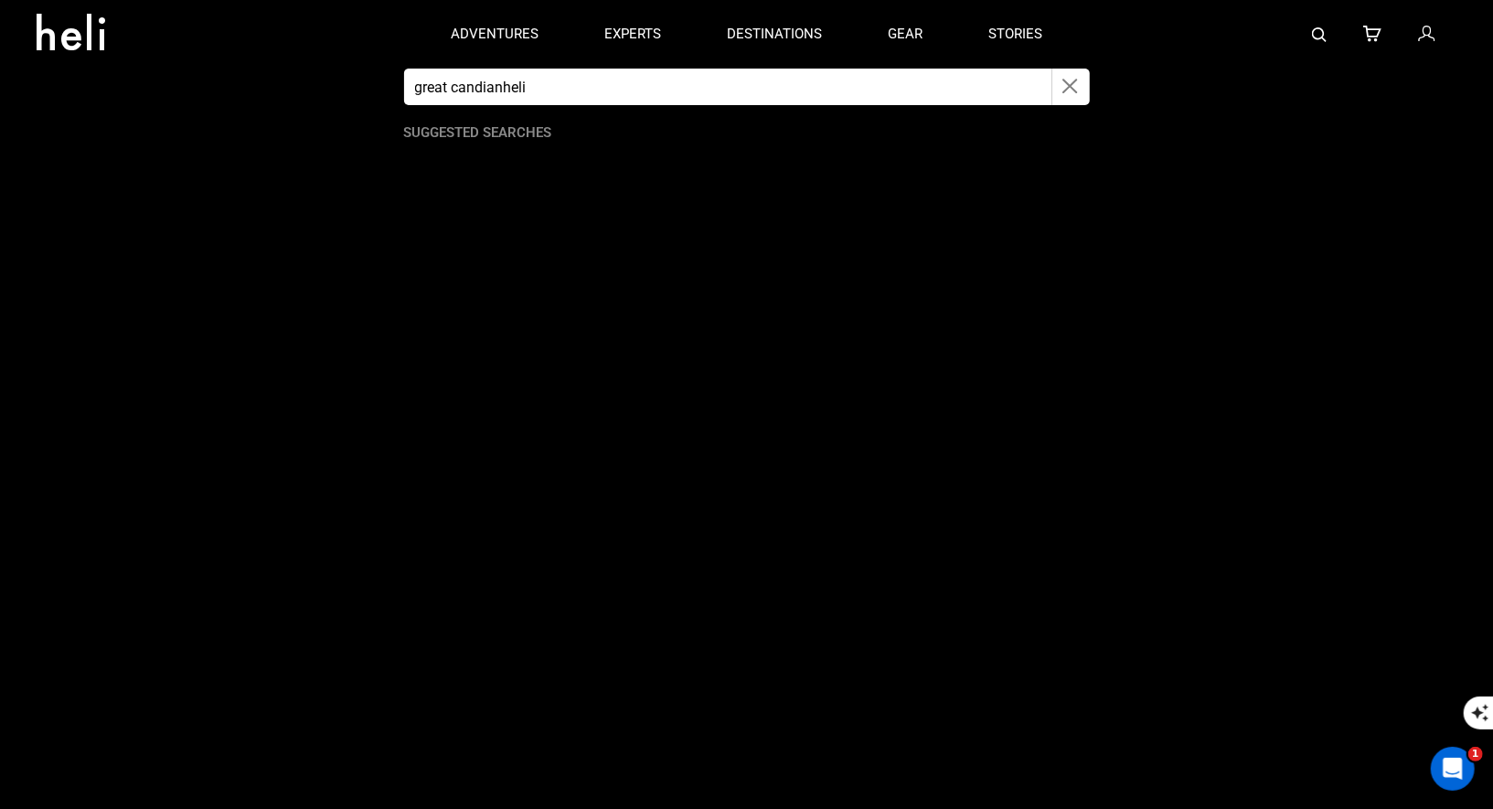
type input "great candianheli"
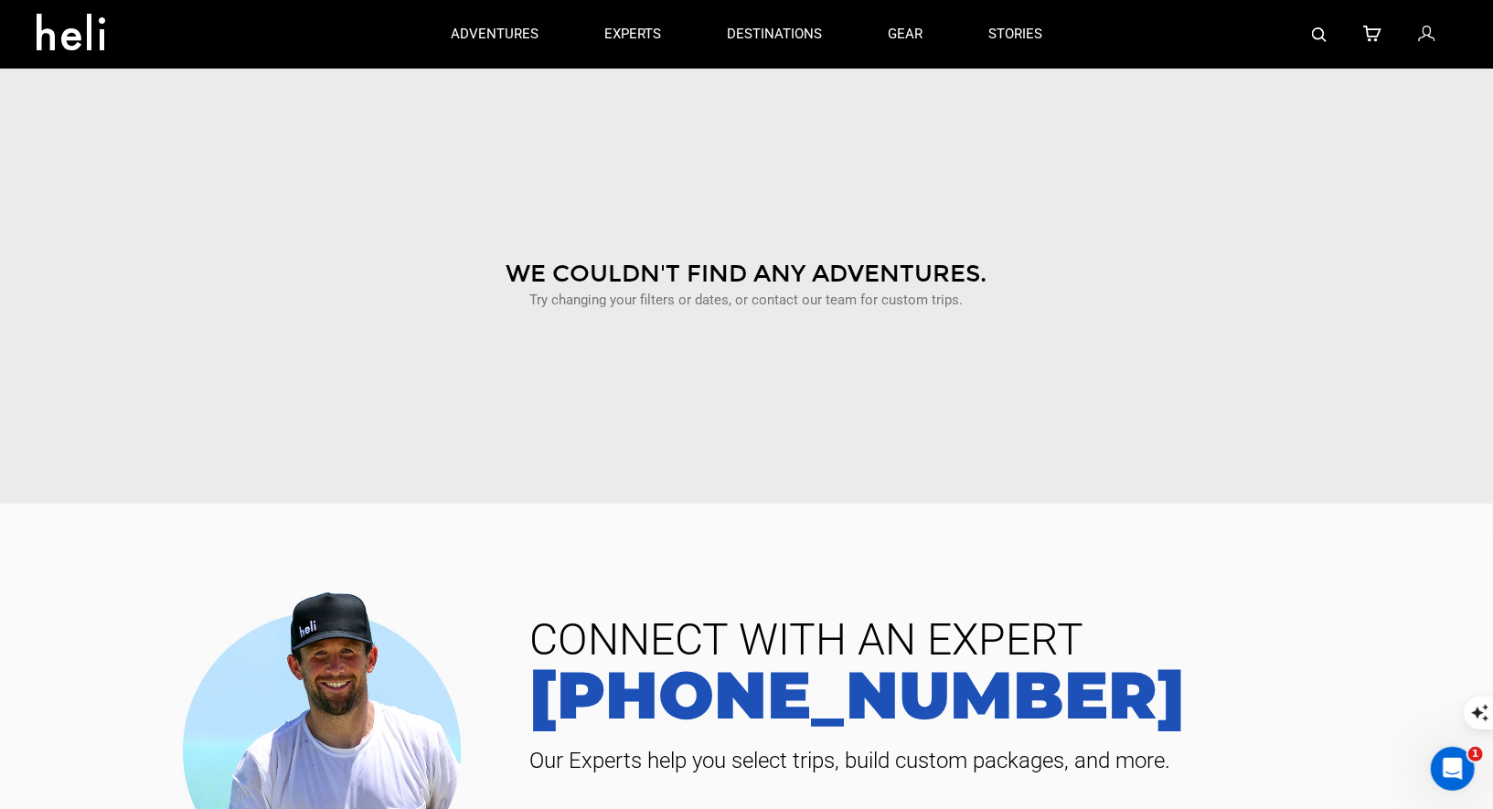
click at [1321, 33] on div "destinations adventures experts destinations gear stories search cart sign in […" at bounding box center [746, 659] width 1493 height 1633
click at [1318, 33] on img at bounding box center [1319, 34] width 15 height 15
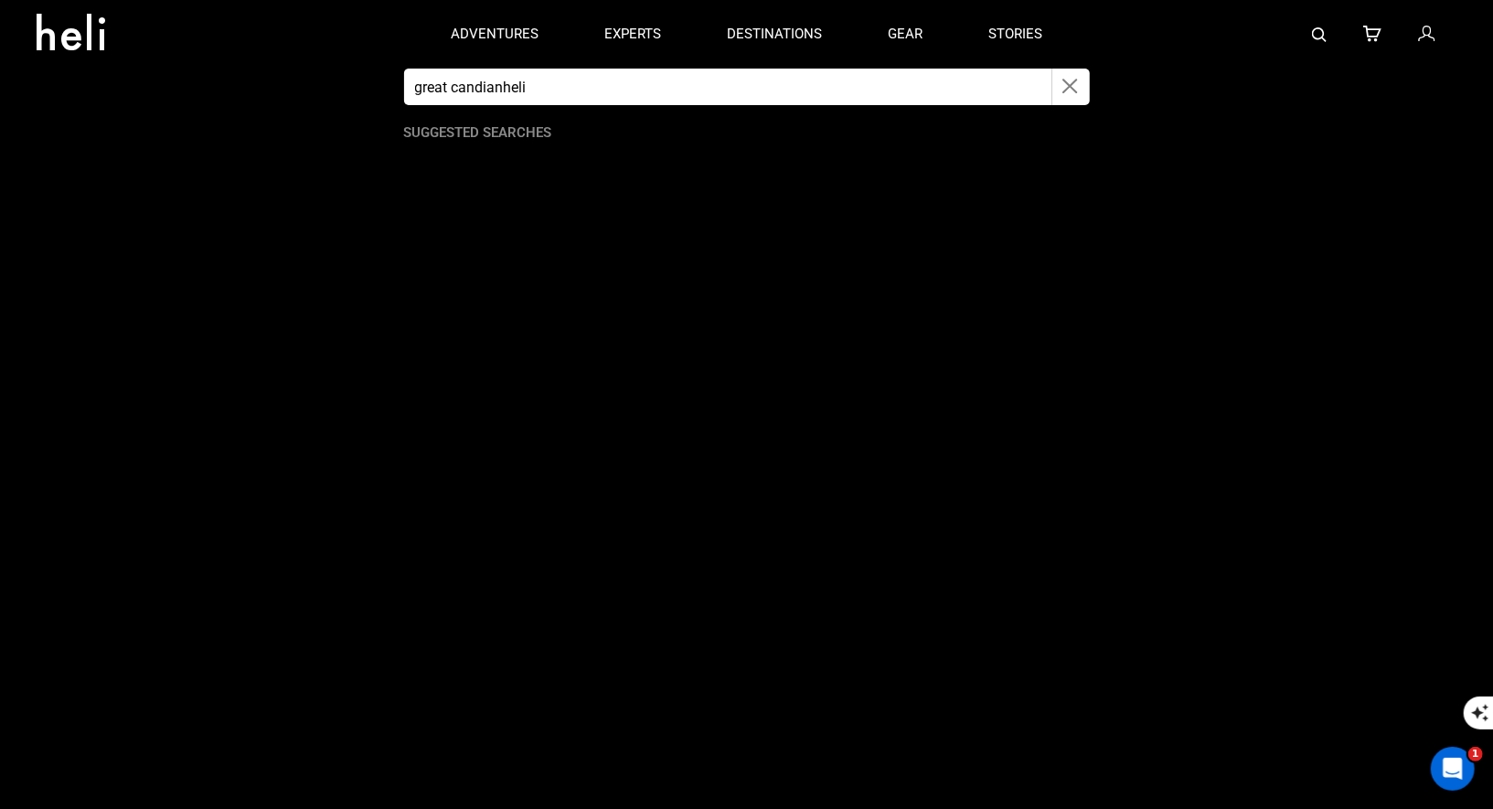
click at [1081, 84] on button "button" at bounding box center [1070, 87] width 37 height 37
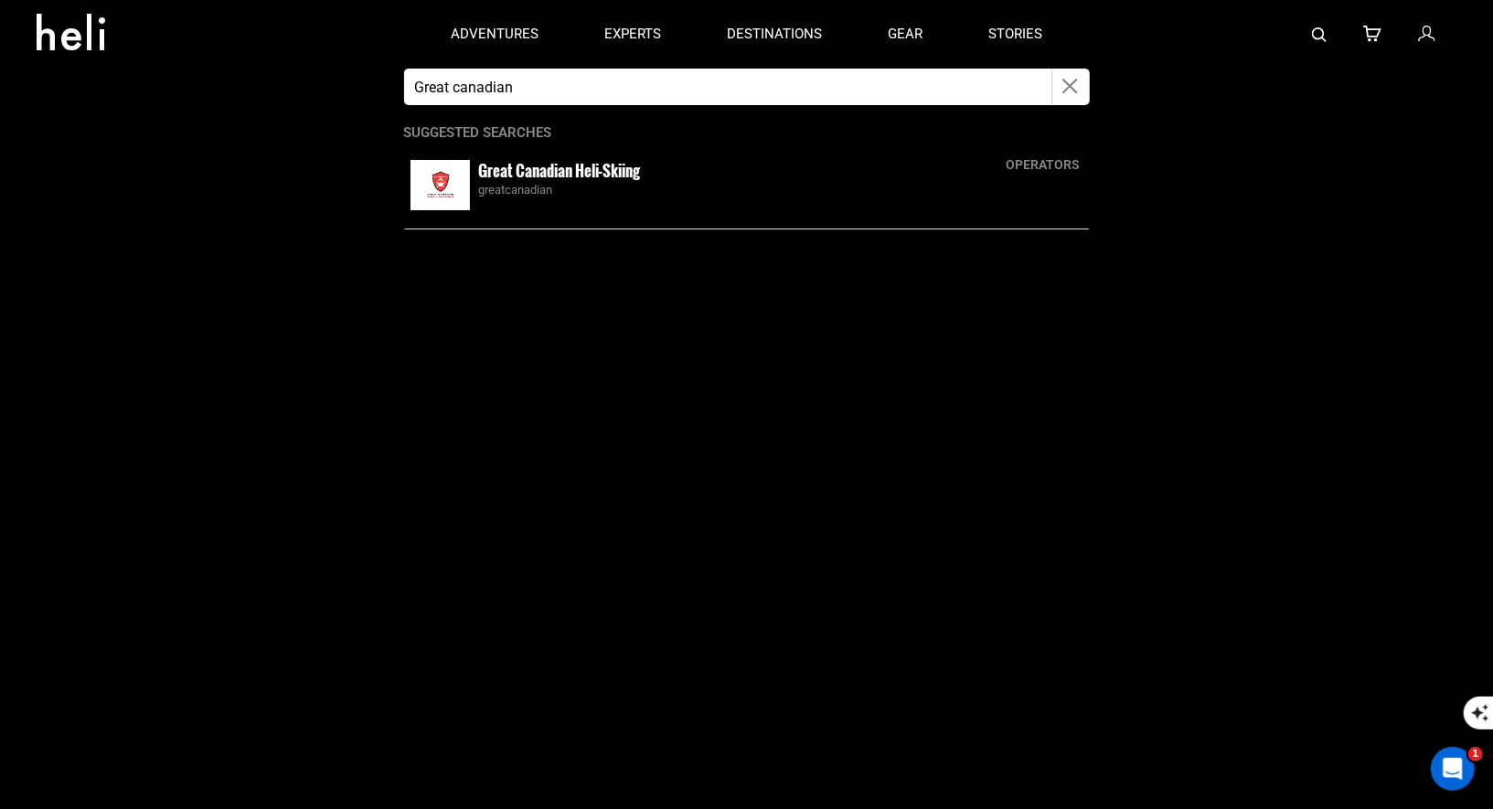
type input "Great canadian"
click at [537, 182] on div "greatcanadian" at bounding box center [781, 190] width 604 height 17
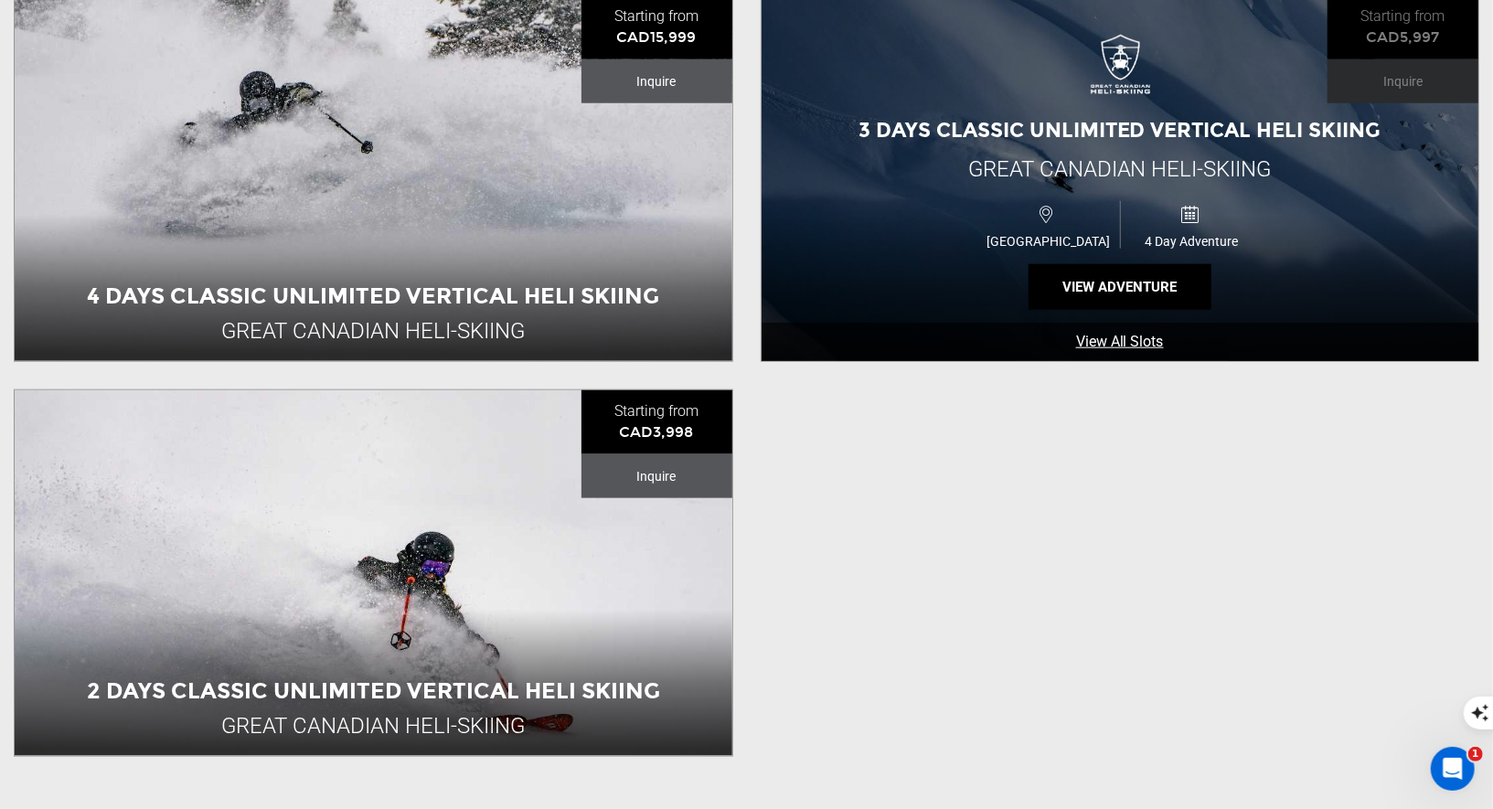
scroll to position [1076, 0]
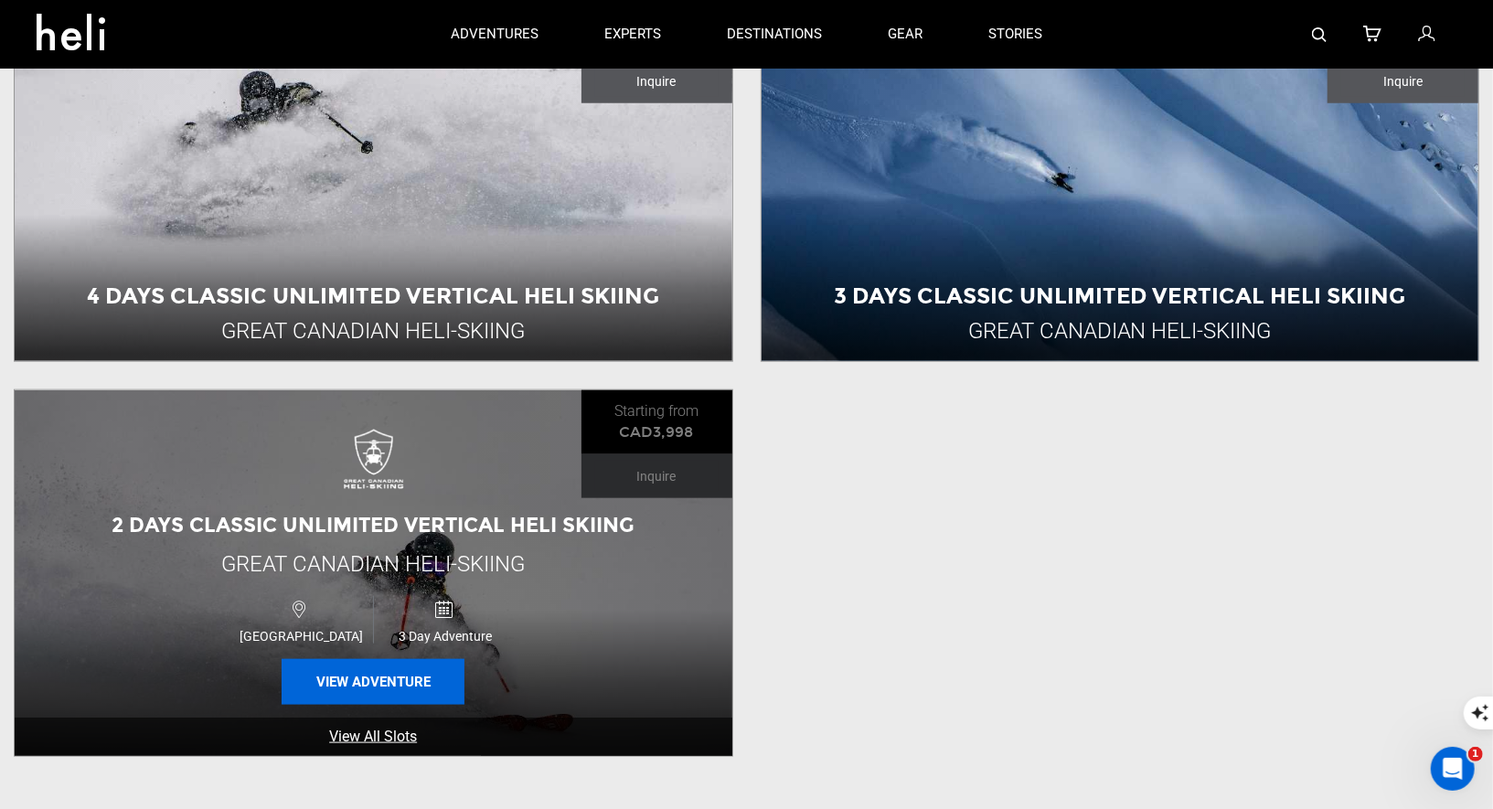
click at [384, 671] on button "View Adventure" at bounding box center [373, 682] width 183 height 46
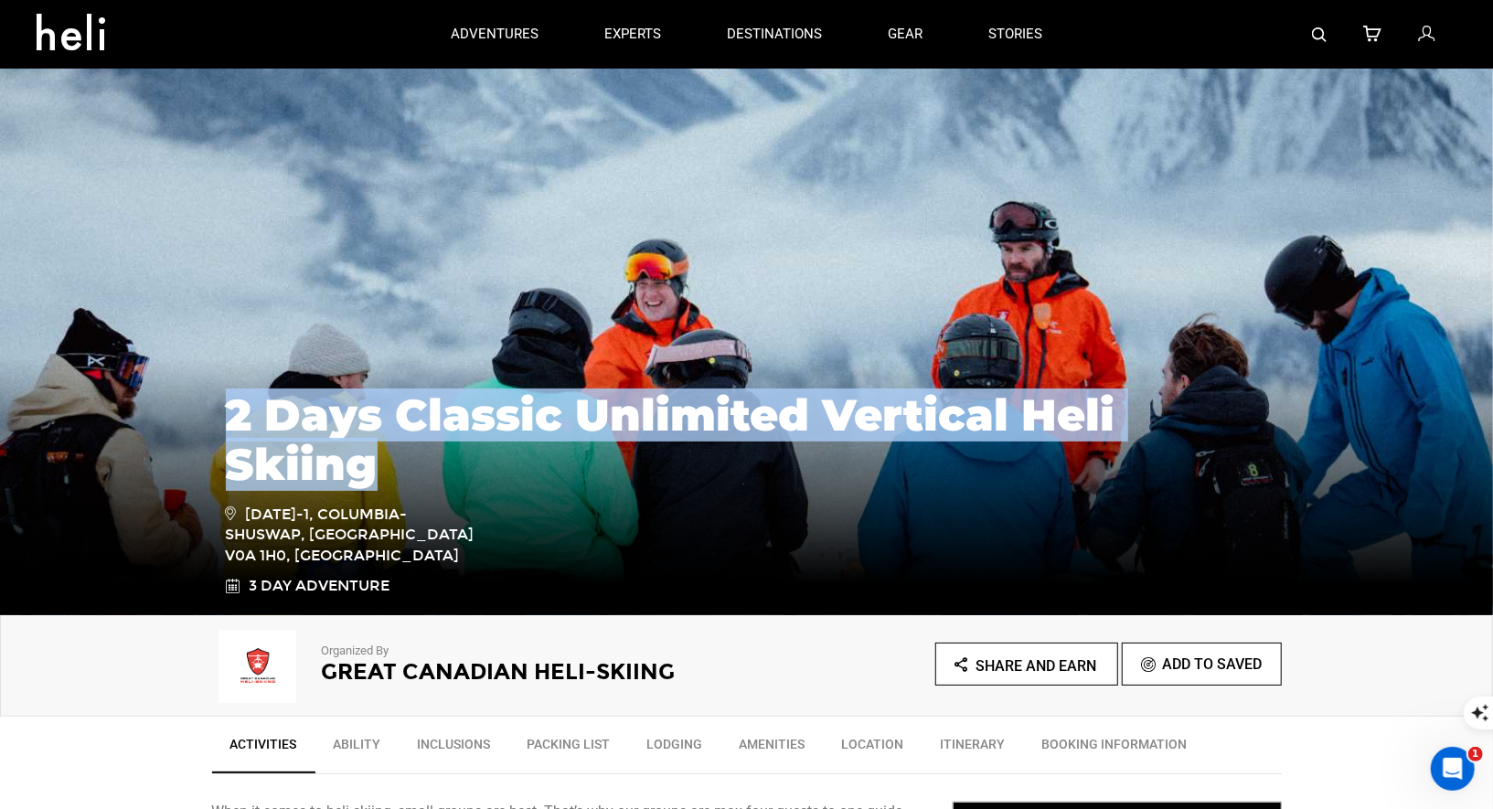
drag, startPoint x: 456, startPoint y: 477, endPoint x: 225, endPoint y: 416, distance: 239.2
click at [223, 415] on div "2 Days Classic Unlimited Vertical Heli Skiing [DATE][STREET_ADDRESS] 3 Day Adve…" at bounding box center [746, 484] width 1069 height 225
click at [1324, 37] on img at bounding box center [1319, 34] width 15 height 15
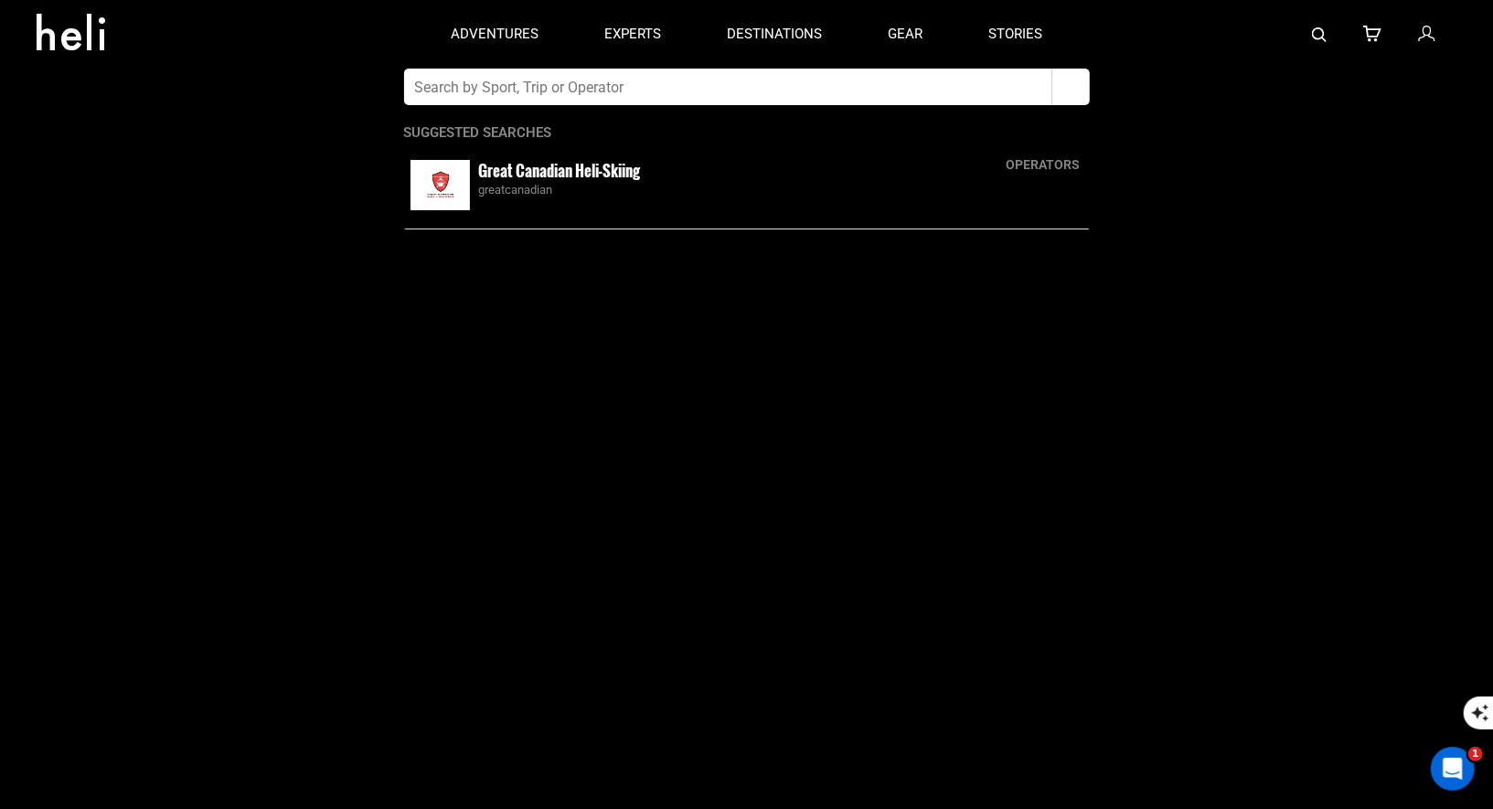
click at [828, 81] on input "text" at bounding box center [728, 87] width 648 height 37
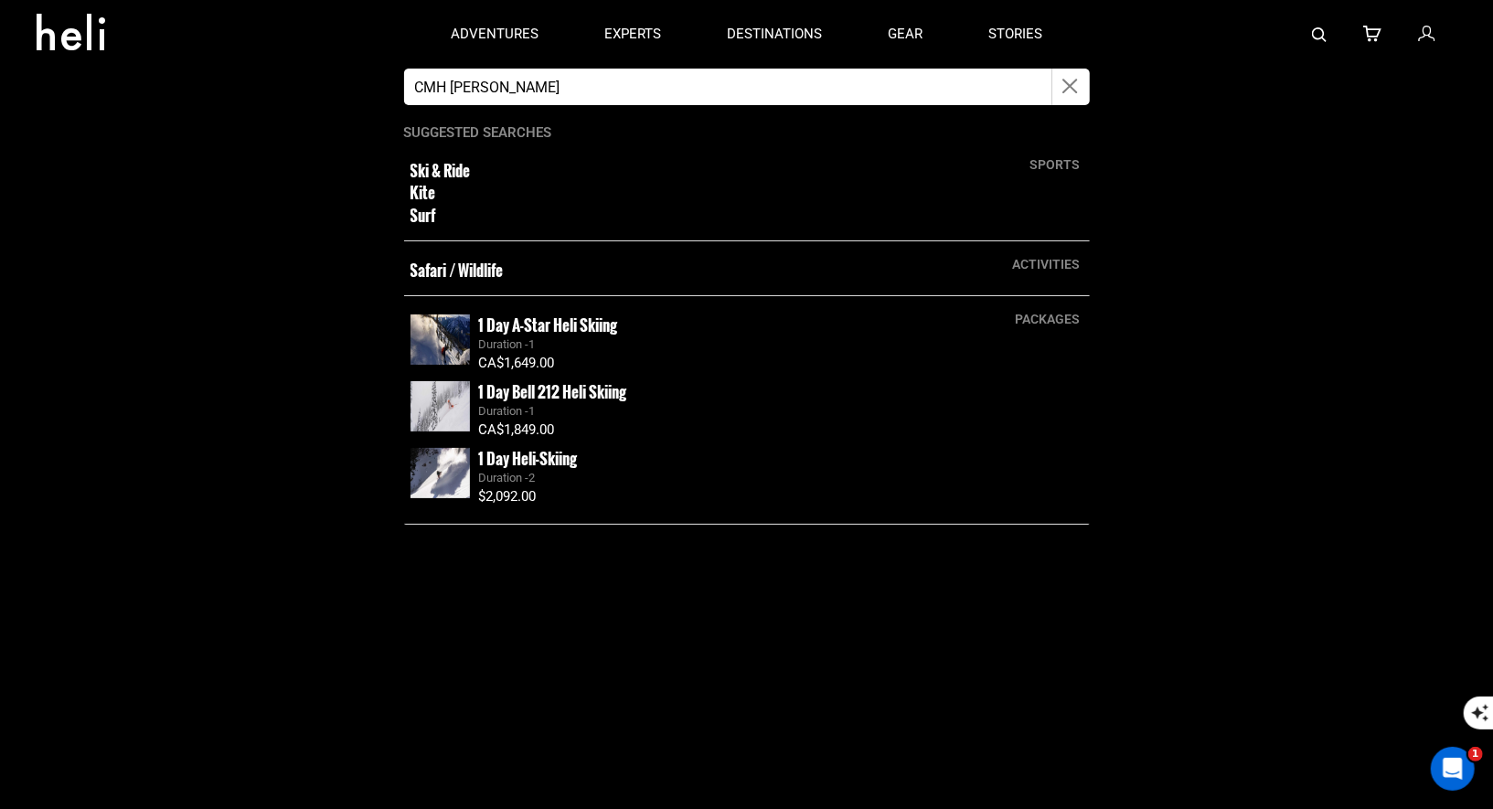
type input "CMH [PERSON_NAME]"
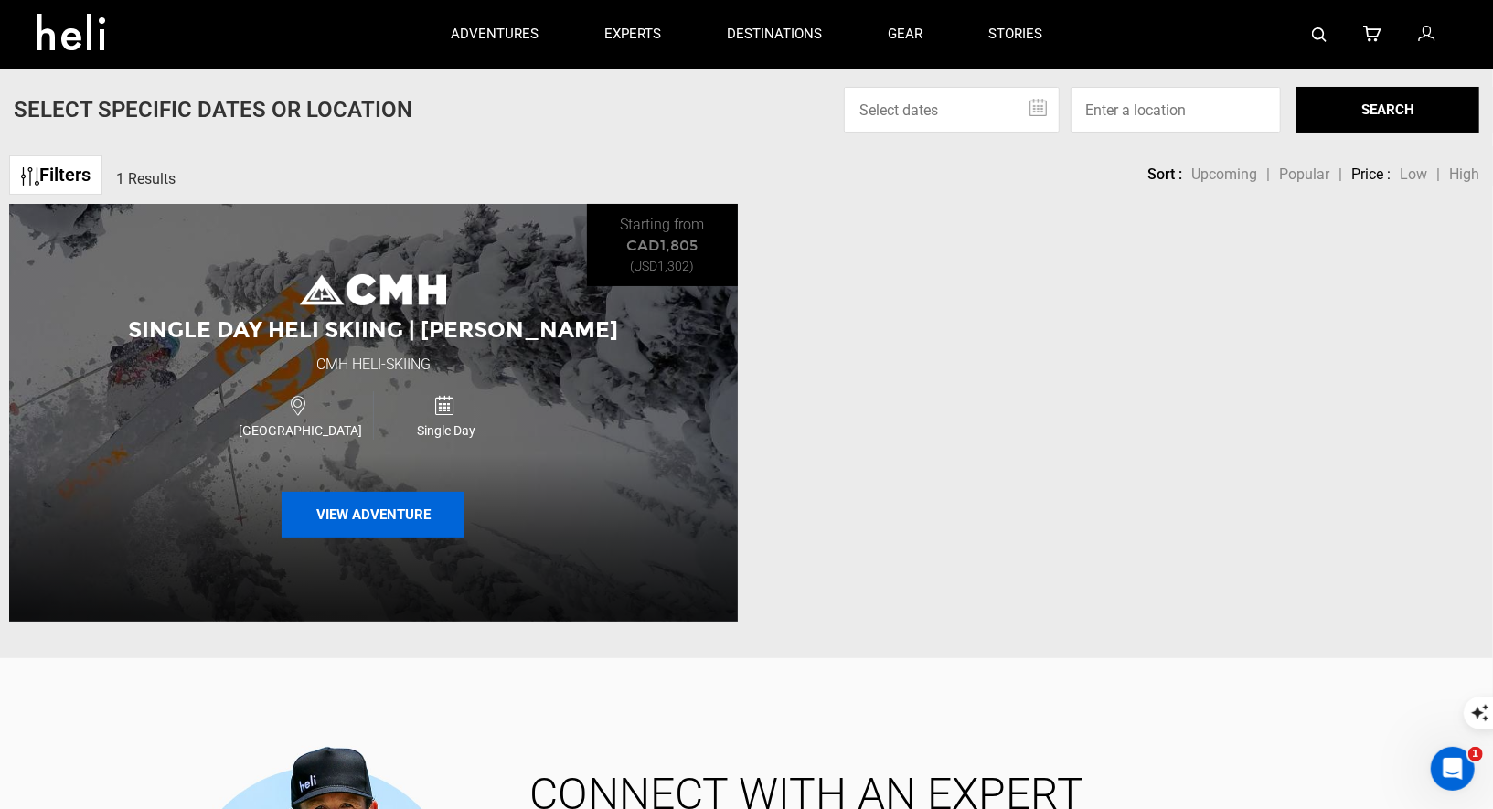
click at [352, 496] on button "View Adventure" at bounding box center [373, 515] width 183 height 46
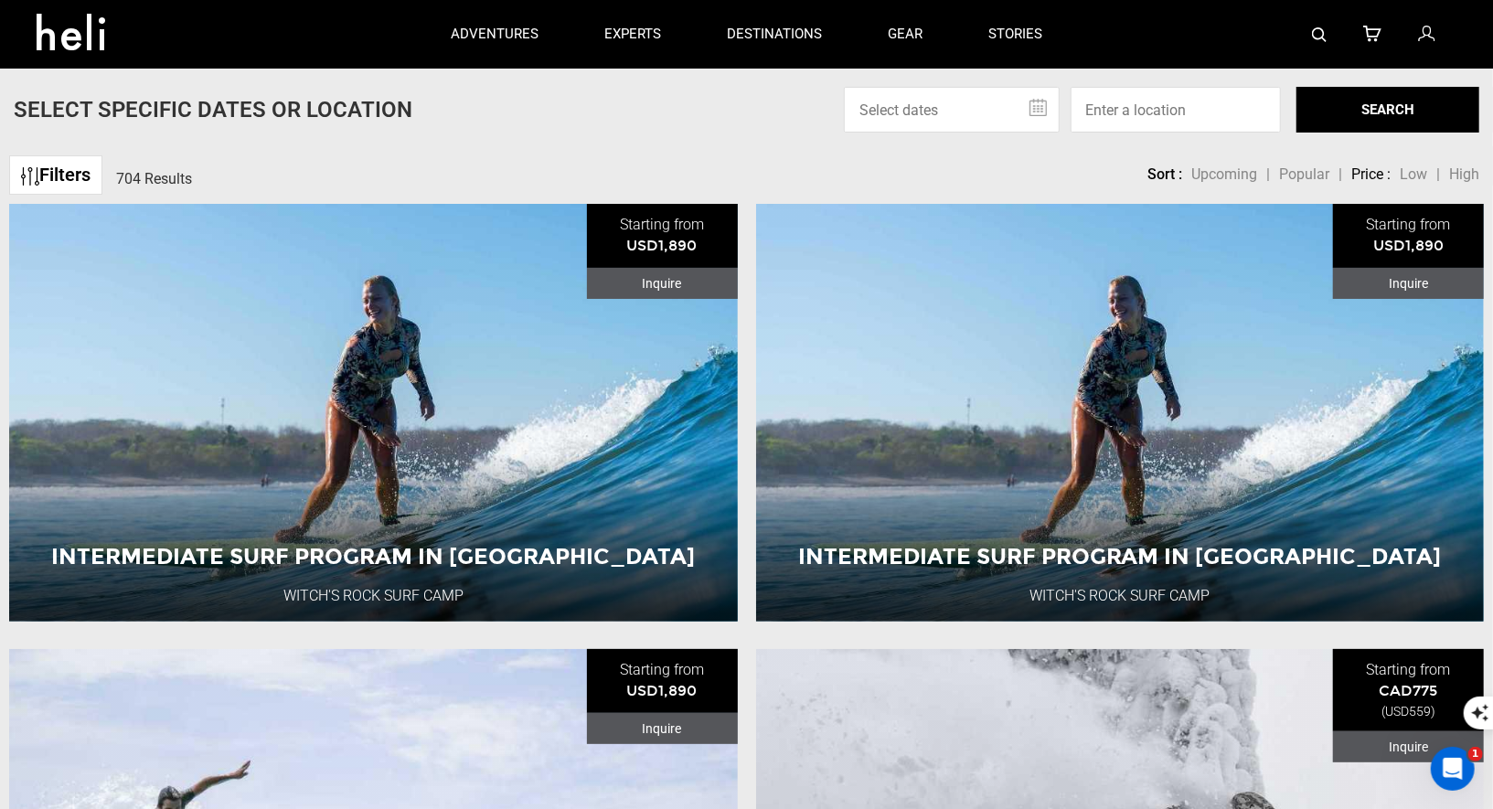
click at [1313, 27] on img at bounding box center [1319, 34] width 15 height 15
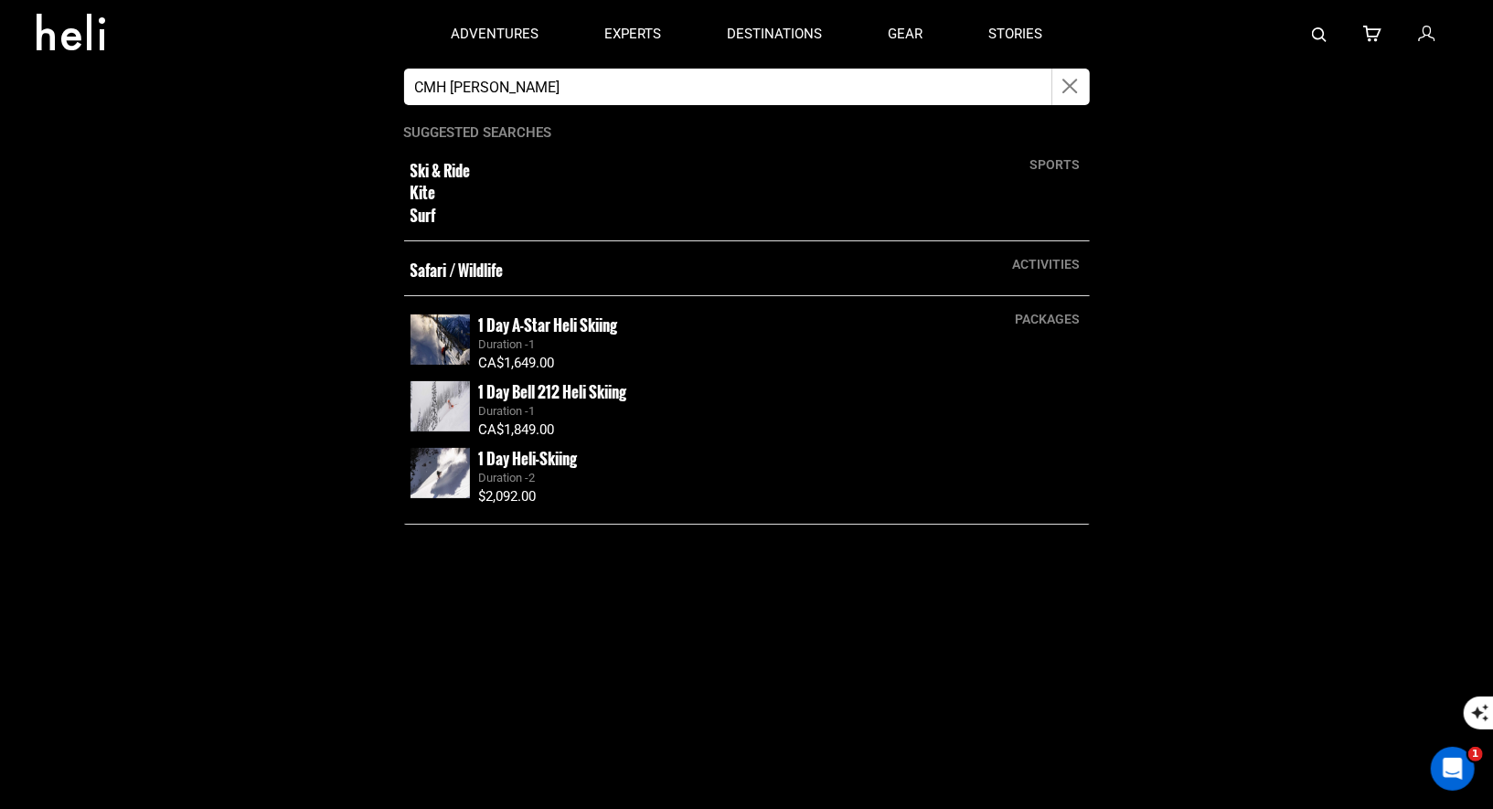
type input "CMH [PERSON_NAME]"
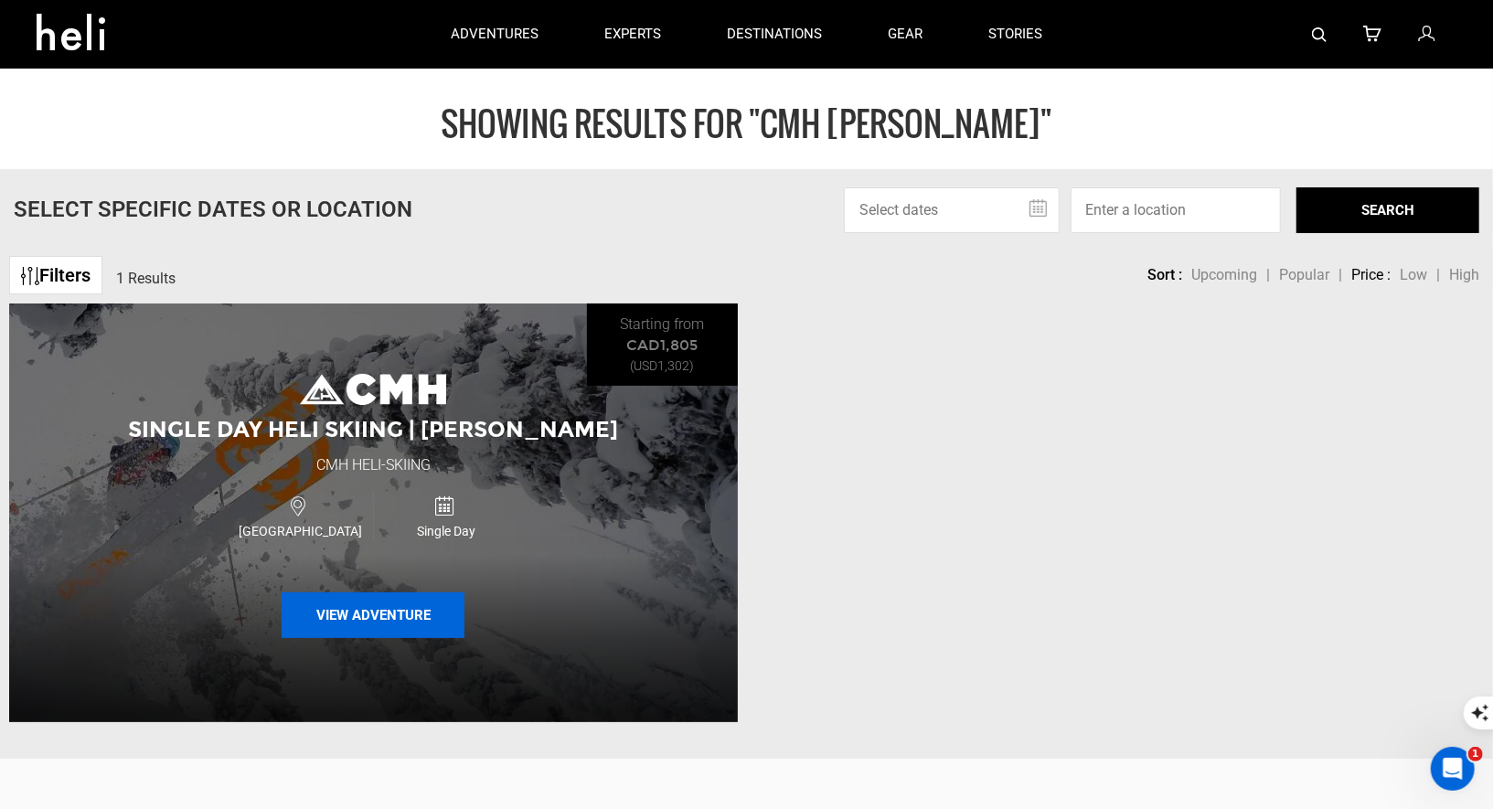
click at [367, 596] on button "View Adventure" at bounding box center [373, 615] width 183 height 46
